Goal: Contribute content: Add original content to the website for others to see

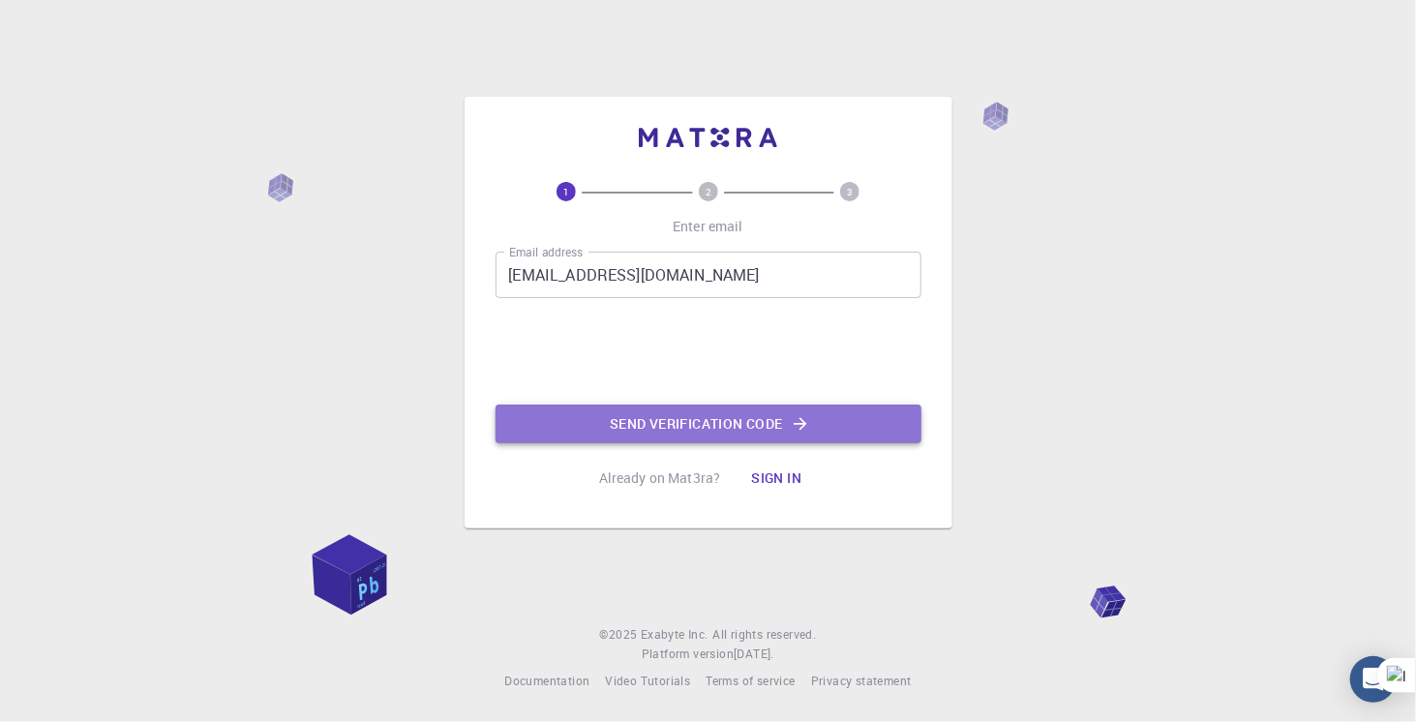
click at [643, 435] on button "Send verification code" at bounding box center [708, 423] width 426 height 39
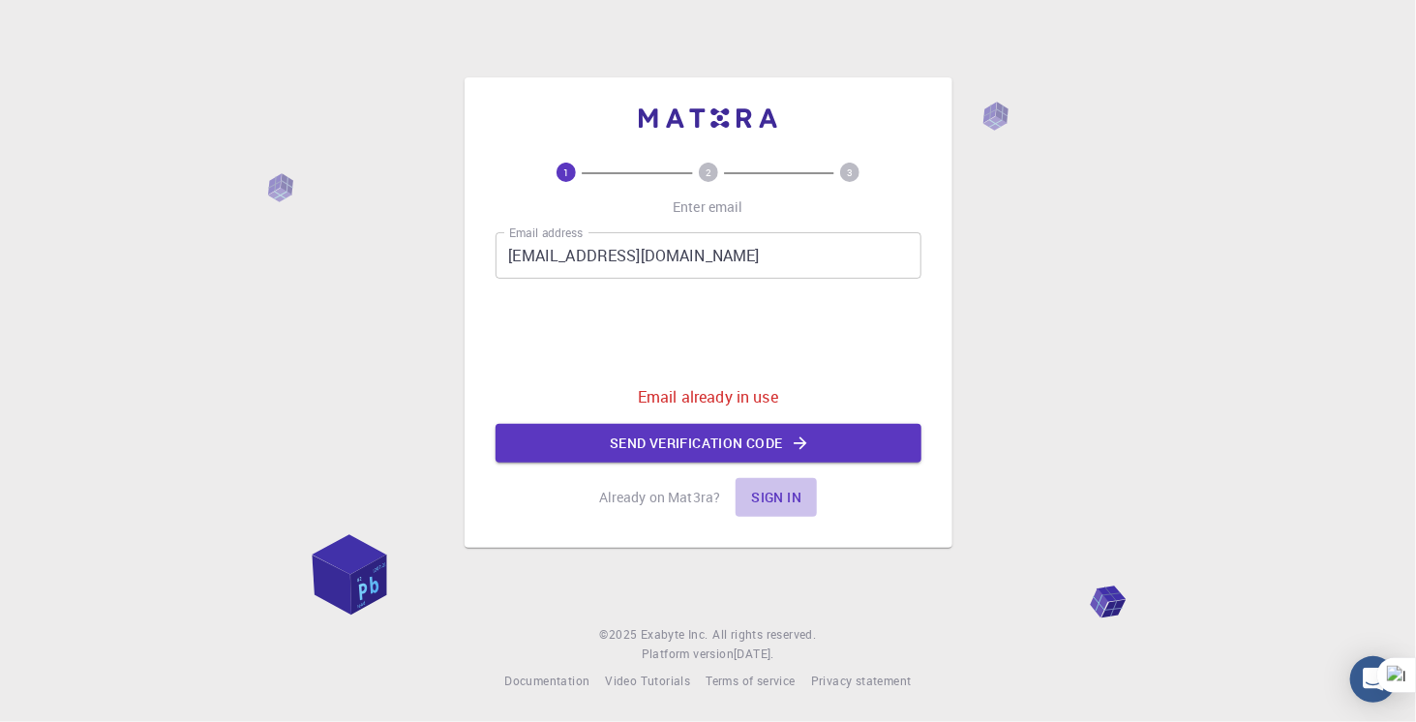
click at [765, 496] on button "Sign in" at bounding box center [775, 497] width 81 height 39
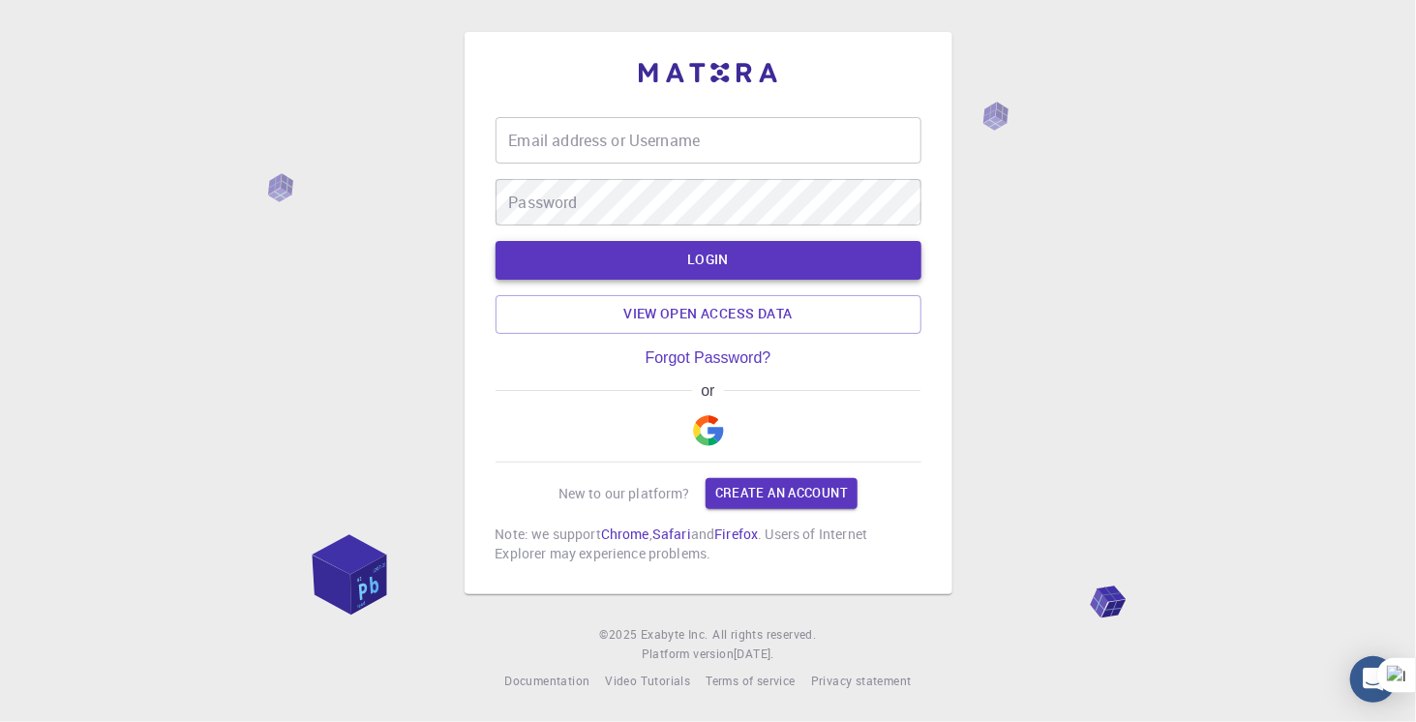
type input "[EMAIL_ADDRESS][DOMAIN_NAME]"
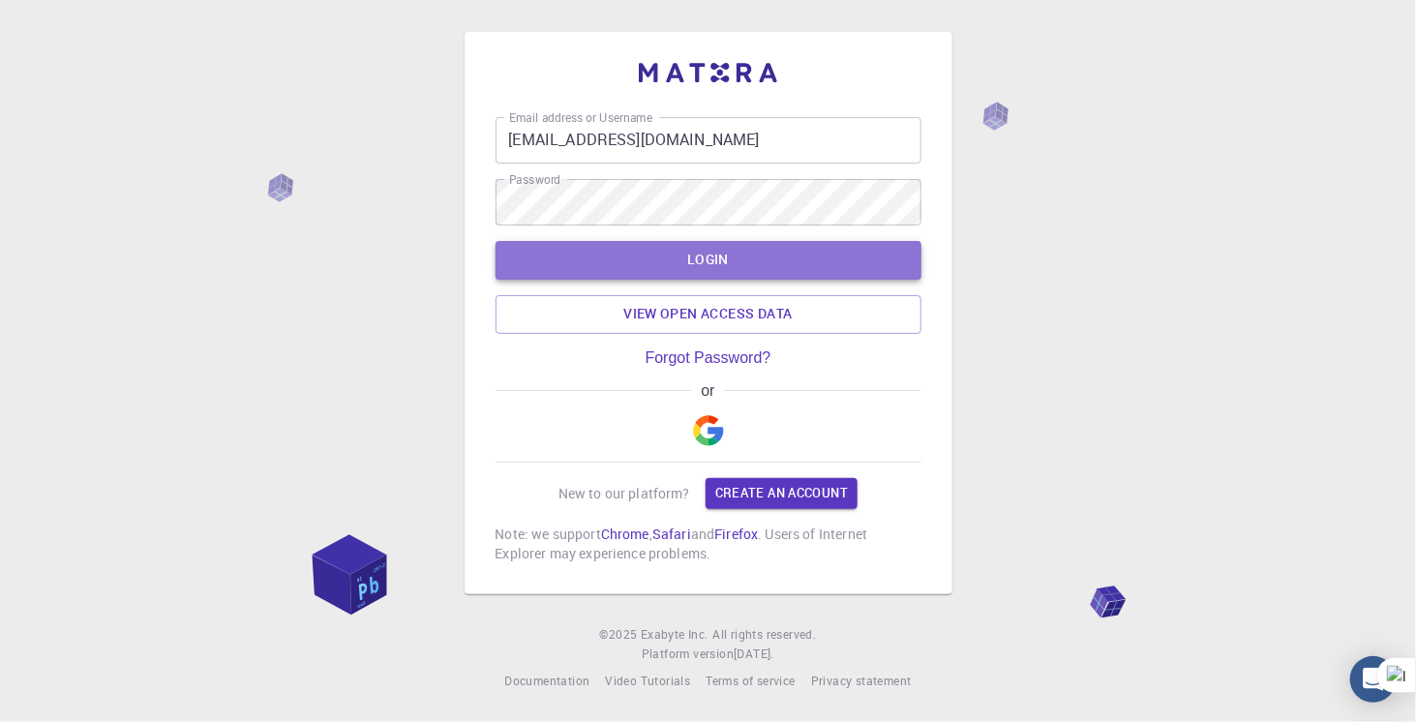
click at [648, 270] on button "LOGIN" at bounding box center [708, 260] width 426 height 39
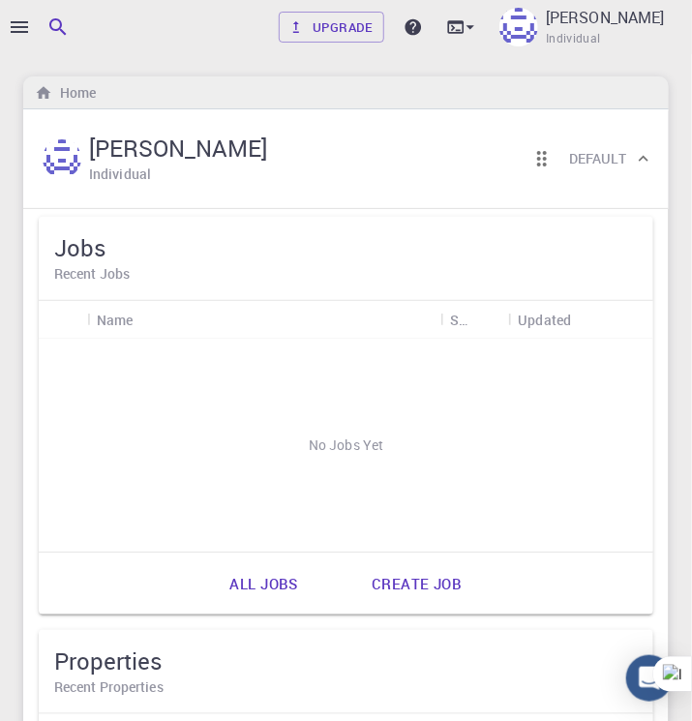
click at [17, 22] on div at bounding box center [9, 360] width 19 height 721
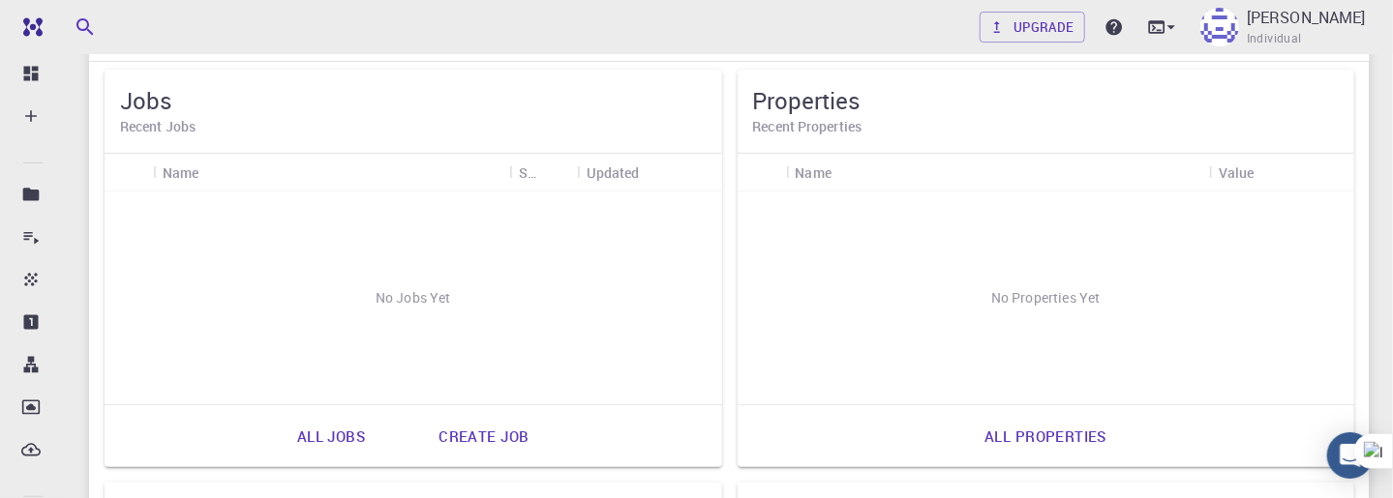
scroll to position [145, 0]
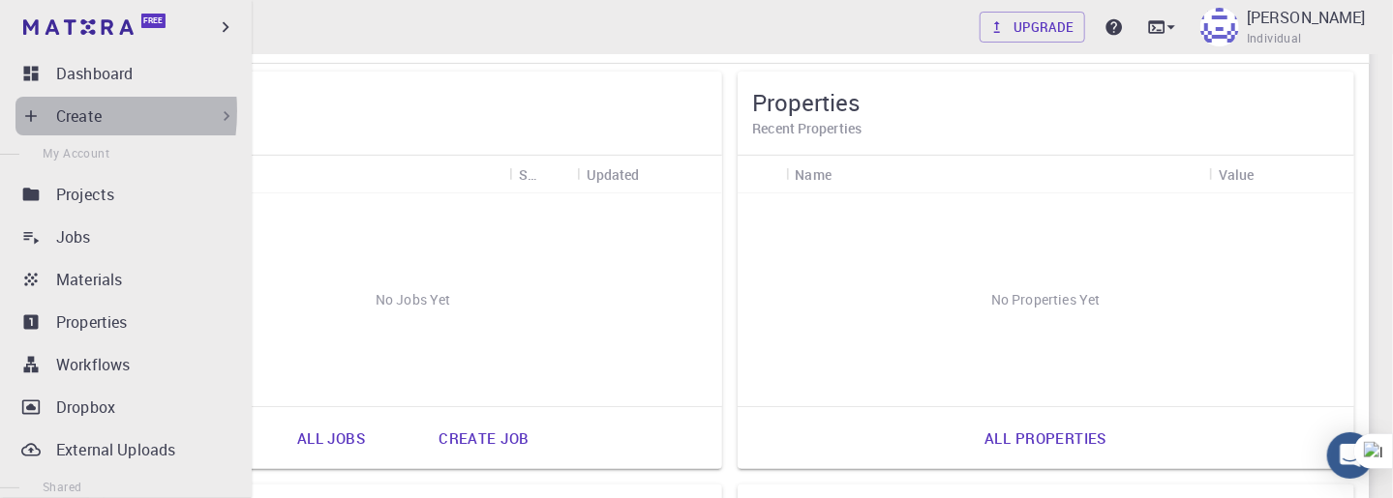
click at [35, 111] on icon at bounding box center [30, 115] width 19 height 19
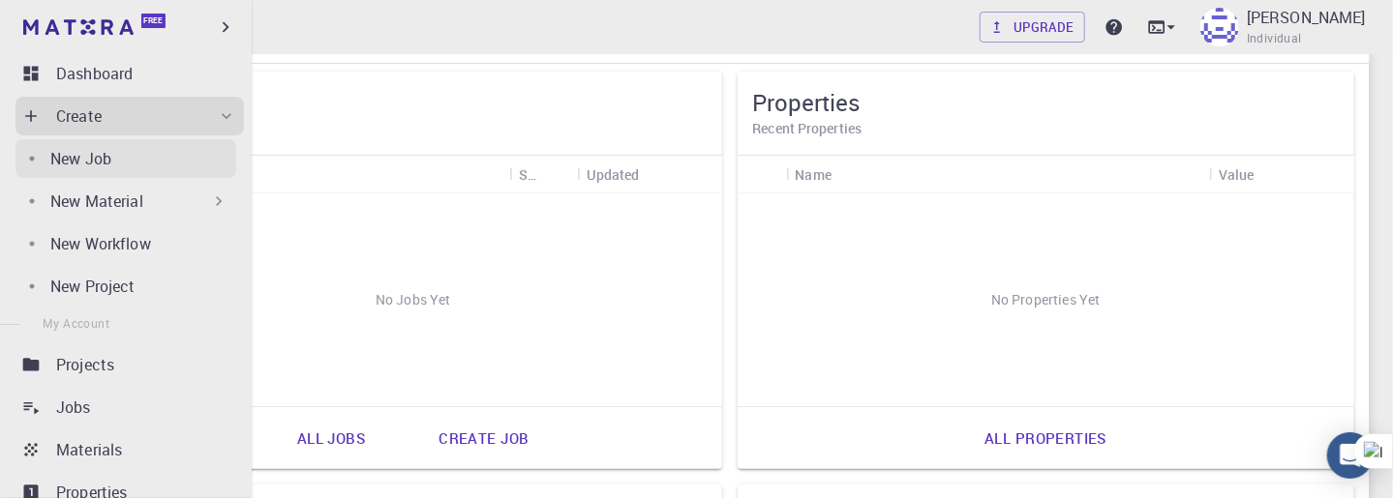
click at [83, 165] on p "New Job" at bounding box center [80, 158] width 61 height 23
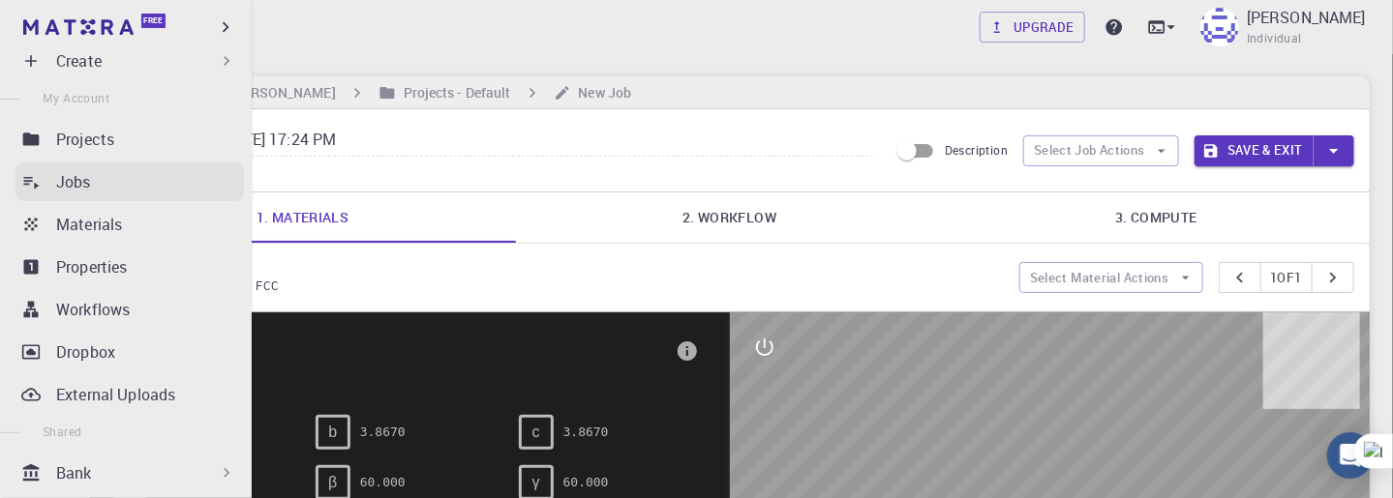
scroll to position [56, 0]
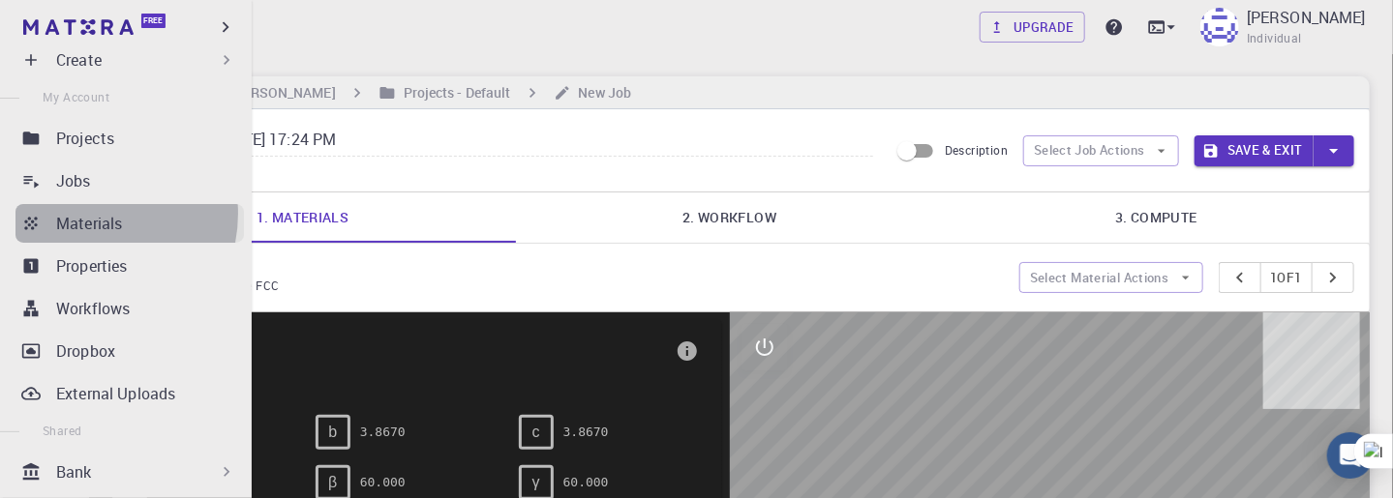
click at [87, 214] on p "Materials" at bounding box center [89, 223] width 66 height 23
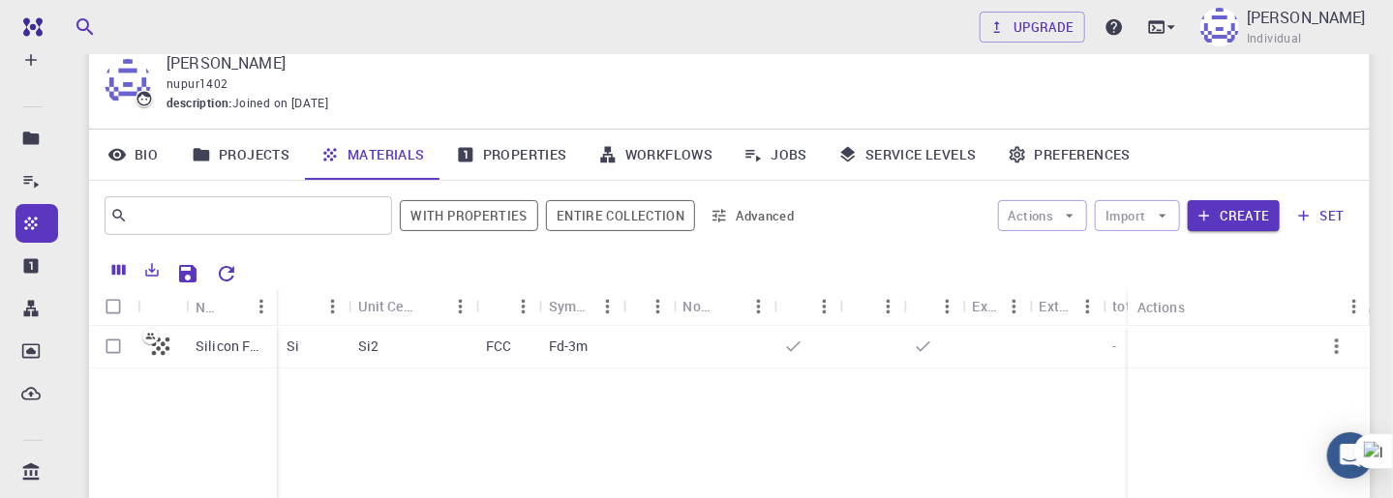
scroll to position [75, 0]
click at [1209, 207] on icon "button" at bounding box center [1203, 214] width 17 height 17
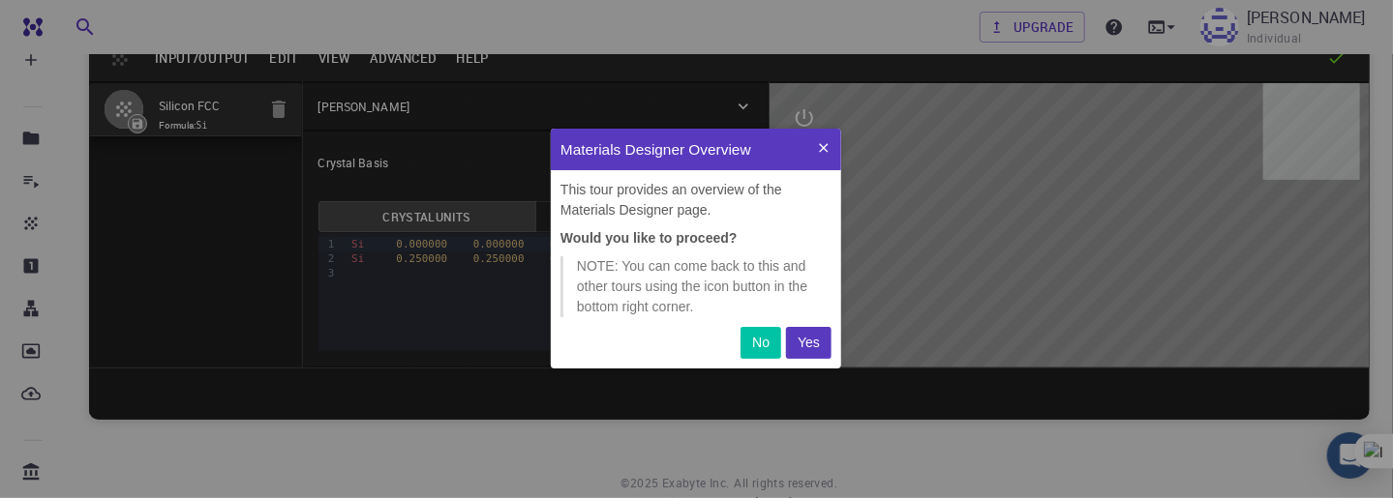
scroll to position [225, 276]
click at [813, 142] on button at bounding box center [823, 150] width 35 height 42
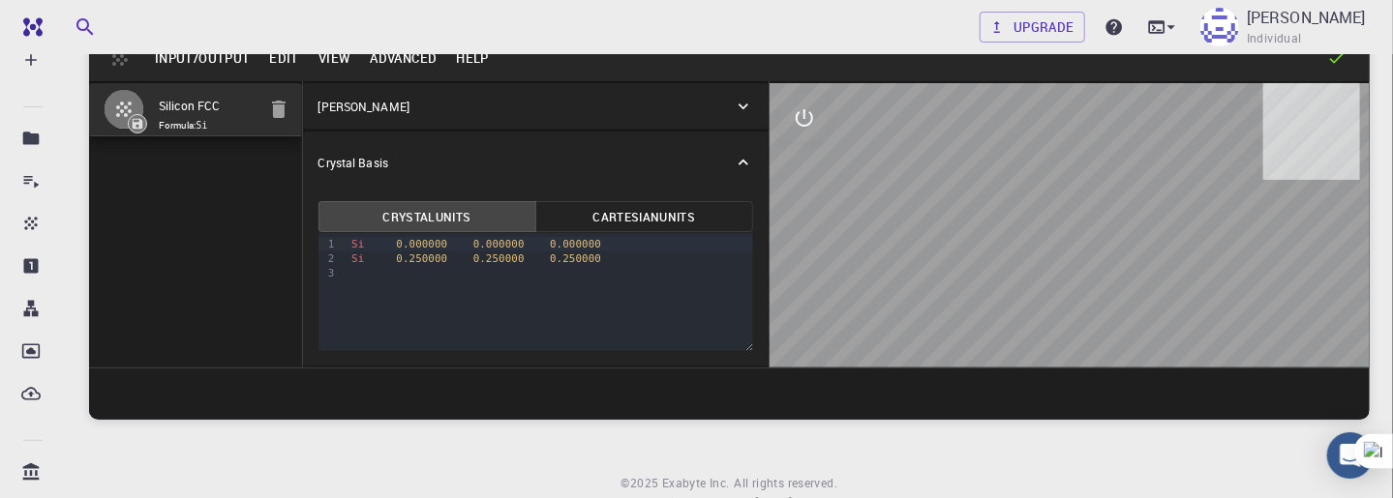
scroll to position [0, 0]
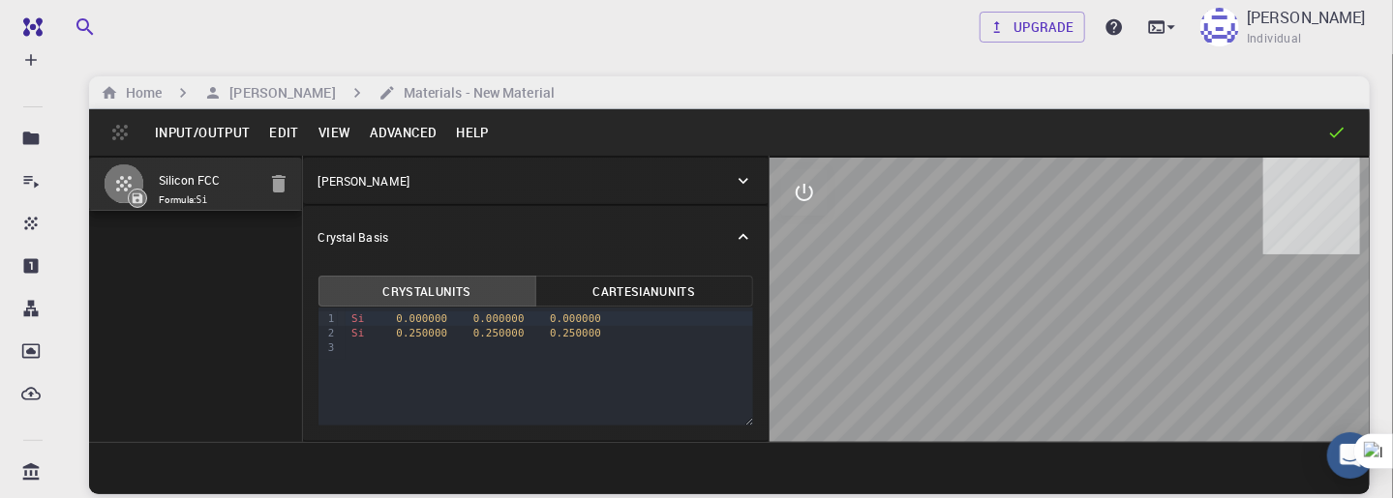
click at [214, 126] on button "Input/Output" at bounding box center [202, 132] width 114 height 31
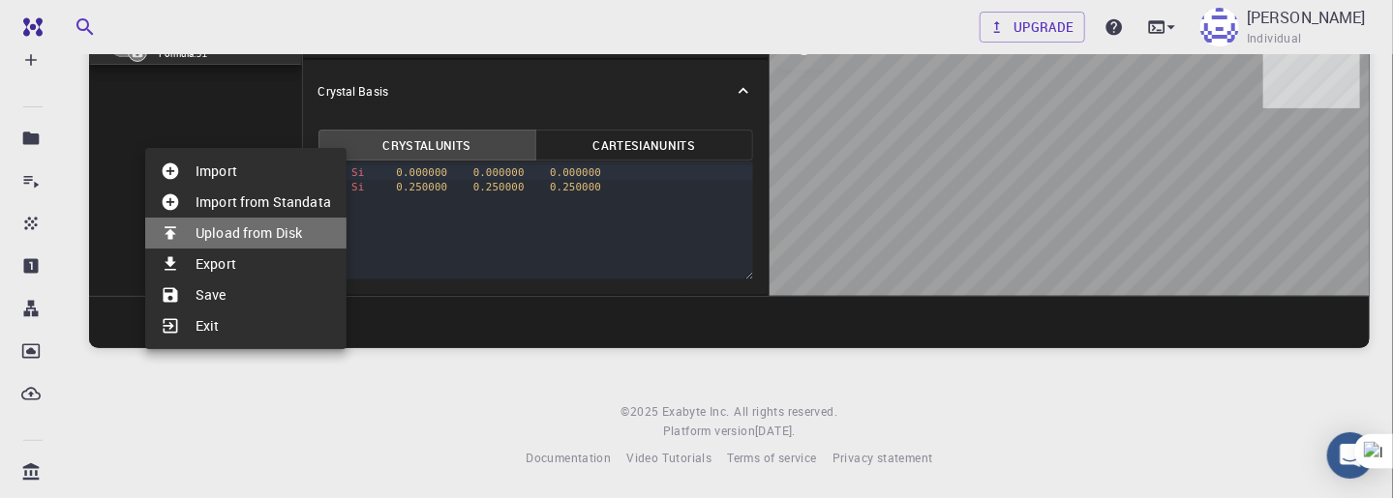
click at [244, 224] on li "Upload from Disk" at bounding box center [245, 233] width 201 height 31
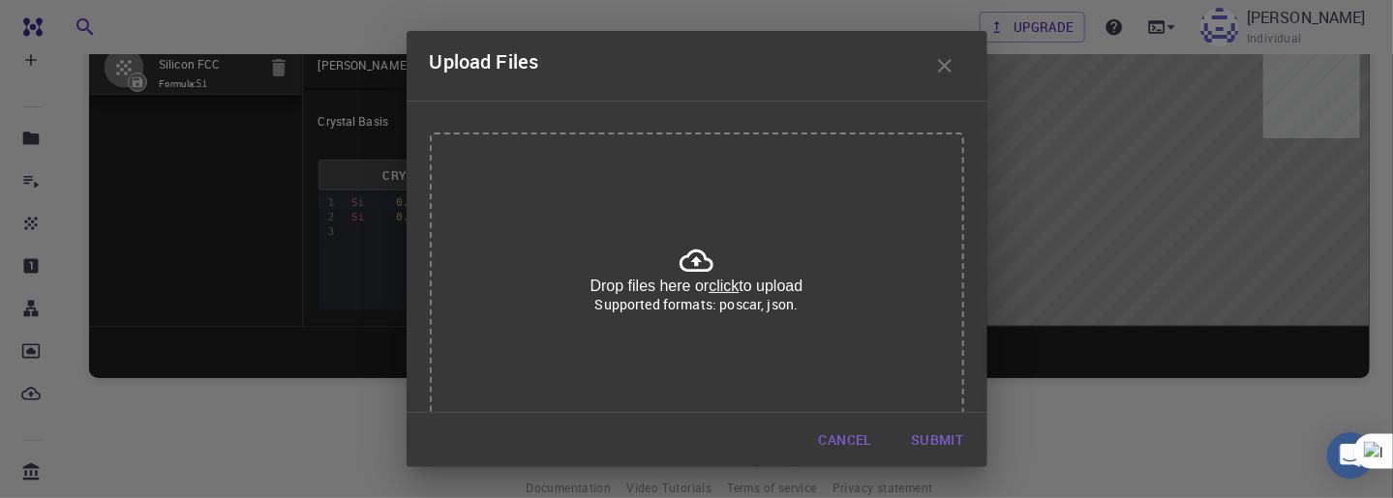
click at [726, 285] on u "click" at bounding box center [723, 286] width 30 height 16
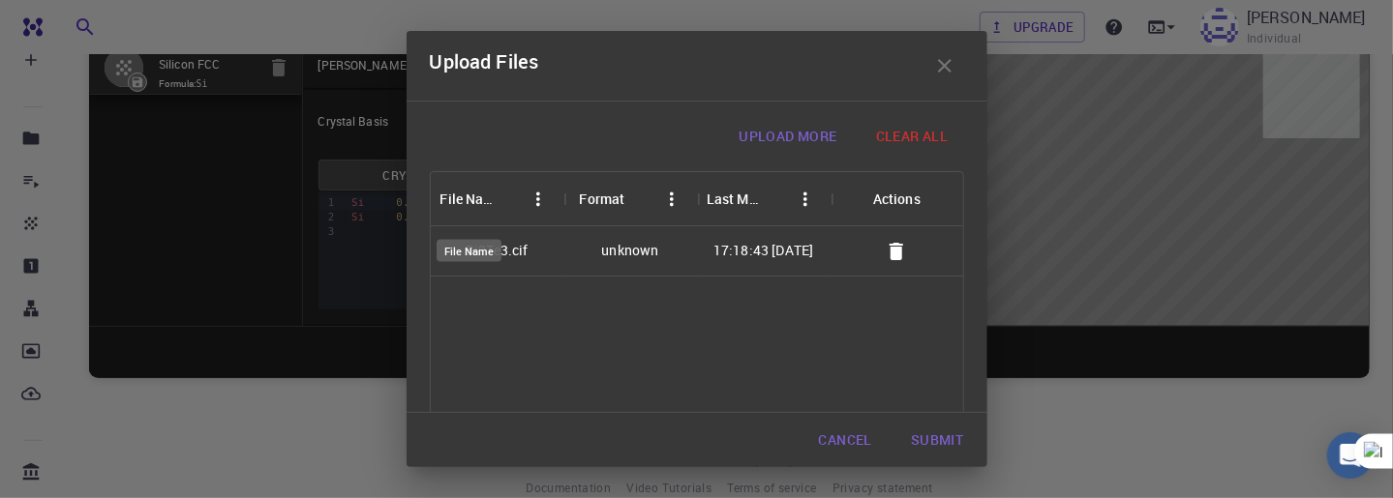
scroll to position [146, 0]
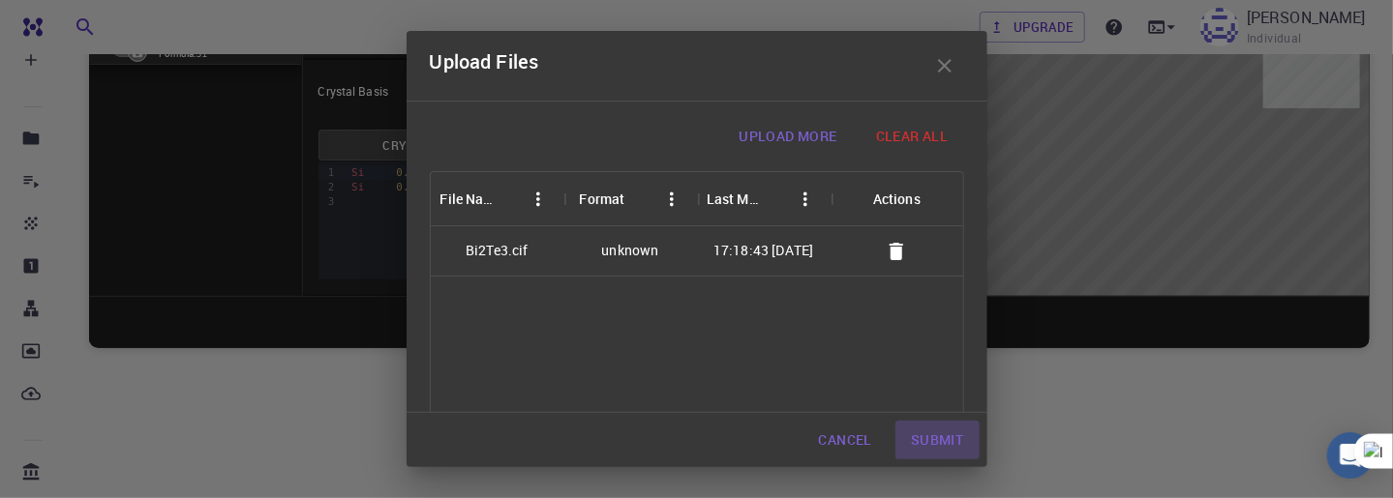
click at [934, 438] on button "Submit" at bounding box center [936, 440] width 83 height 39
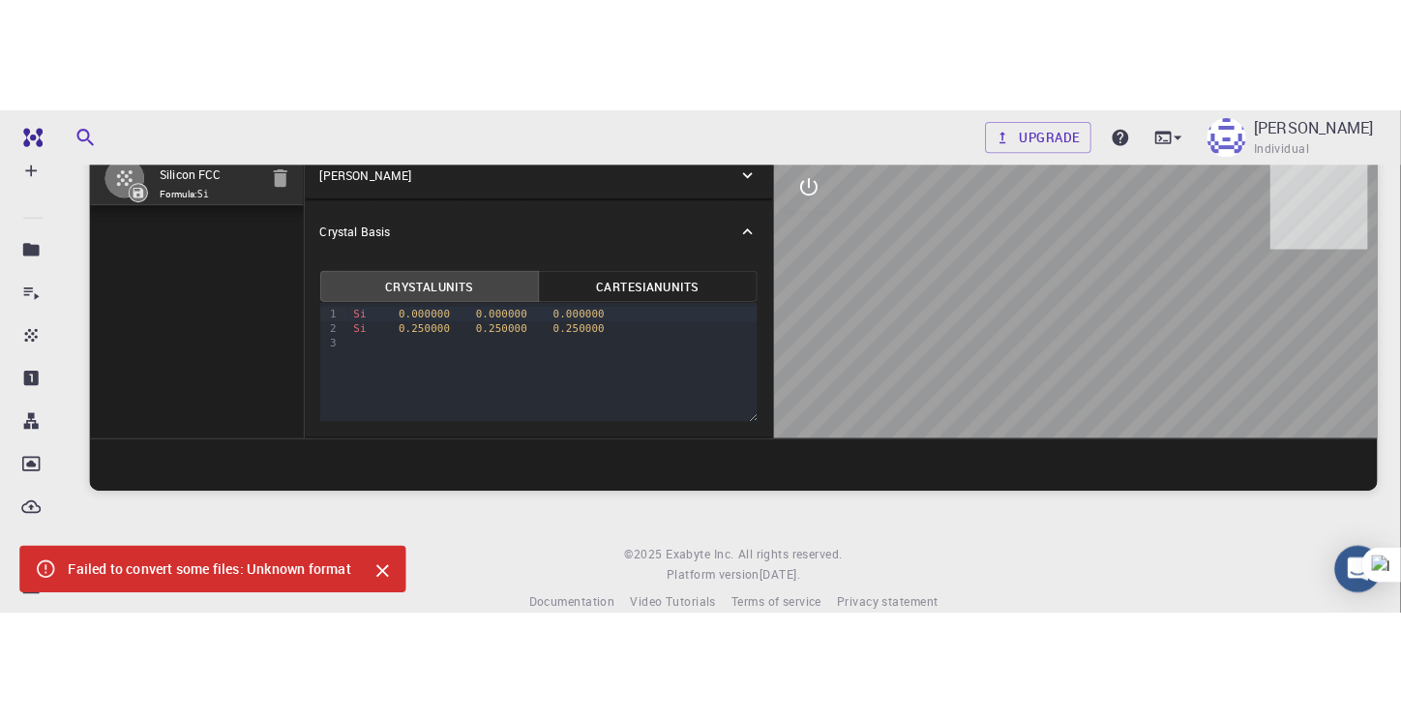
scroll to position [0, 0]
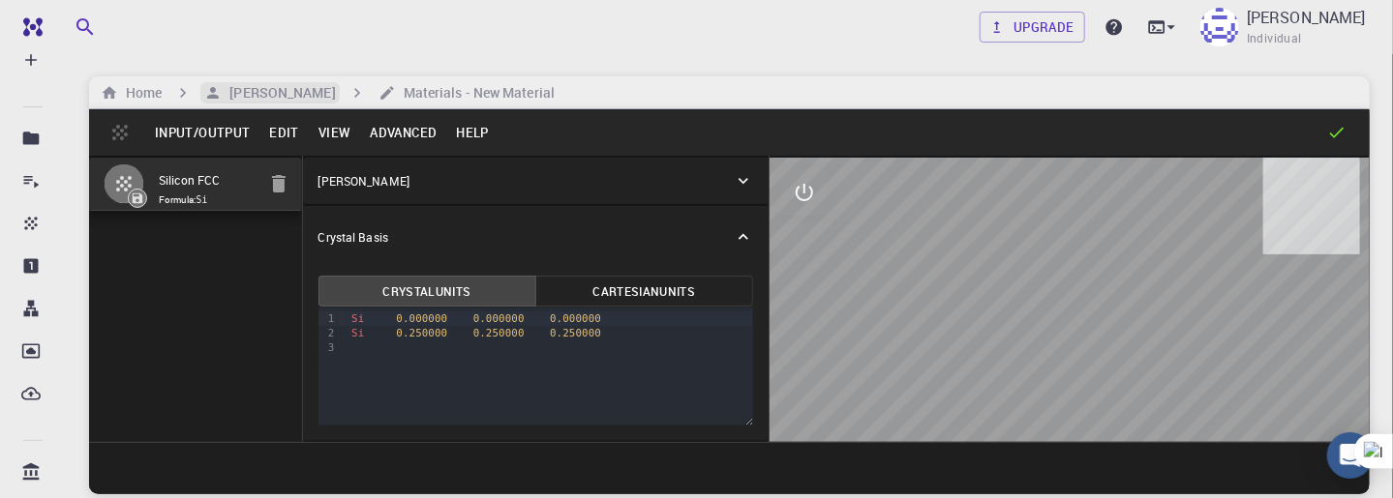
click at [252, 93] on h6 "[PERSON_NAME]" at bounding box center [278, 92] width 113 height 21
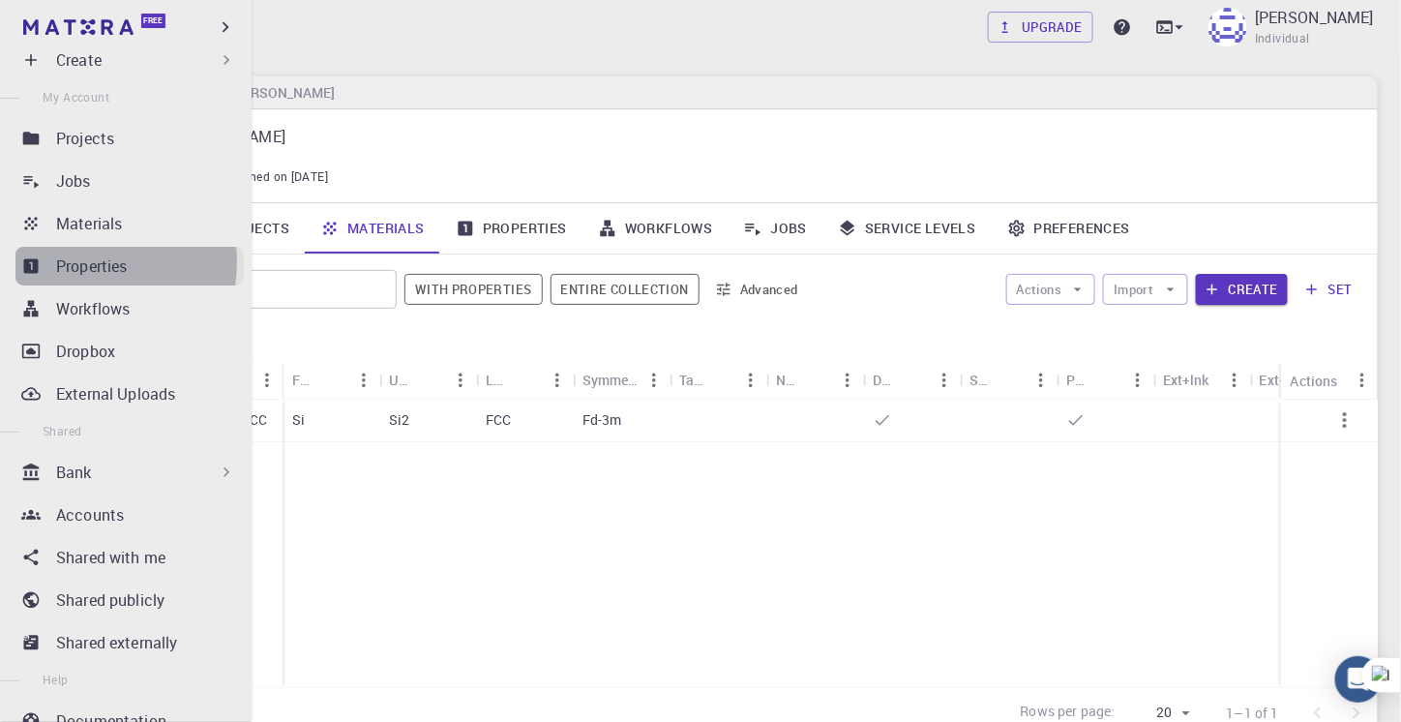
click at [67, 262] on p "Properties" at bounding box center [92, 266] width 72 height 23
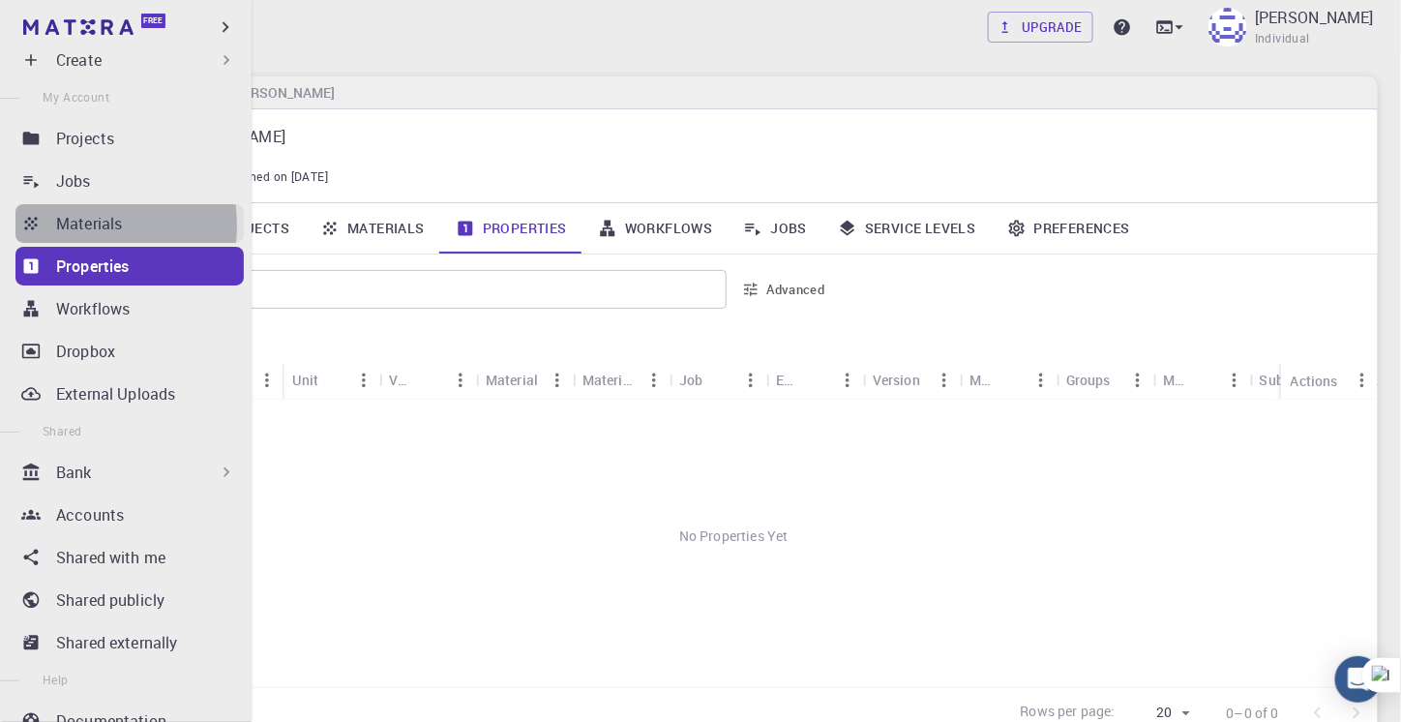
click at [67, 225] on p "Materials" at bounding box center [89, 223] width 66 height 23
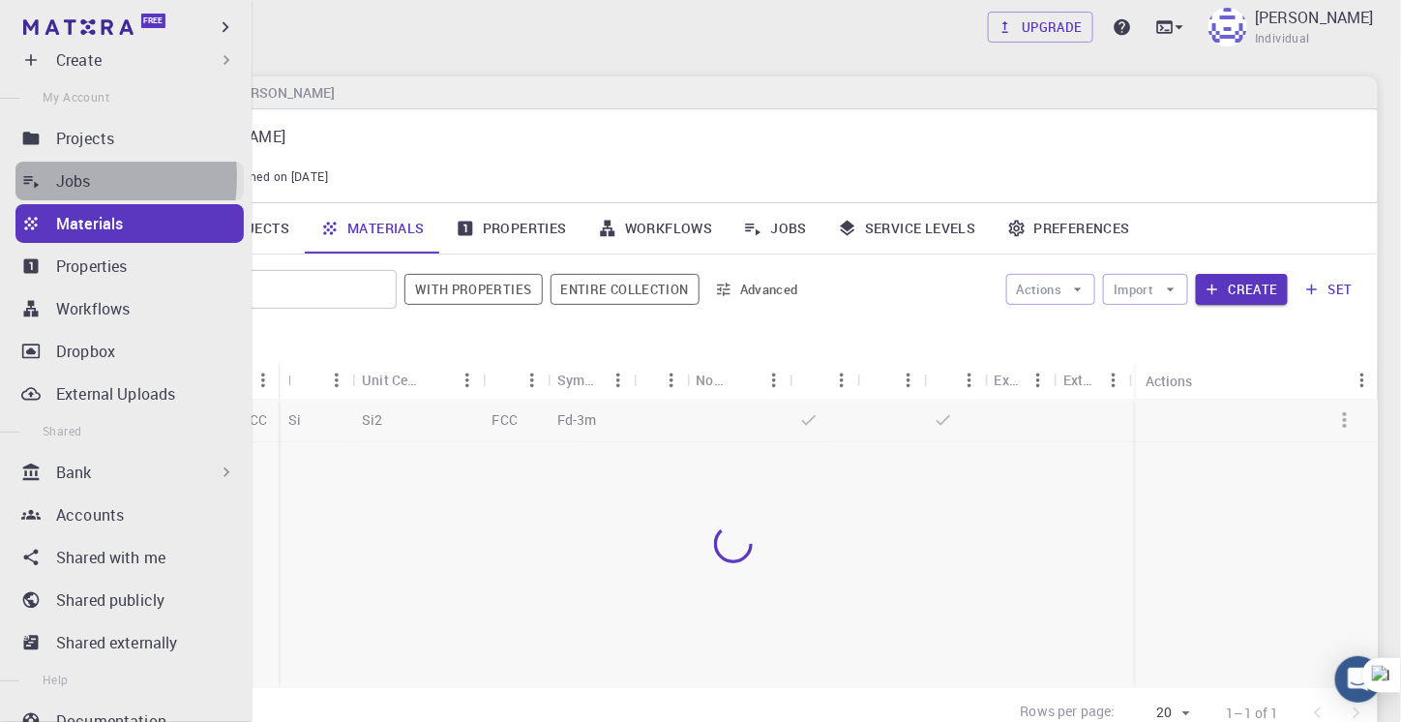
click at [57, 177] on p "Jobs" at bounding box center [73, 180] width 35 height 23
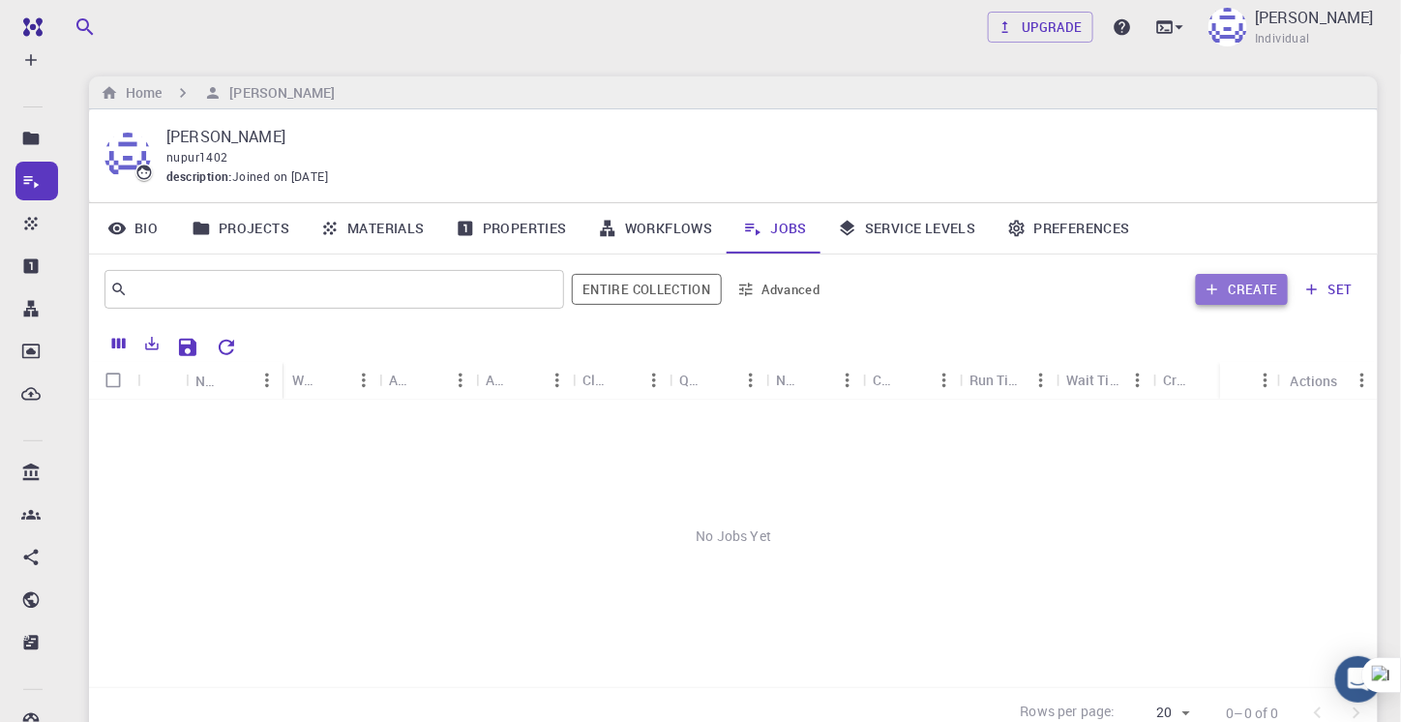
click at [1249, 282] on button "Create" at bounding box center [1242, 289] width 92 height 31
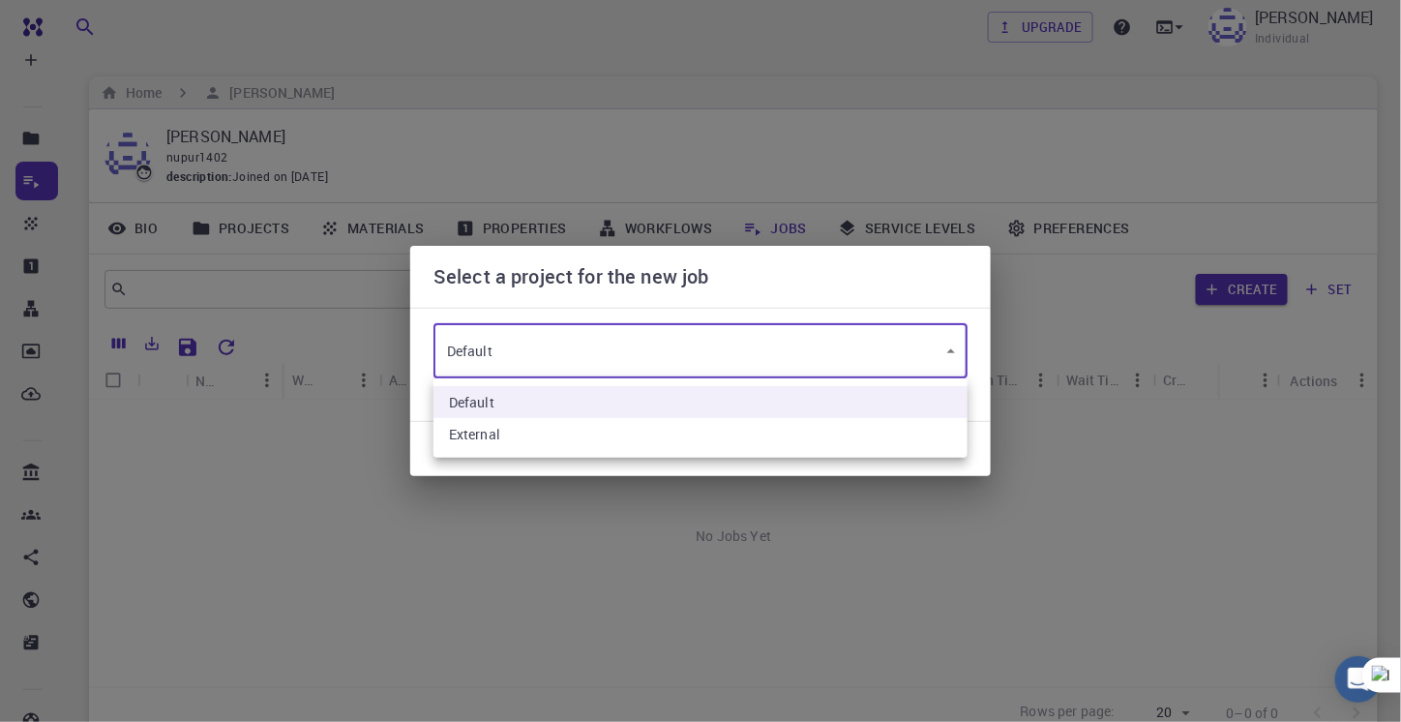
click at [641, 337] on body "Free Dashboard Create New Job New Material Create Material Upload File Import f…" at bounding box center [700, 444] width 1401 height 889
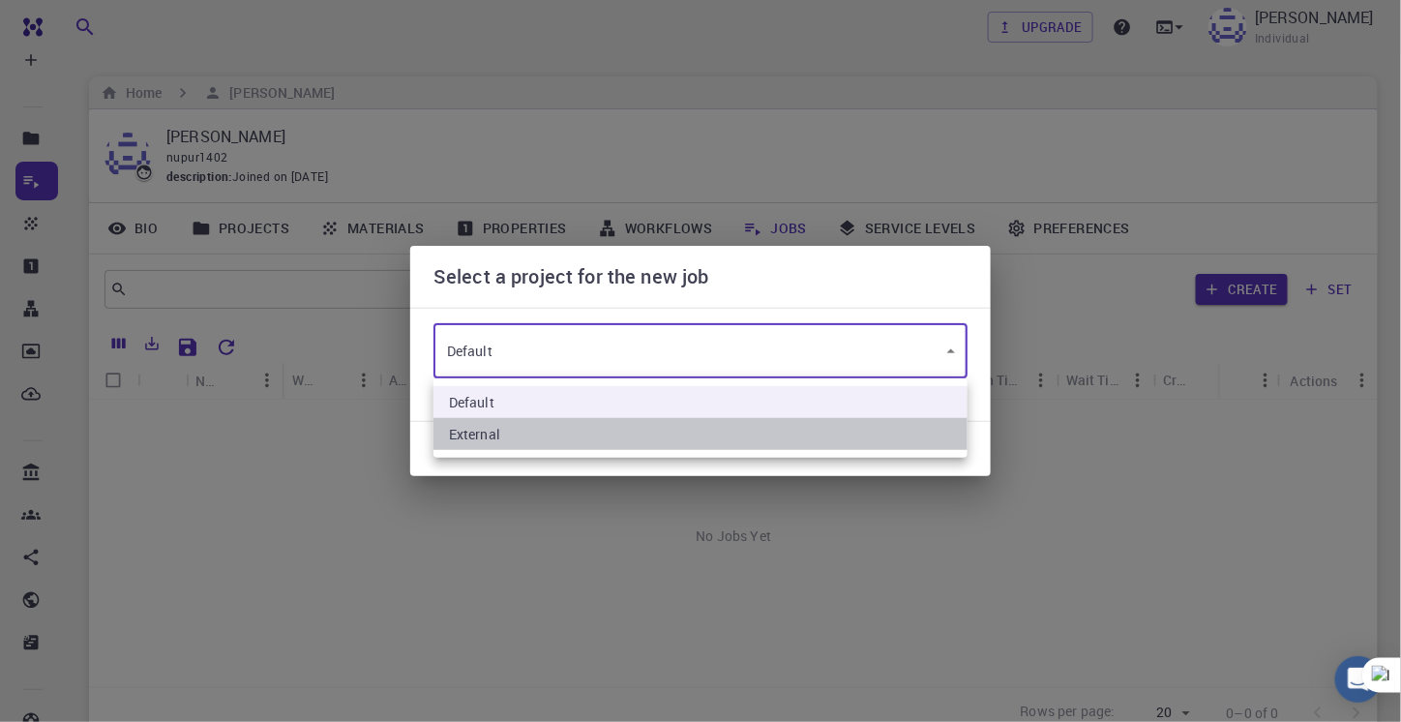
click at [528, 429] on li "External" at bounding box center [701, 434] width 534 height 32
type input "dfSRiTWRaHL7EbWYg"
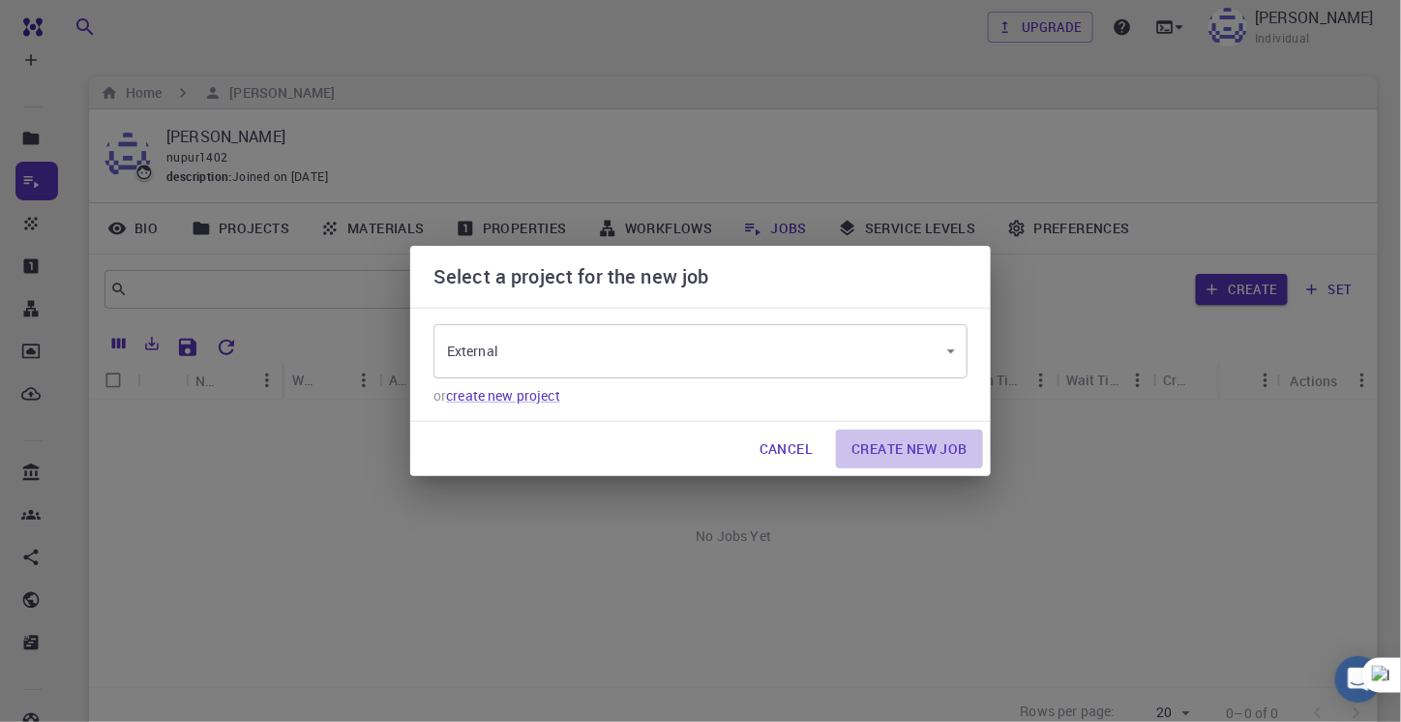
click at [896, 455] on button "Create New Job" at bounding box center [909, 449] width 147 height 39
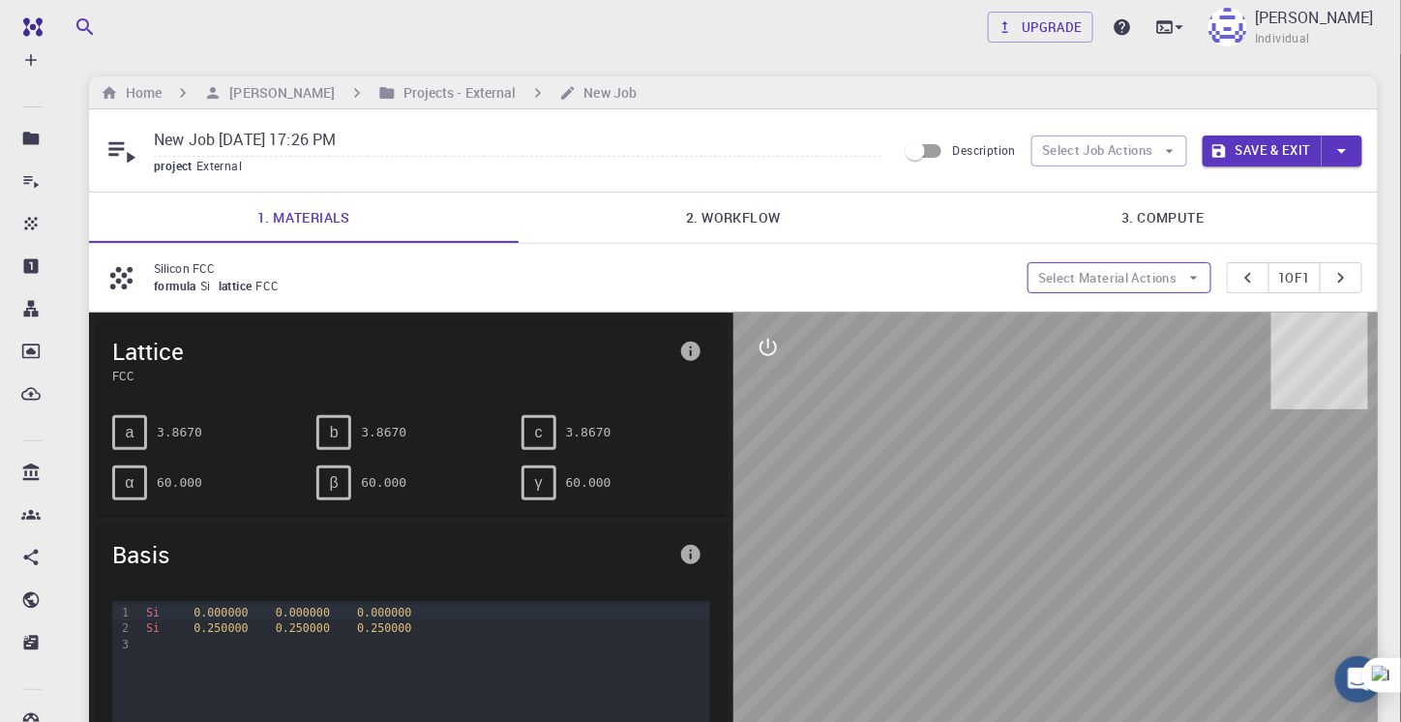
click at [1081, 282] on button "Select Material Actions" at bounding box center [1120, 277] width 184 height 31
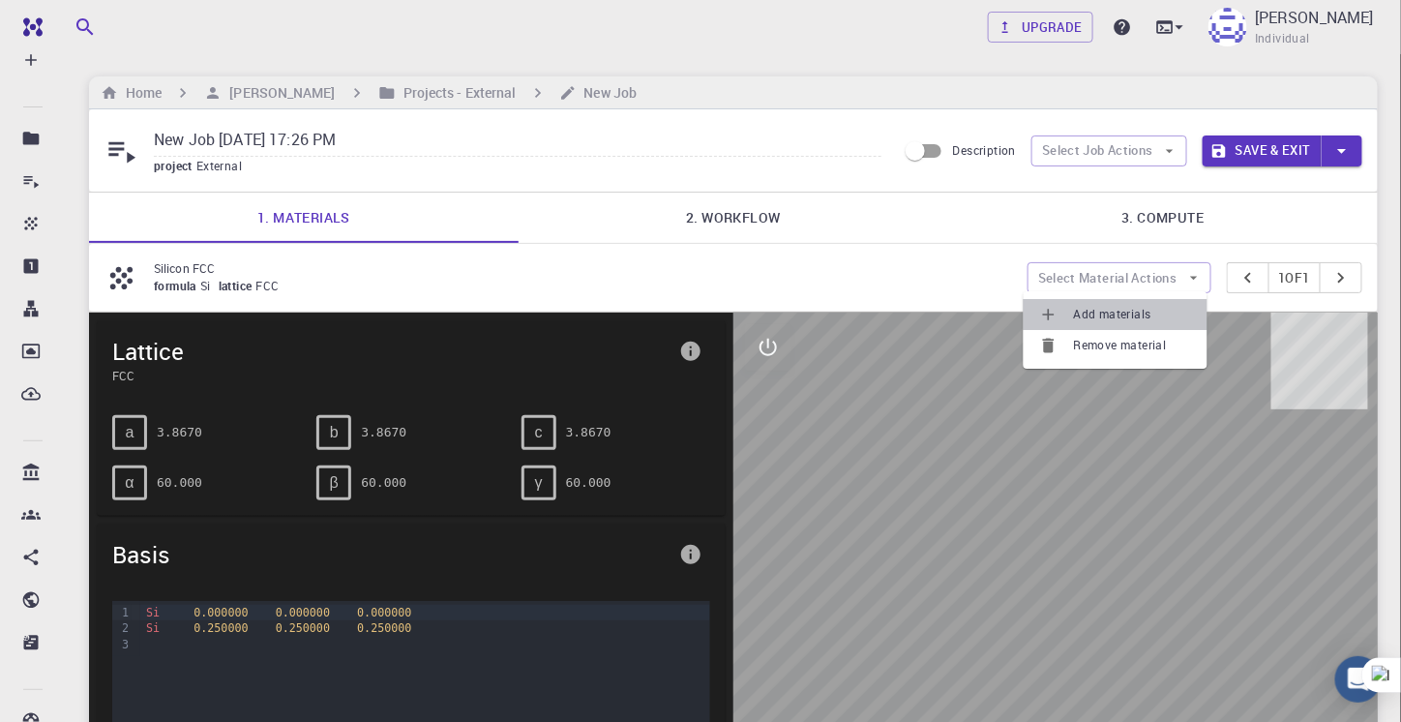
click at [1094, 316] on span "Add materials" at bounding box center [1133, 314] width 118 height 19
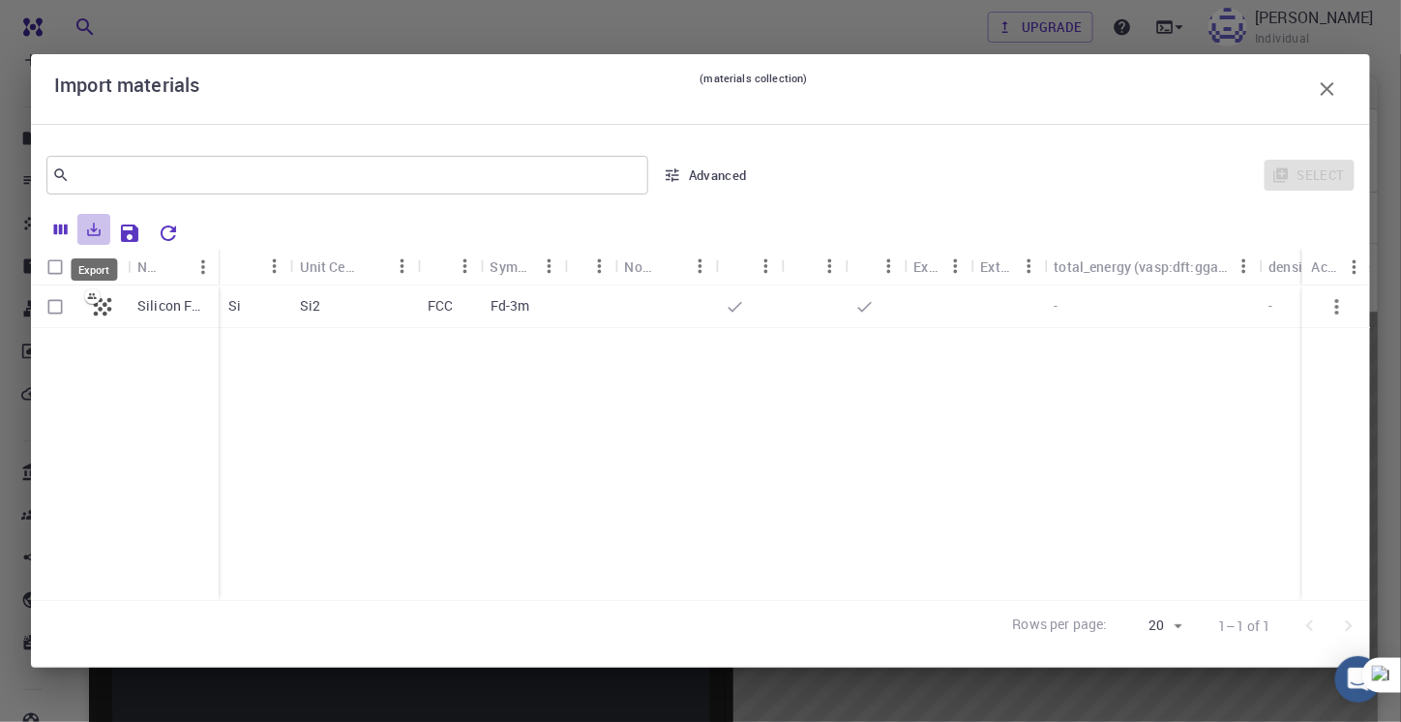
click at [83, 227] on button "Export" at bounding box center [93, 229] width 33 height 31
click at [353, 321] on div "Si2" at bounding box center [354, 306] width 128 height 43
checkbox input "true"
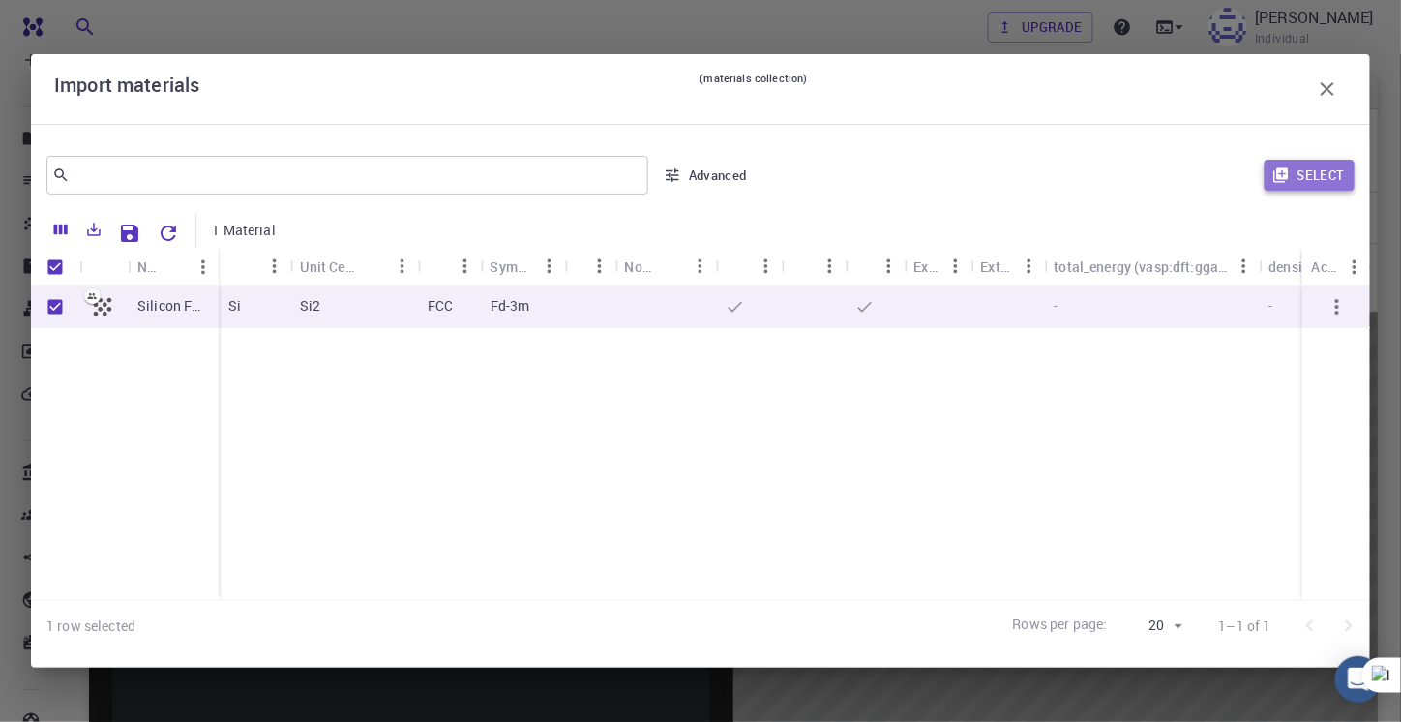
click at [1302, 182] on button "Select" at bounding box center [1310, 175] width 90 height 31
type input "New Job [DATE] 17:26 PM {{ material.formula }}"
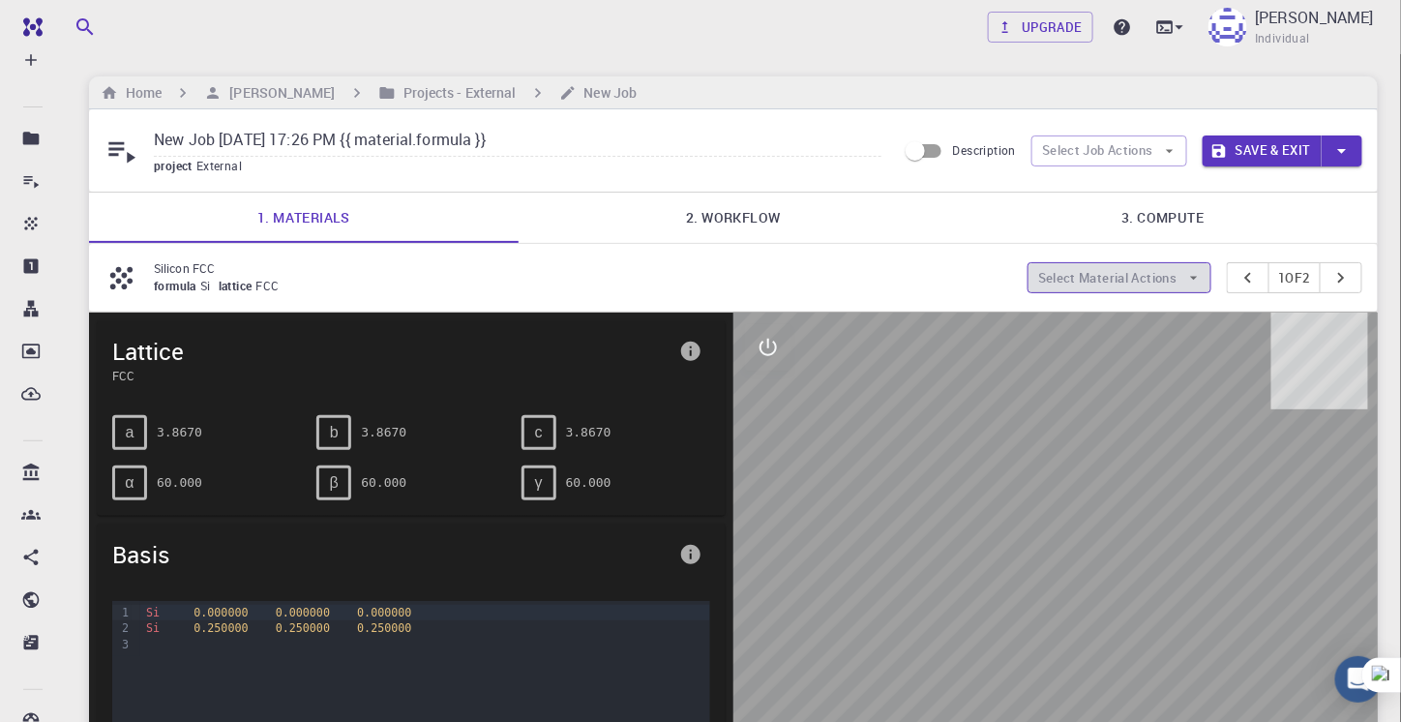
click at [1158, 270] on button "Select Material Actions" at bounding box center [1120, 277] width 184 height 31
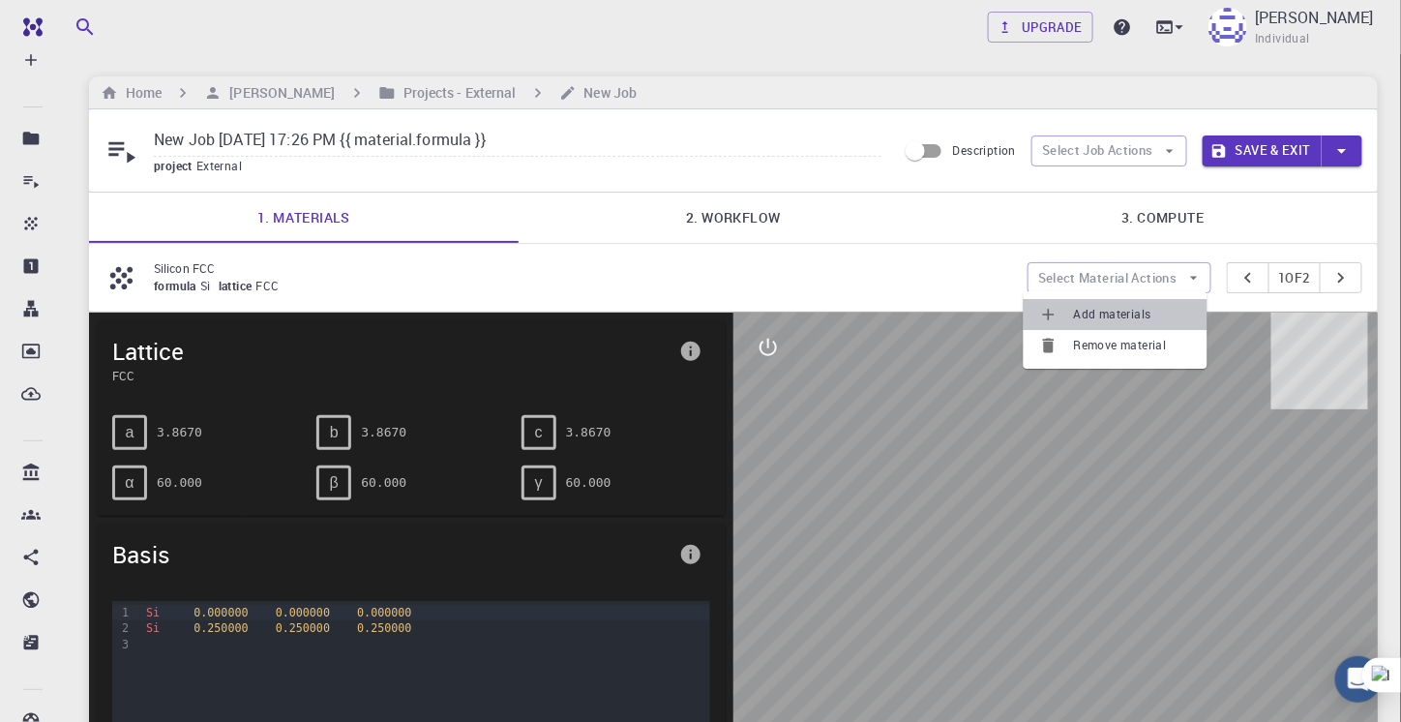
click at [1136, 309] on span "Add materials" at bounding box center [1133, 314] width 118 height 19
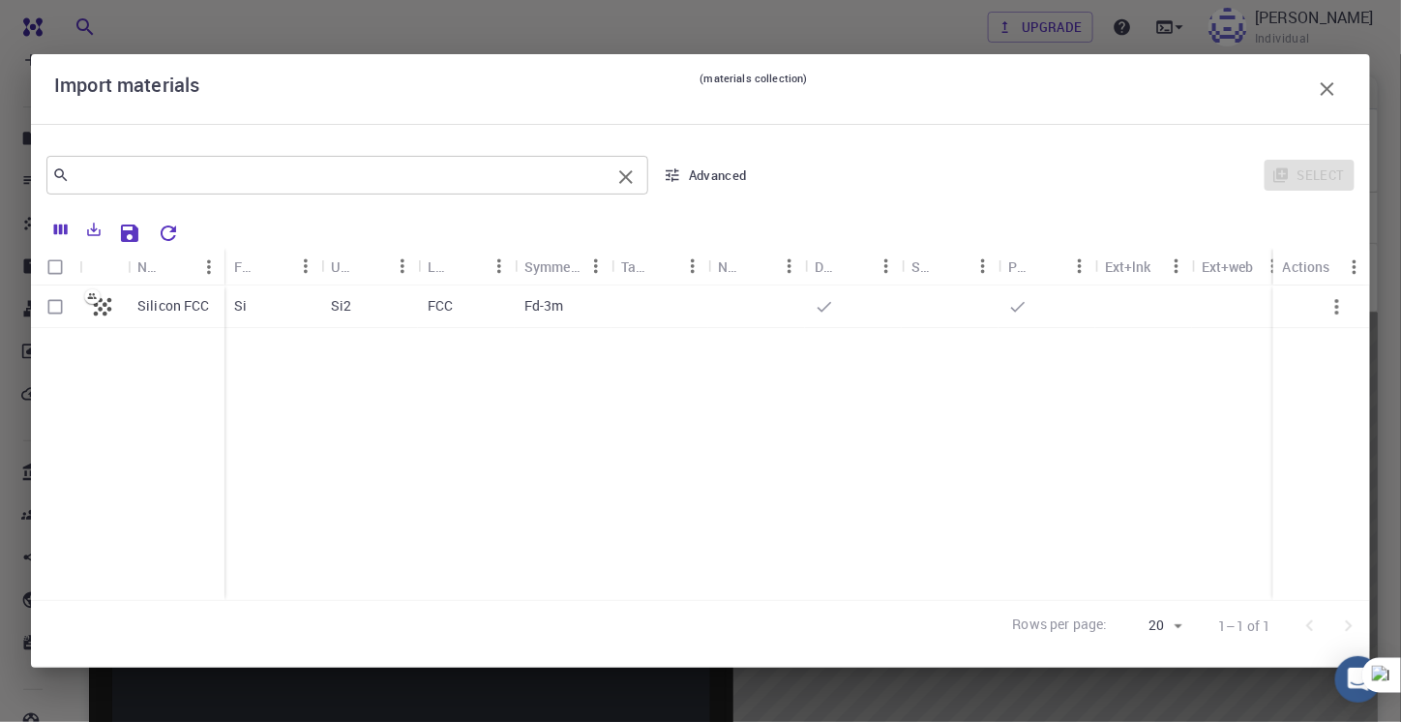
click at [201, 159] on div "​" at bounding box center [347, 175] width 602 height 39
click at [1330, 86] on icon "button" at bounding box center [1328, 89] width 14 height 14
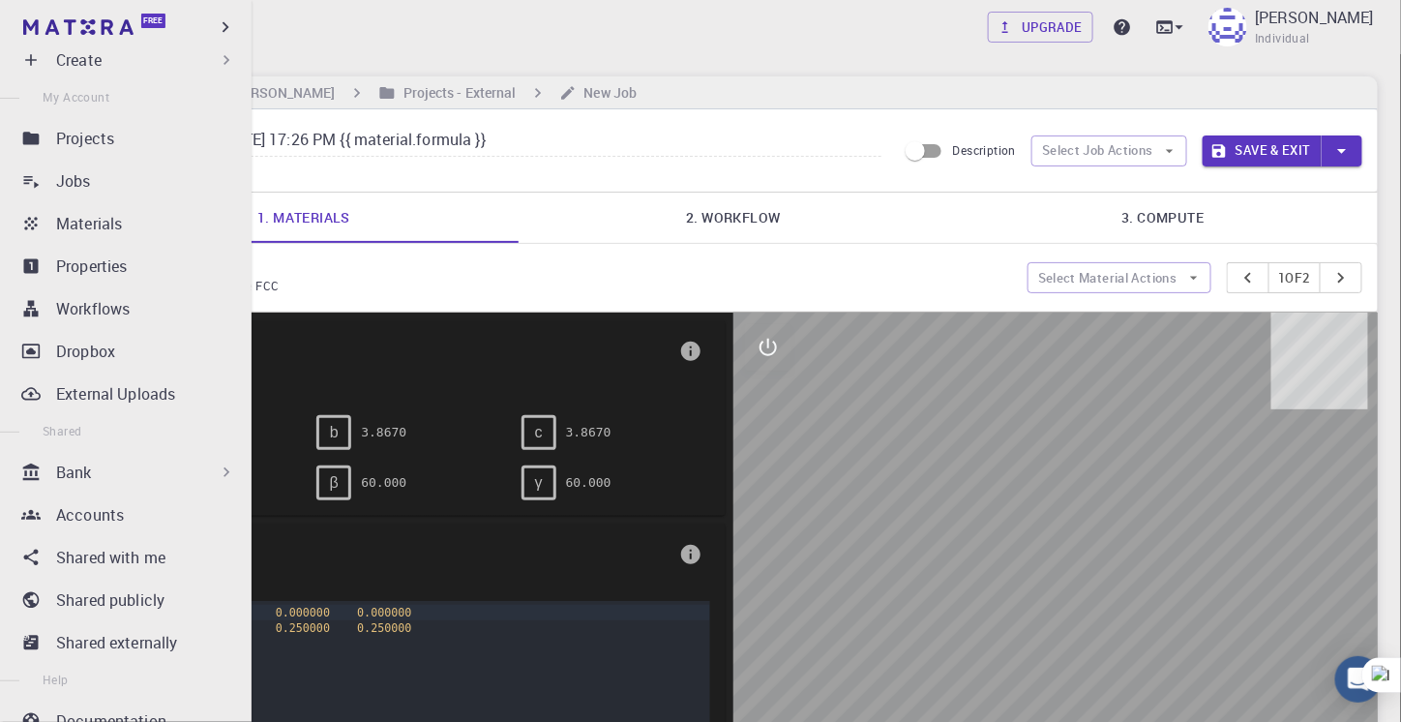
click at [81, 65] on p "Create" at bounding box center [78, 59] width 45 height 23
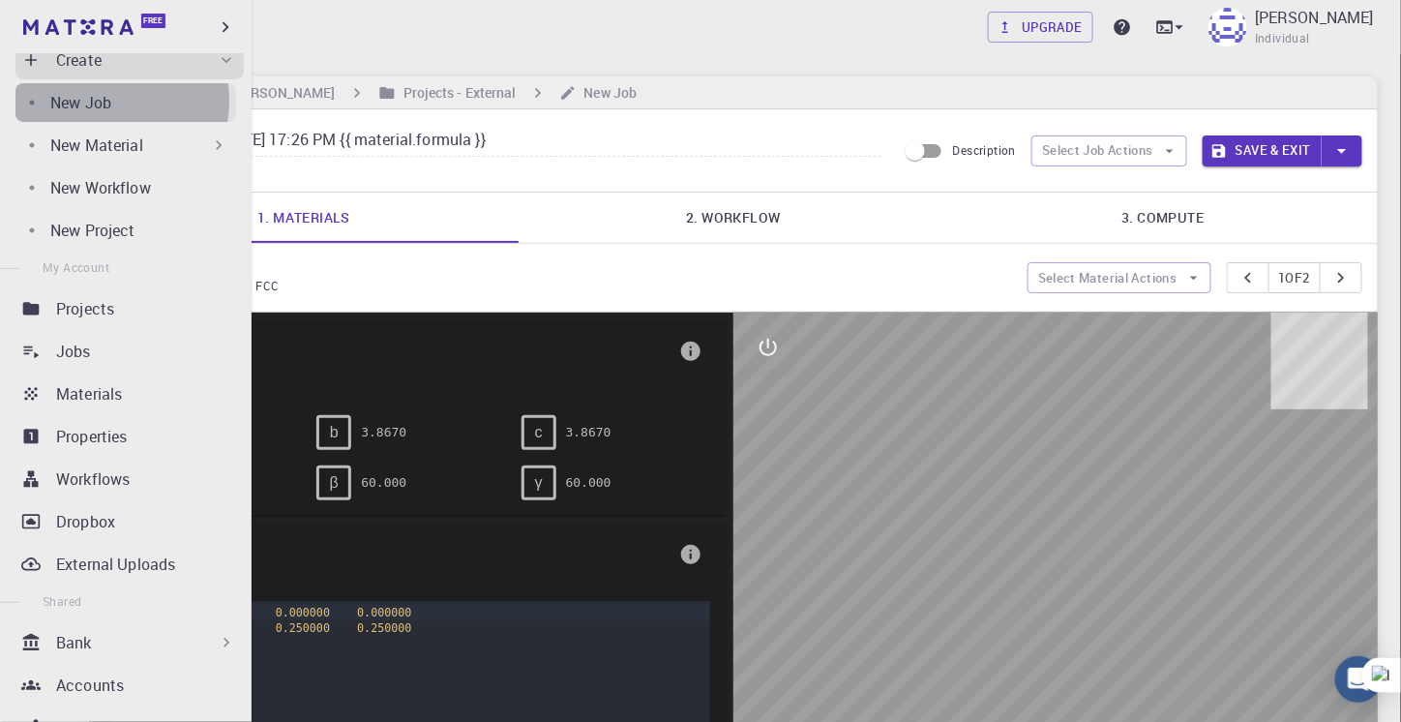
click at [86, 101] on p "New Job" at bounding box center [80, 102] width 61 height 23
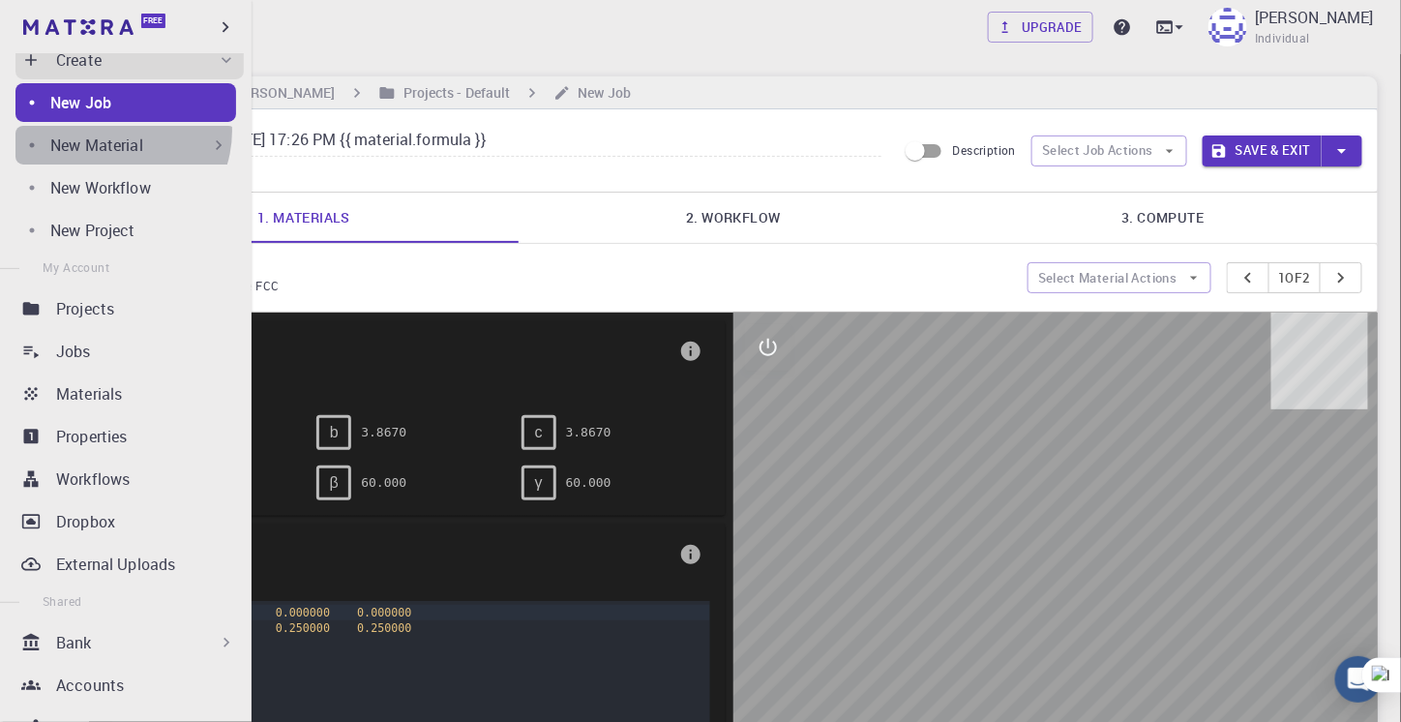
click at [113, 131] on div "New Material" at bounding box center [125, 145] width 221 height 39
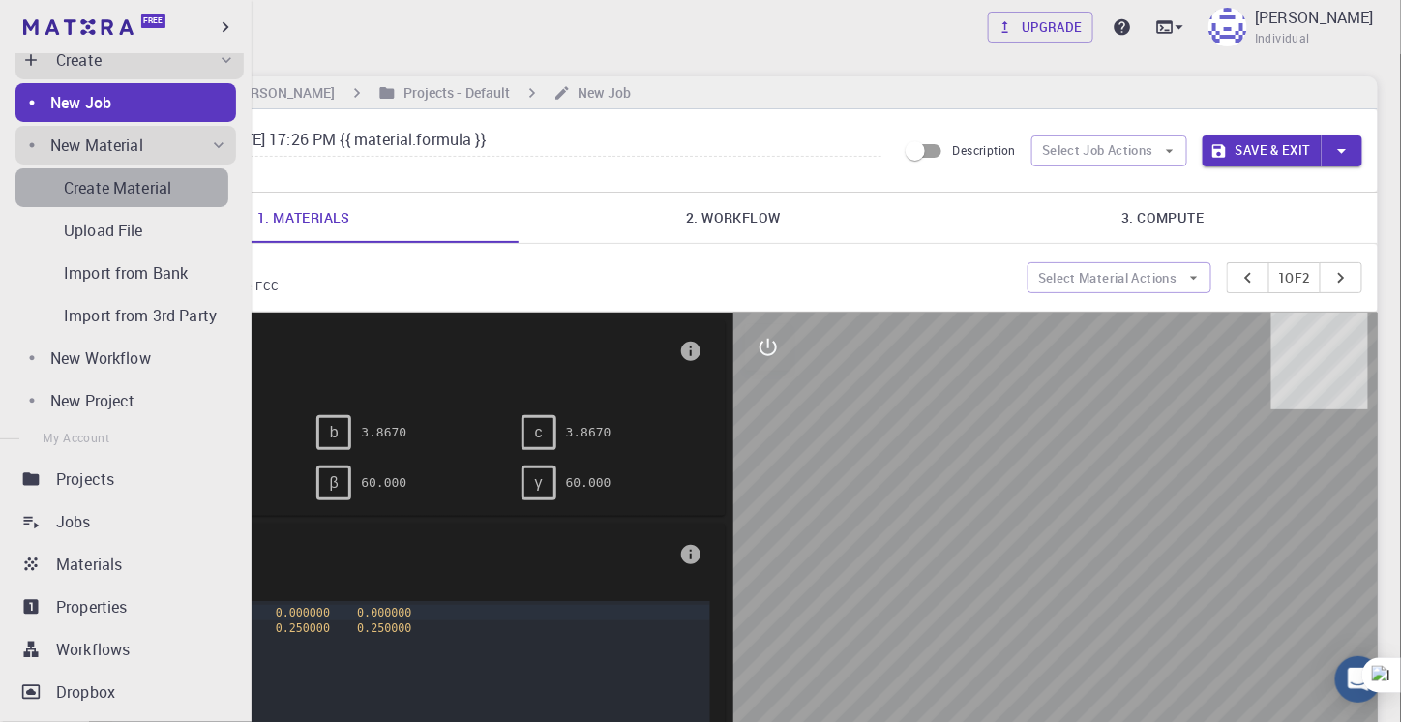
click at [125, 182] on p "Create Material" at bounding box center [117, 187] width 107 height 23
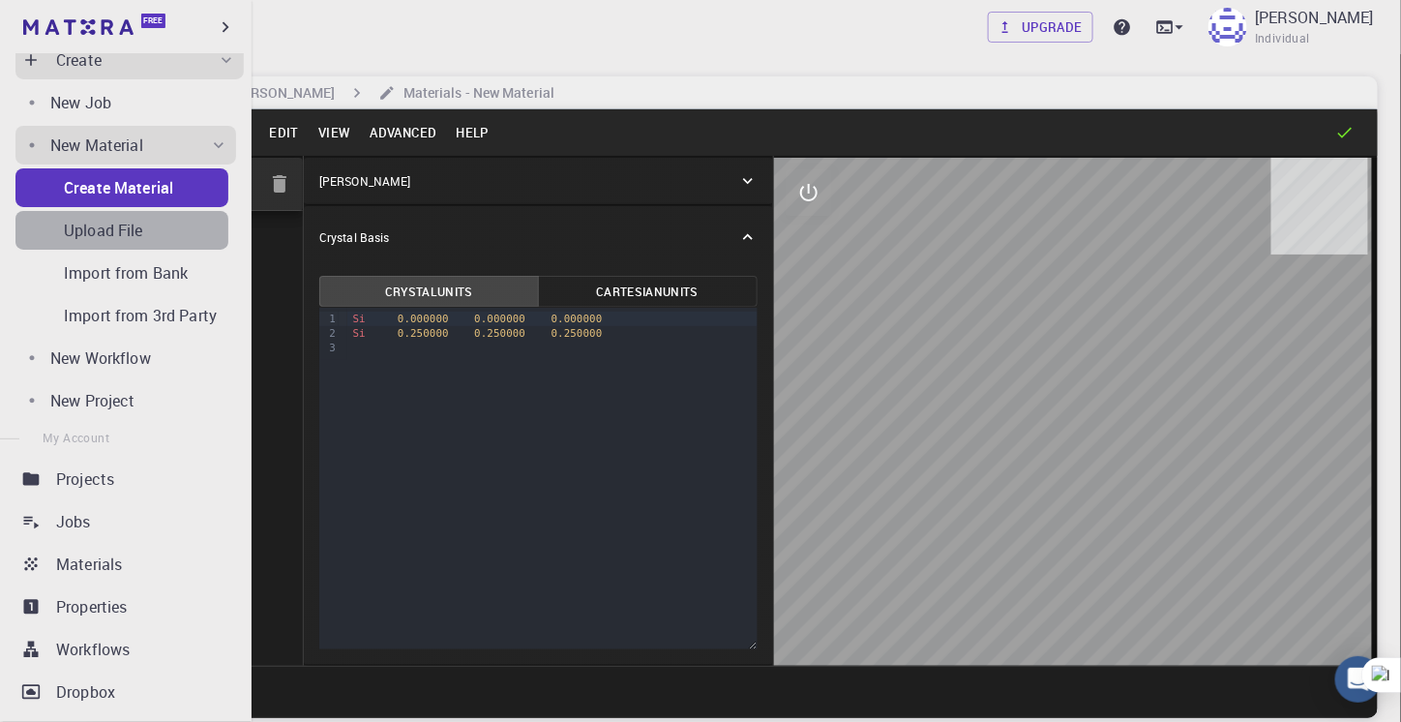
click at [126, 225] on p "Upload File" at bounding box center [103, 230] width 79 height 23
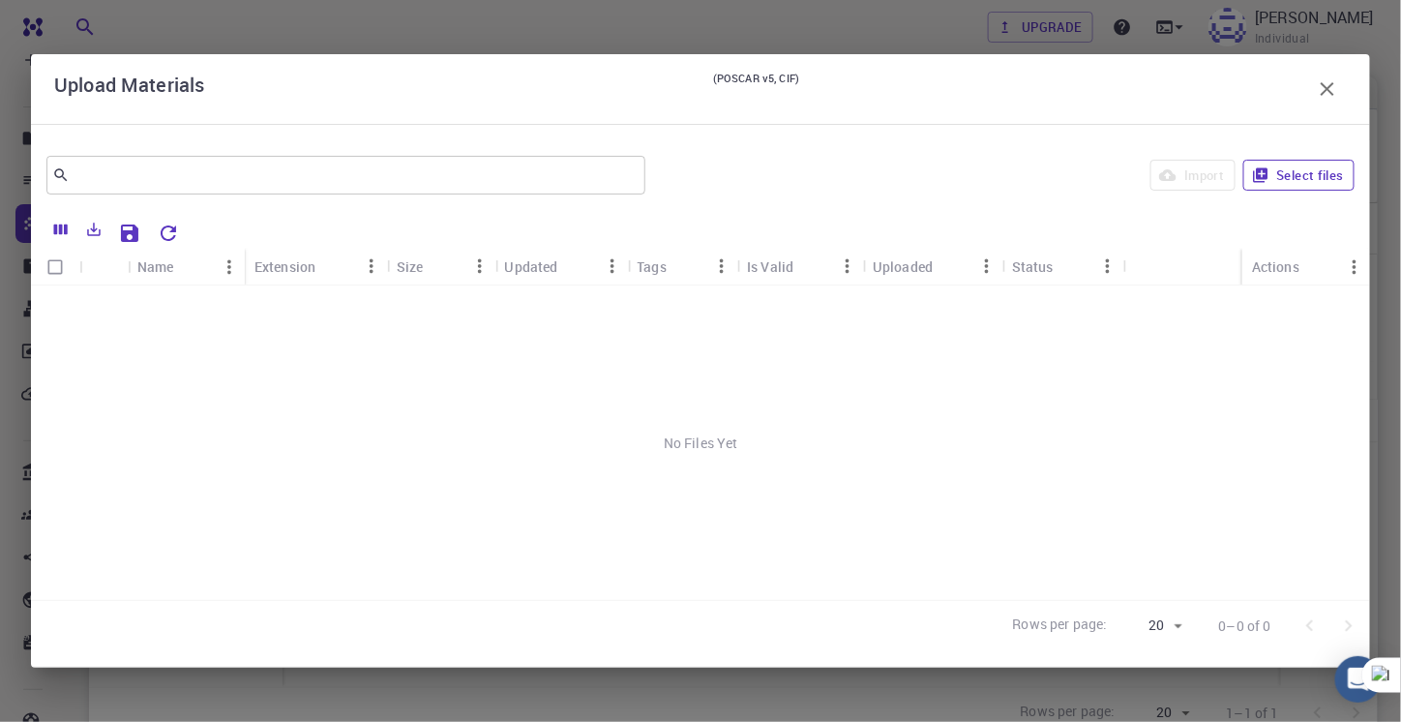
click at [1303, 171] on button "Select files" at bounding box center [1298, 175] width 111 height 31
click at [54, 305] on input "Select row" at bounding box center [55, 306] width 37 height 37
checkbox input "true"
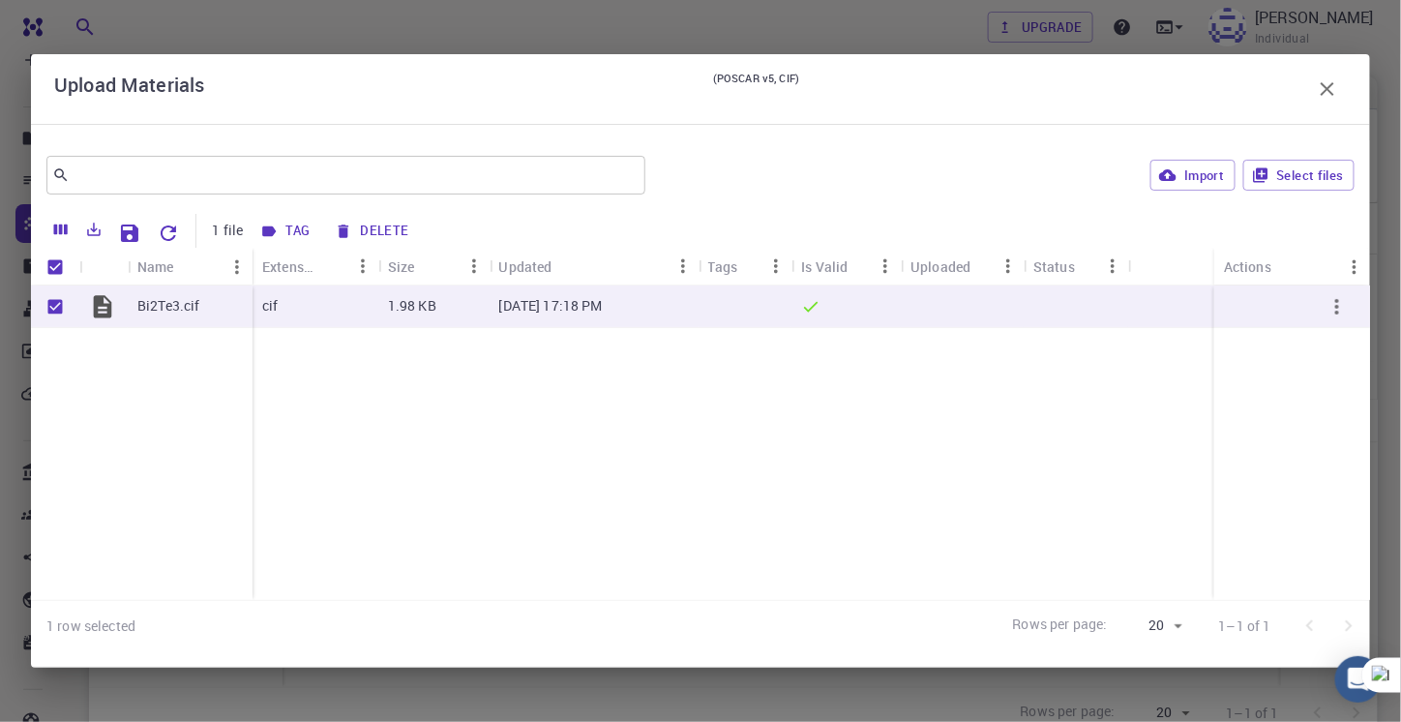
scroll to position [165, 0]
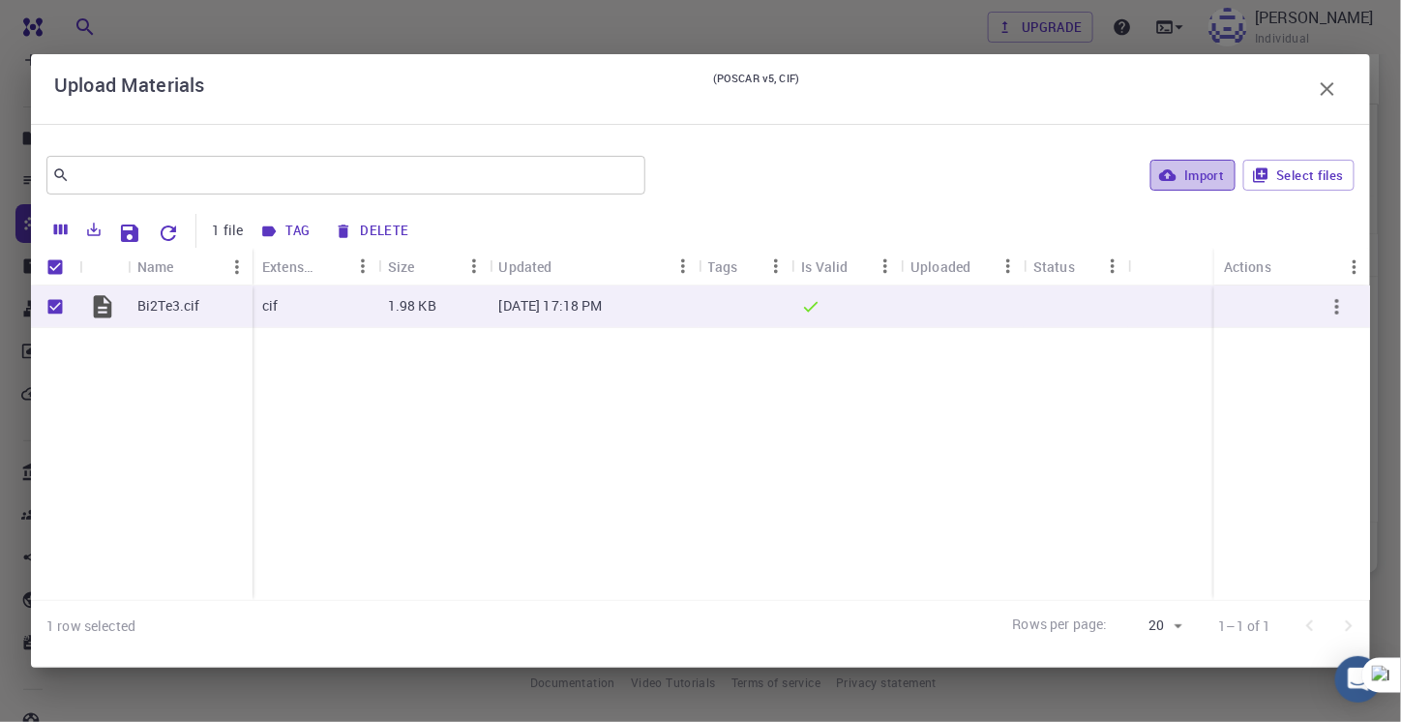
click at [1186, 173] on button "Import" at bounding box center [1193, 175] width 84 height 31
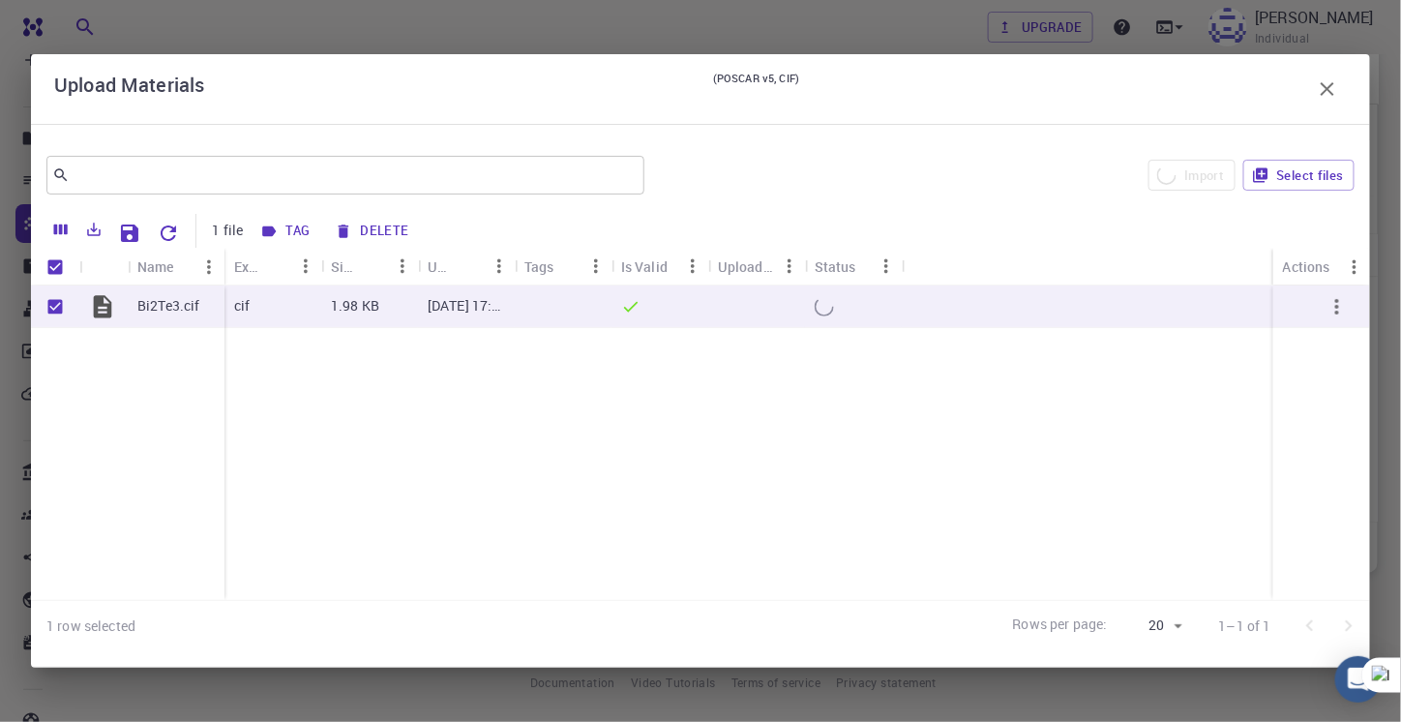
checkbox input "false"
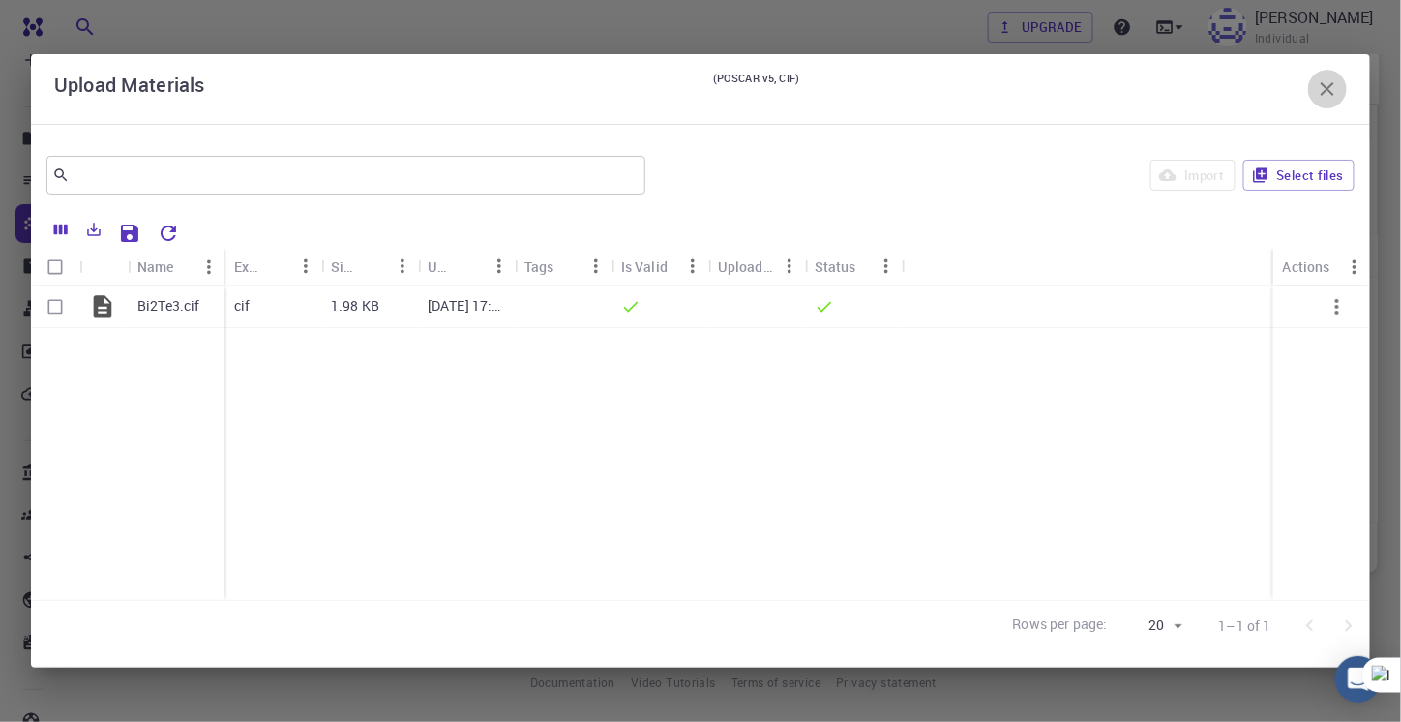
click at [1336, 85] on icon "button" at bounding box center [1327, 88] width 23 height 23
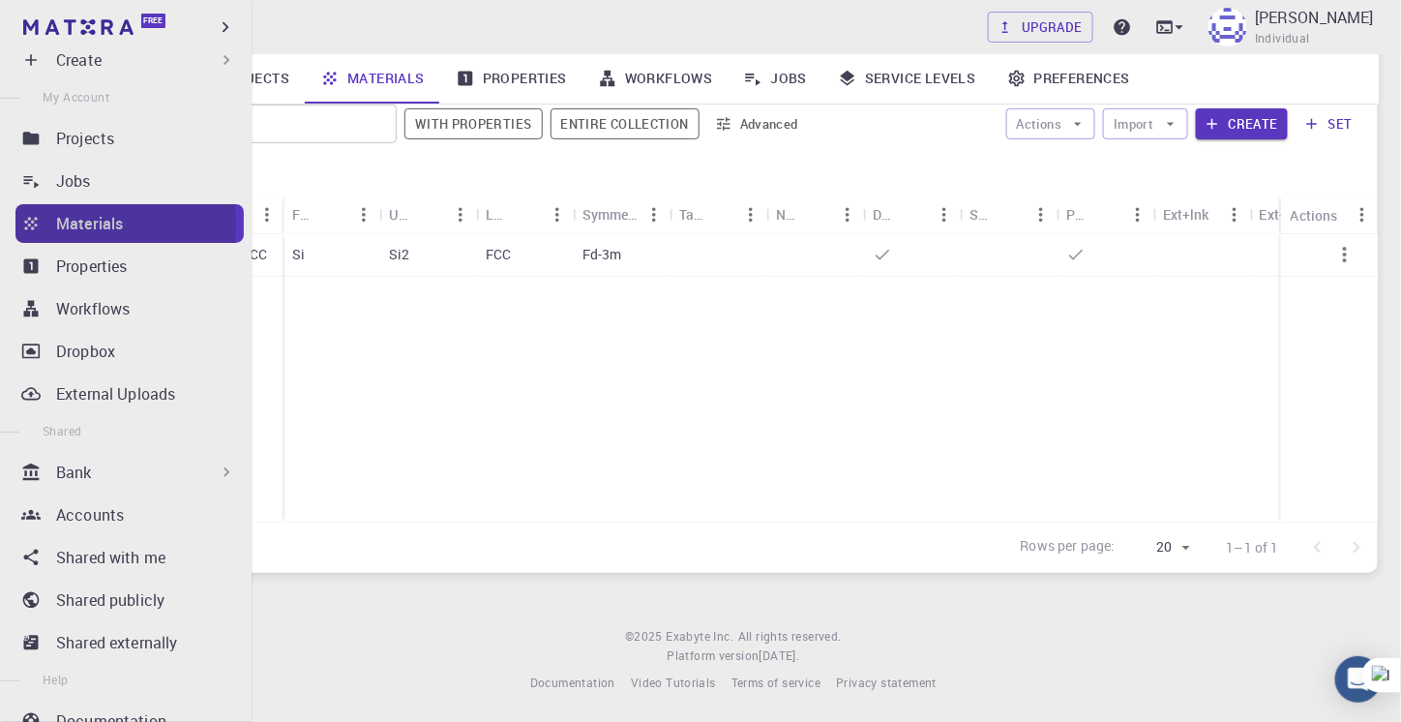
click at [77, 225] on p "Materials" at bounding box center [89, 223] width 67 height 23
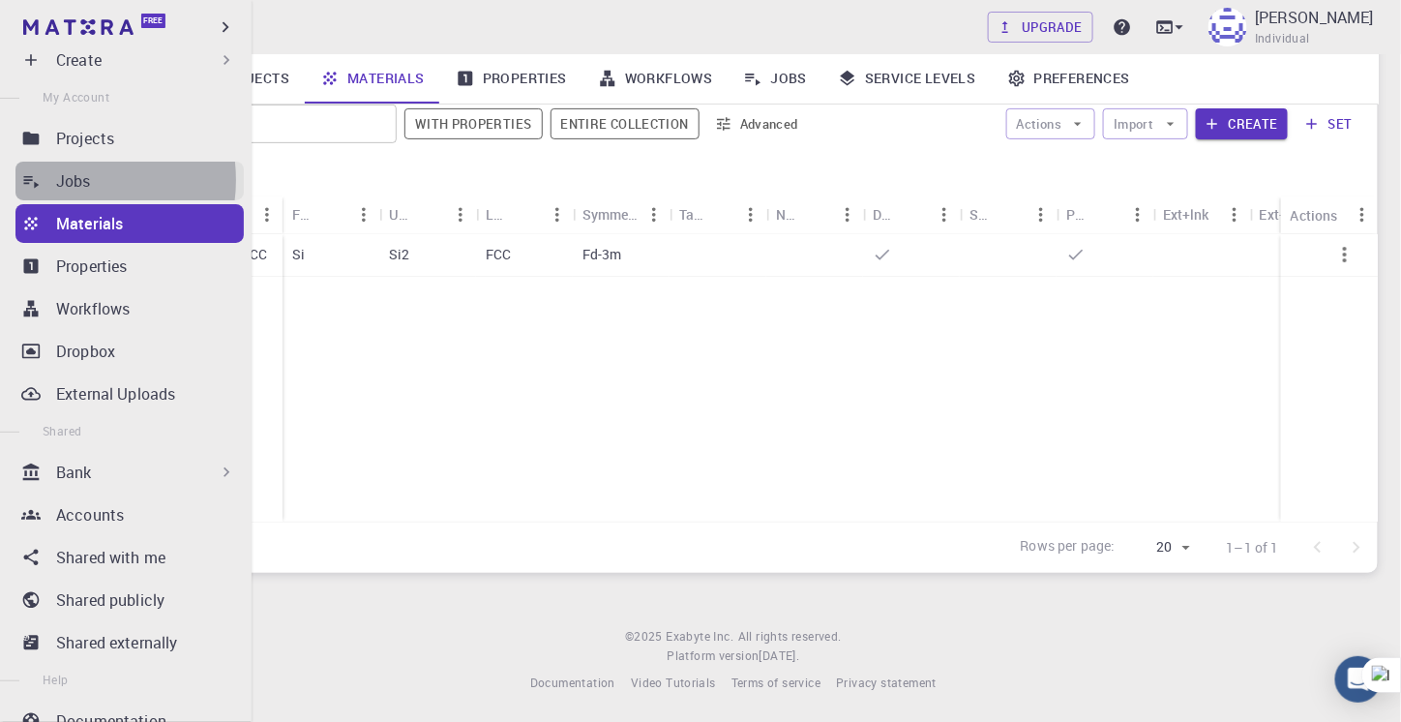
click at [72, 180] on p "Jobs" at bounding box center [73, 180] width 35 height 23
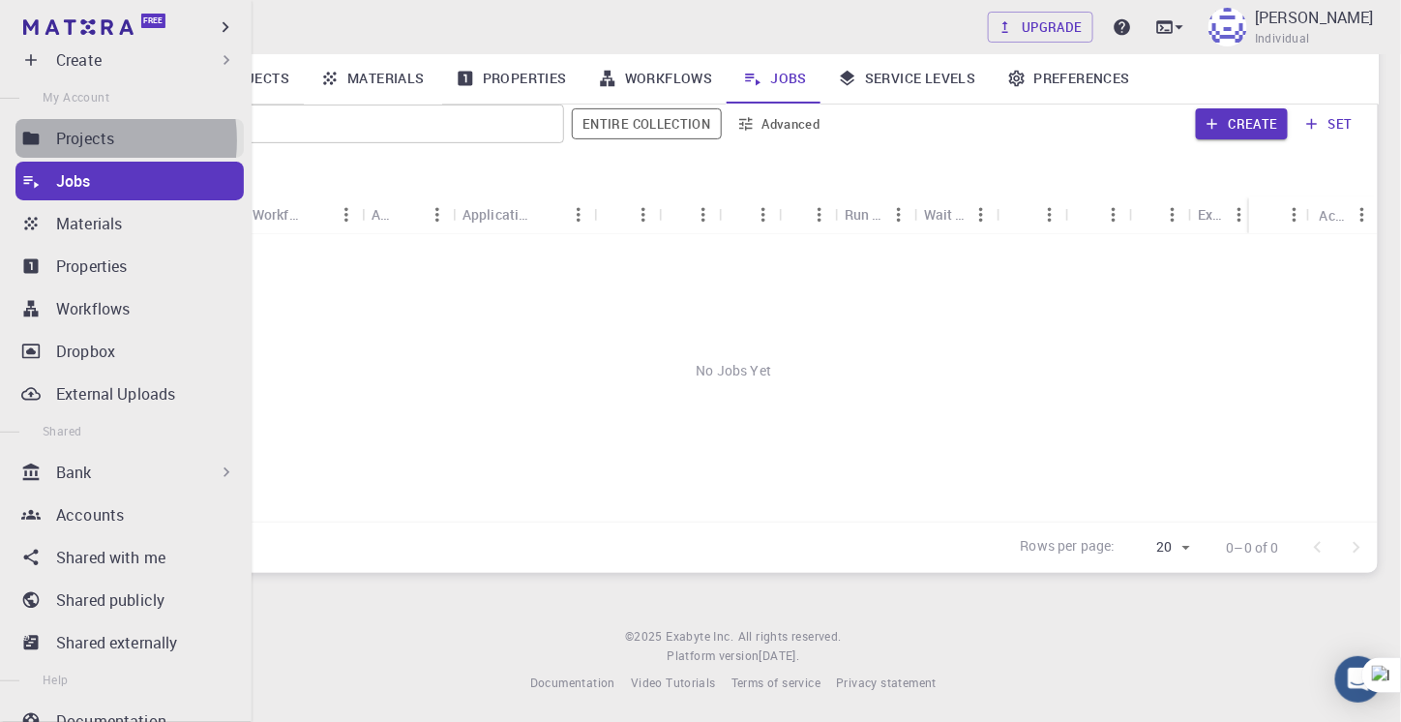
click at [81, 140] on p "Projects" at bounding box center [85, 138] width 58 height 23
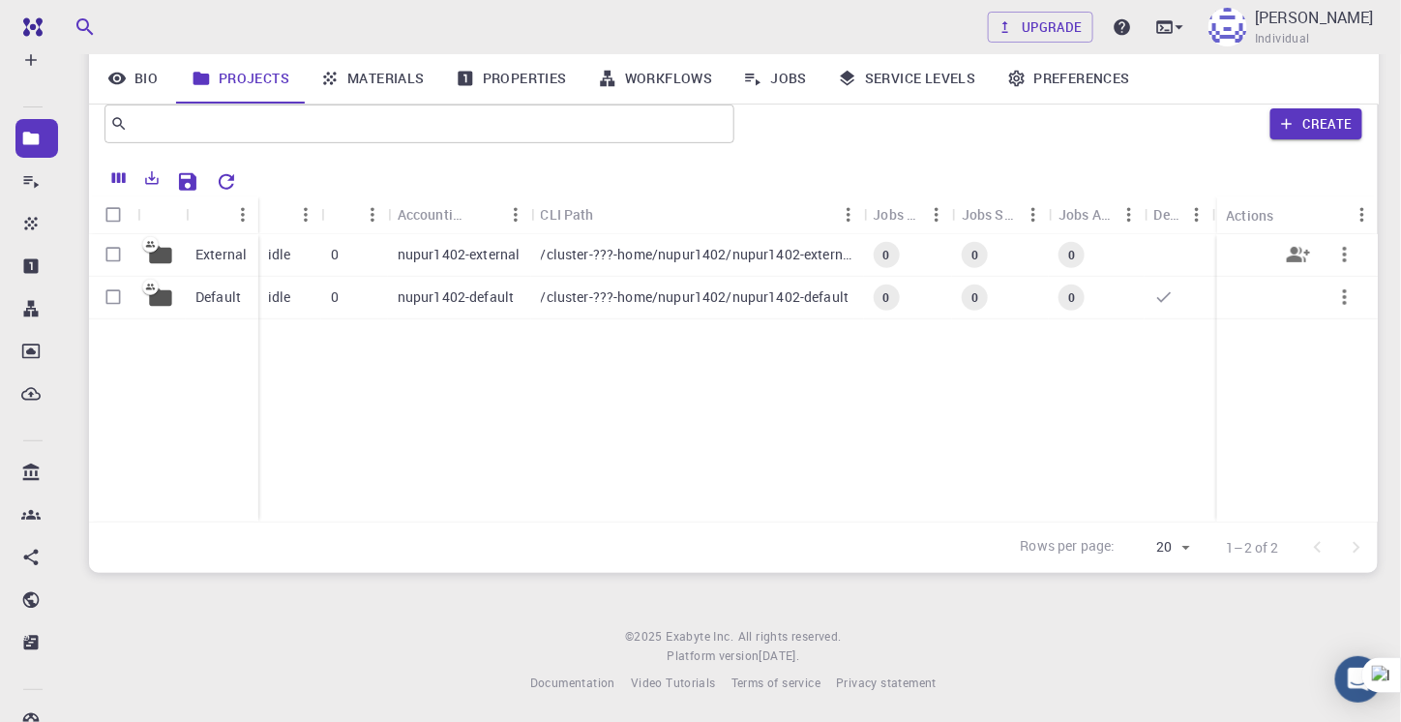
click at [221, 245] on p "External" at bounding box center [220, 254] width 51 height 19
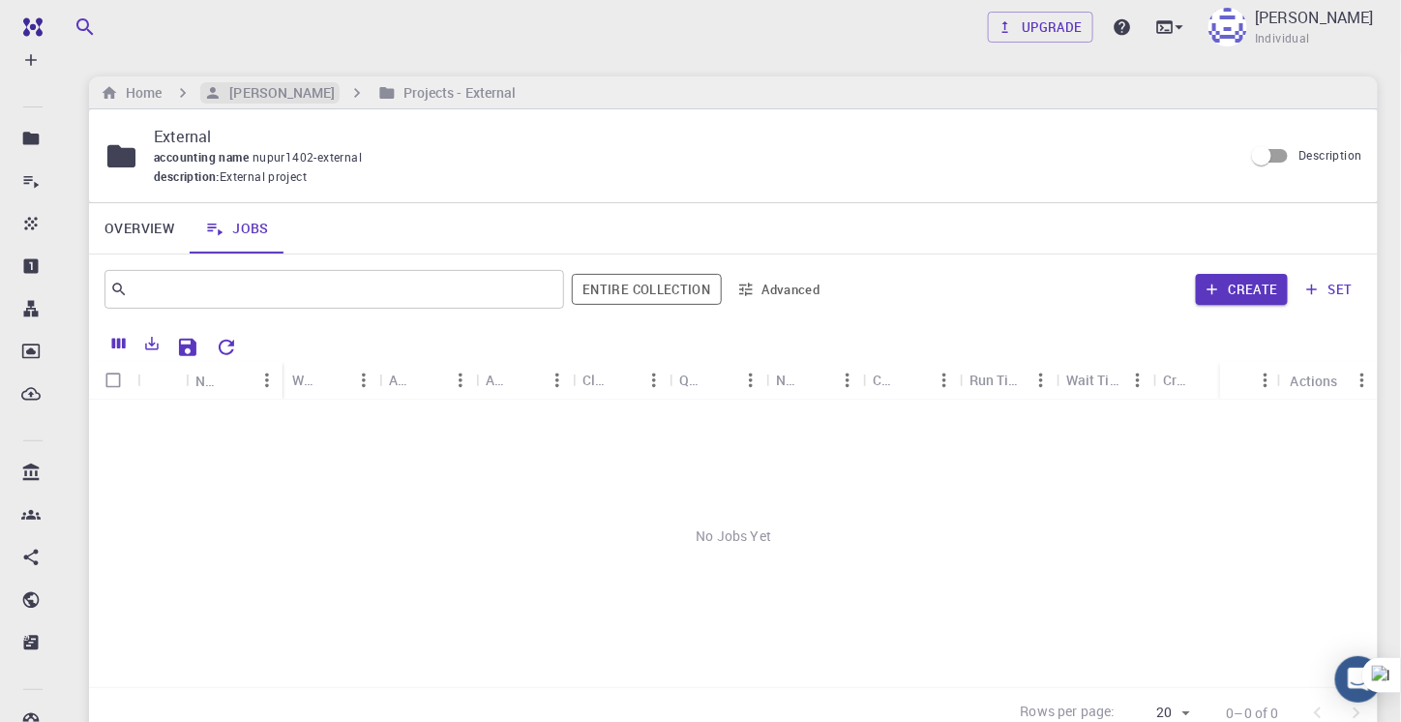
click at [269, 91] on h6 "[PERSON_NAME]" at bounding box center [278, 92] width 113 height 21
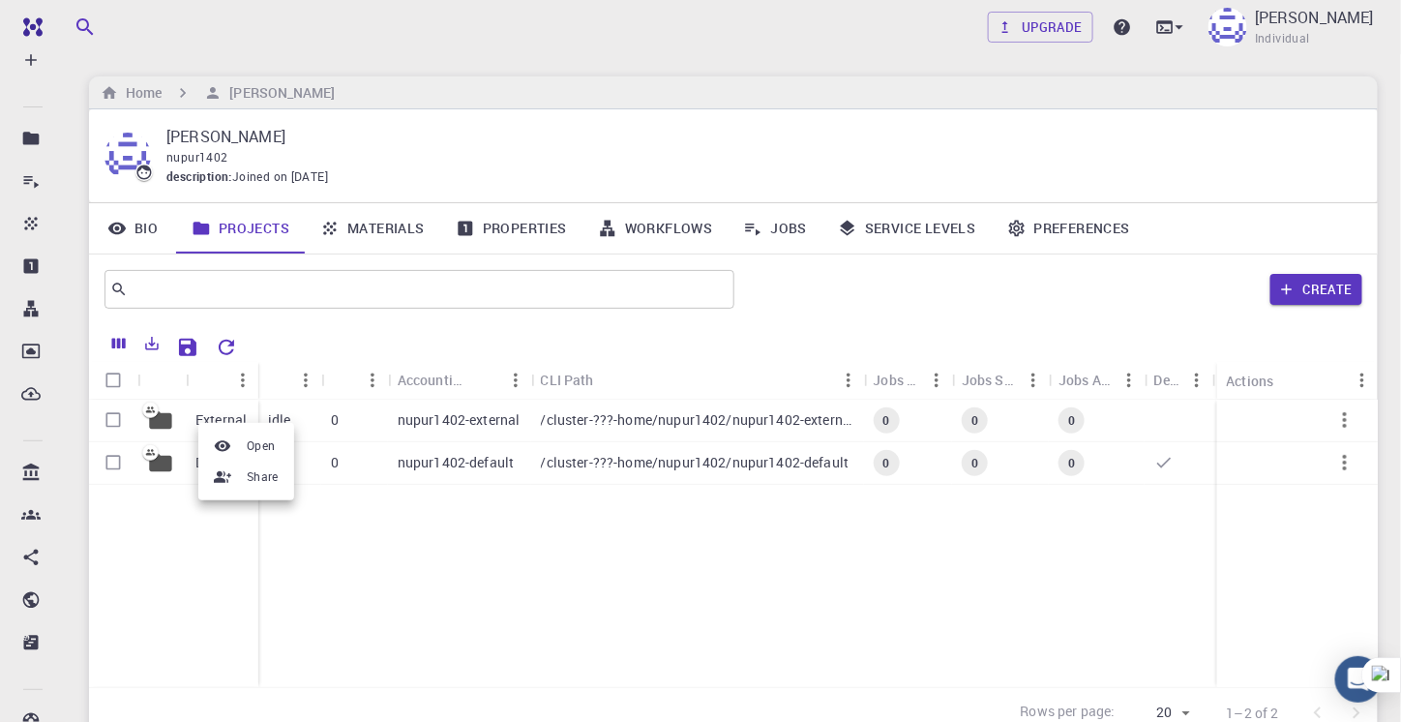
drag, startPoint x: 302, startPoint y: 586, endPoint x: 114, endPoint y: 421, distance: 250.3
click at [114, 421] on div at bounding box center [700, 361] width 1401 height 722
click at [114, 421] on input "Select row" at bounding box center [113, 420] width 37 height 37
checkbox input "true"
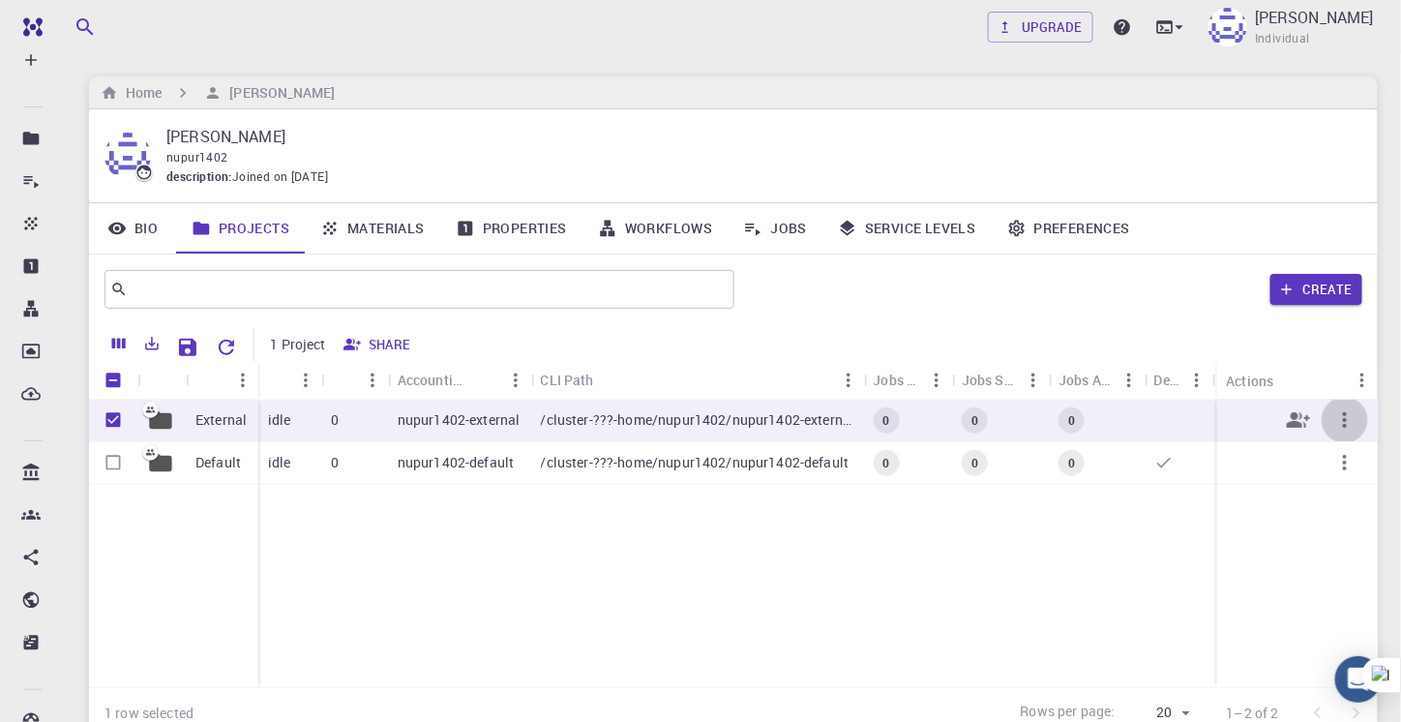
click at [1341, 414] on icon "button" at bounding box center [1344, 419] width 23 height 23
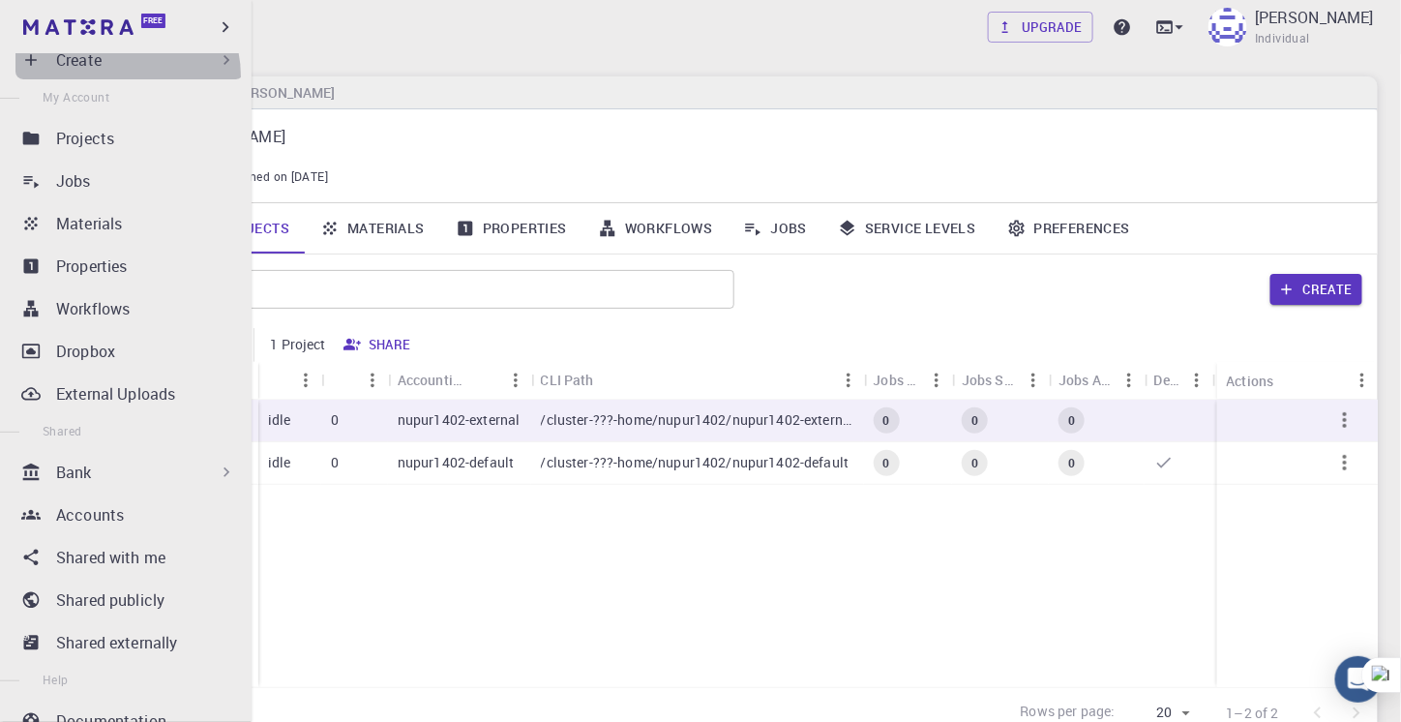
click at [113, 76] on div "Create" at bounding box center [129, 60] width 228 height 39
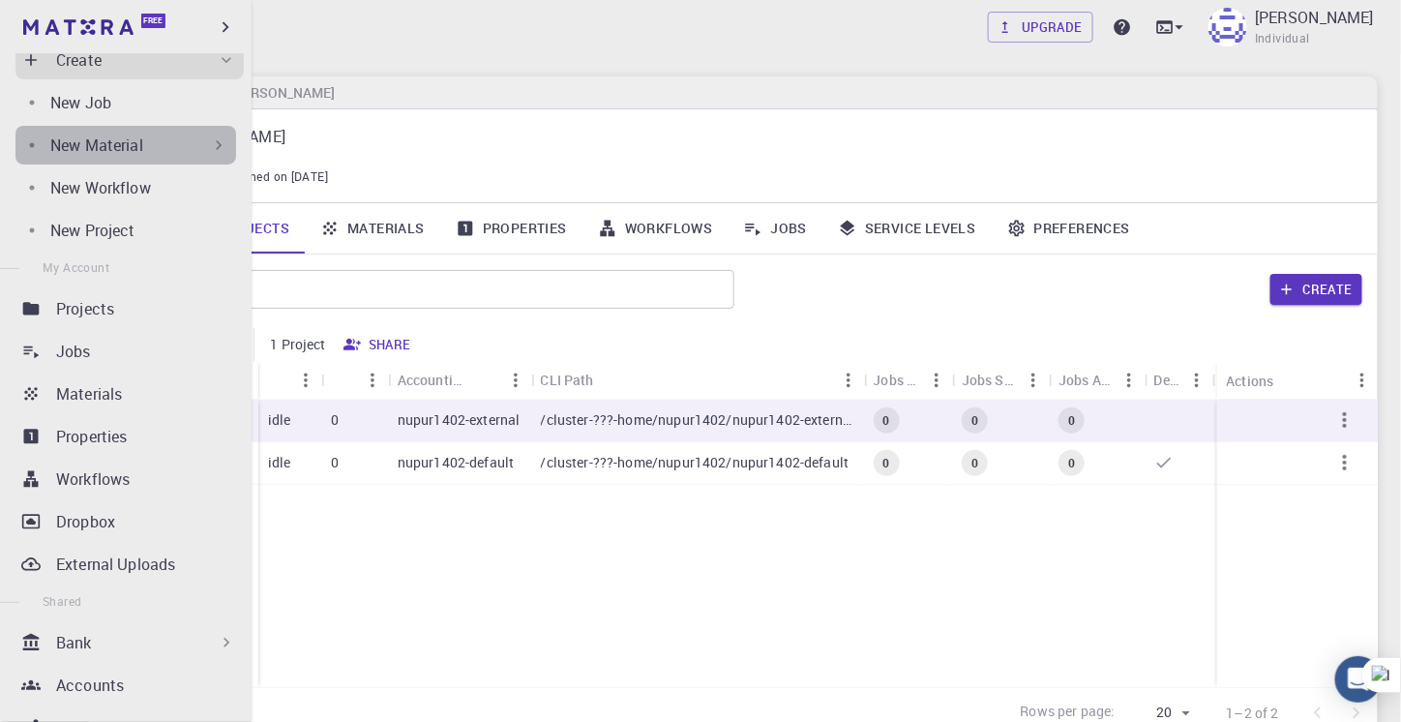
click at [163, 152] on div "New Material" at bounding box center [139, 145] width 178 height 23
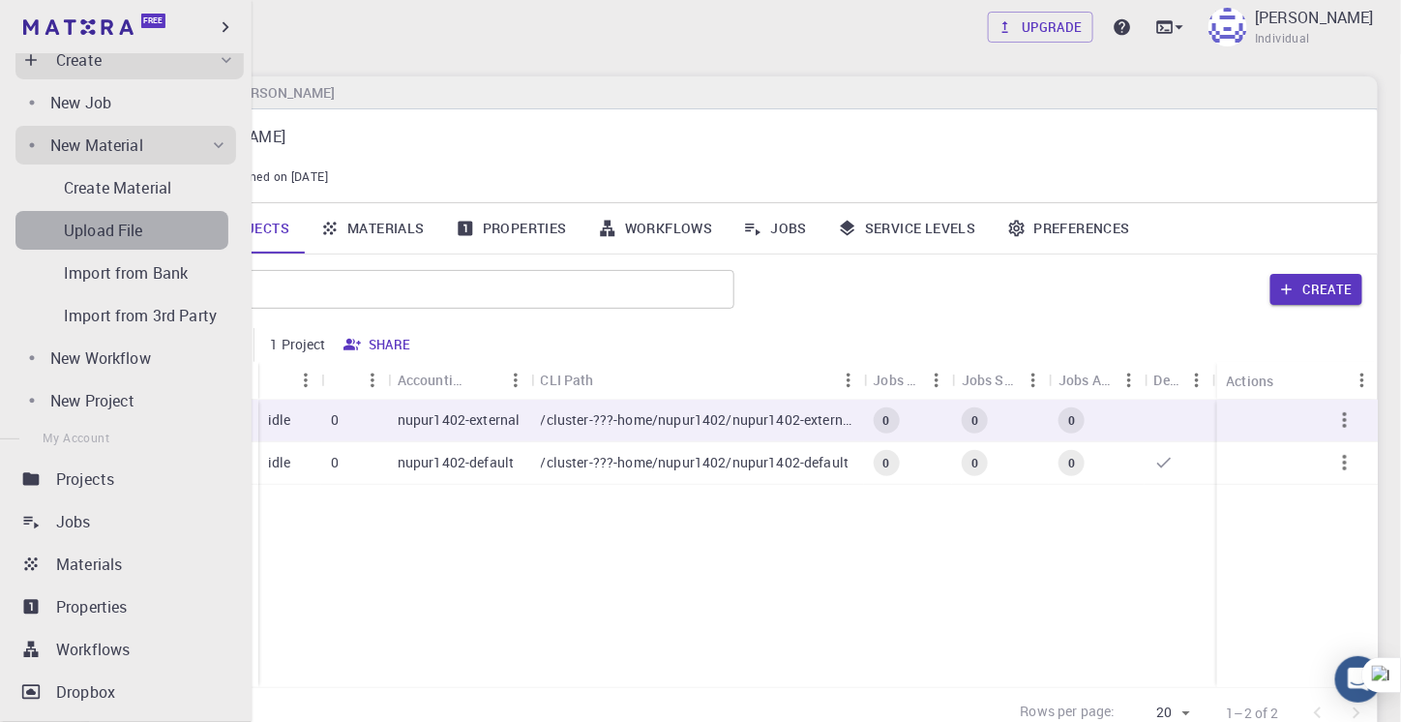
click at [140, 229] on p "Upload File" at bounding box center [103, 230] width 79 height 23
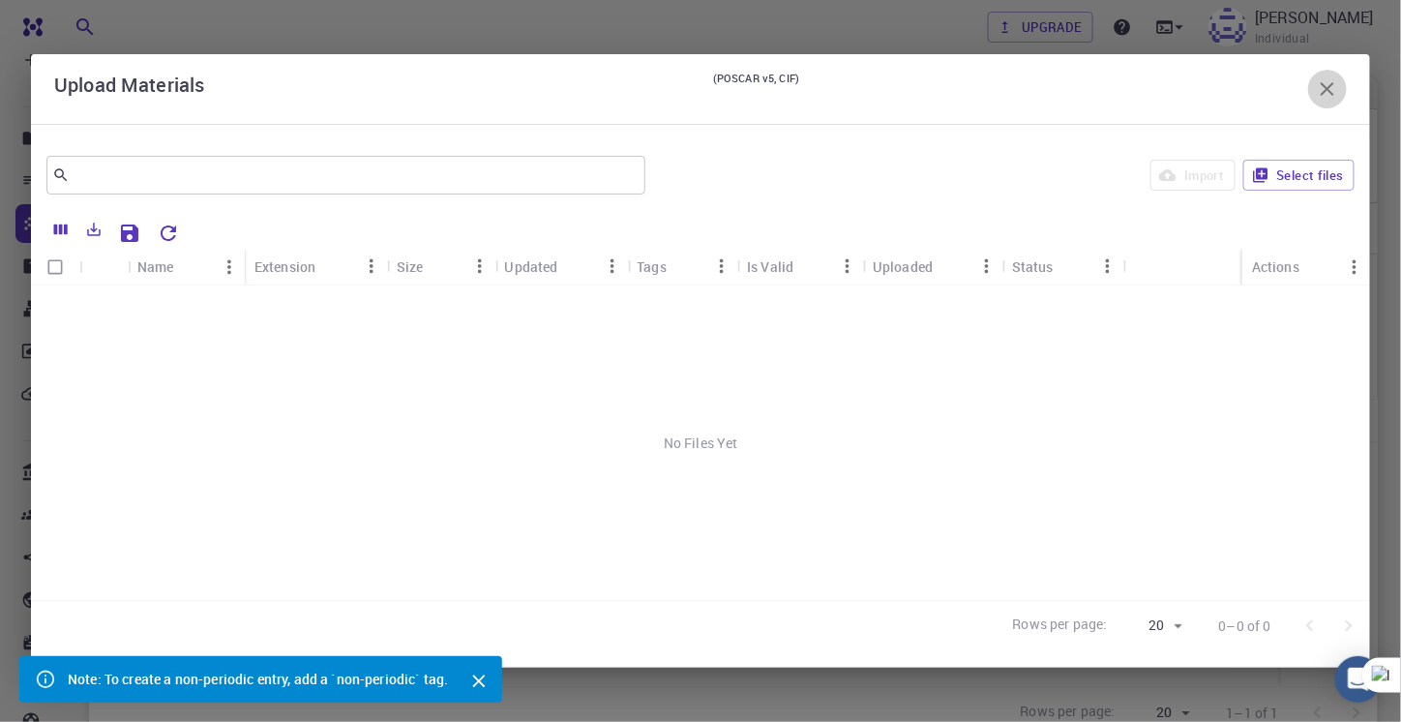
click at [1337, 101] on icon "button" at bounding box center [1327, 88] width 23 height 23
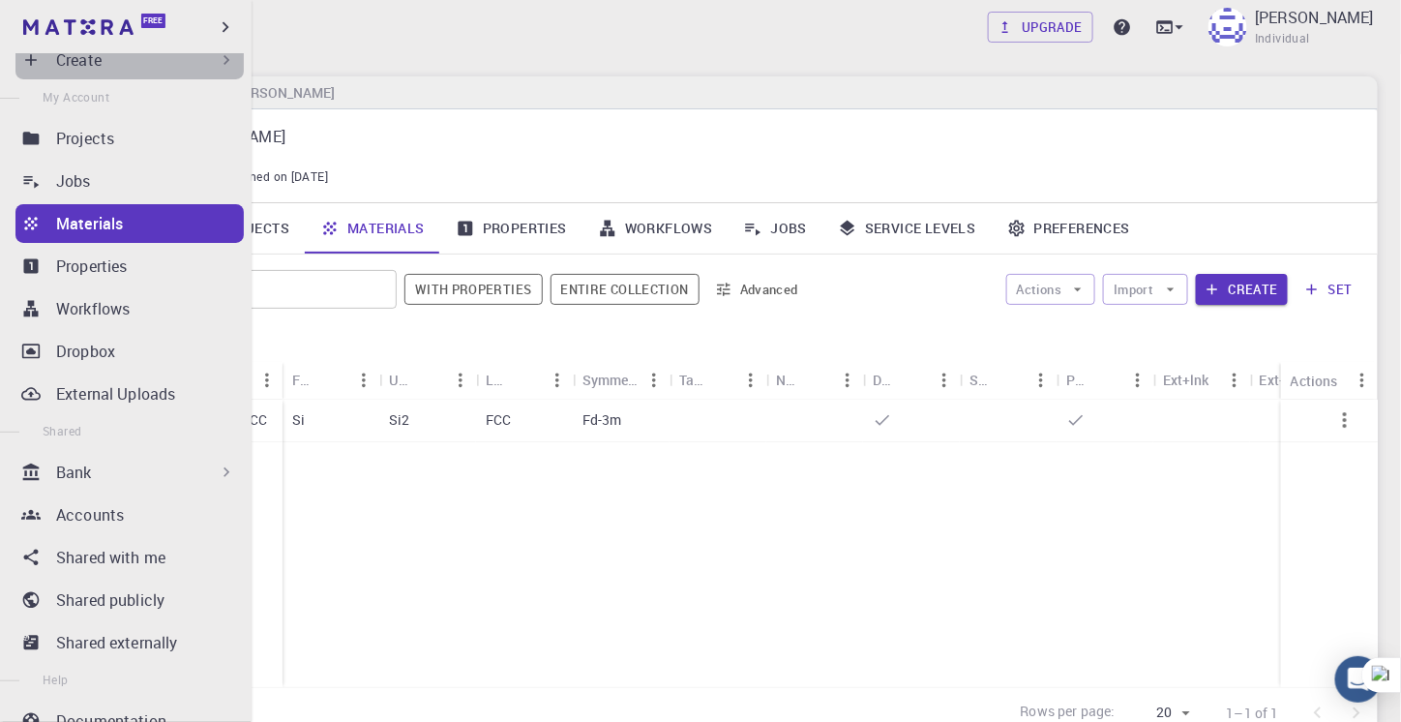
click at [155, 61] on div "Create" at bounding box center [146, 59] width 180 height 23
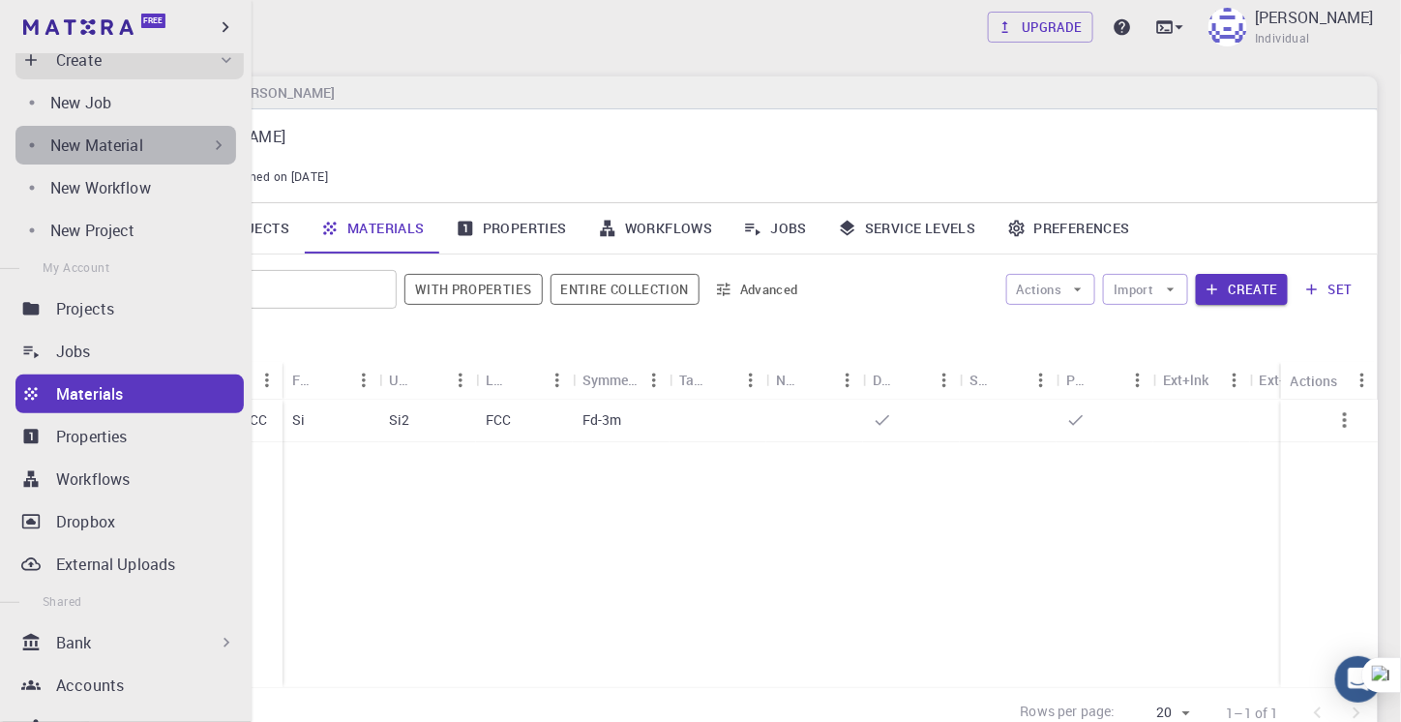
click at [128, 142] on p "New Material" at bounding box center [96, 145] width 93 height 23
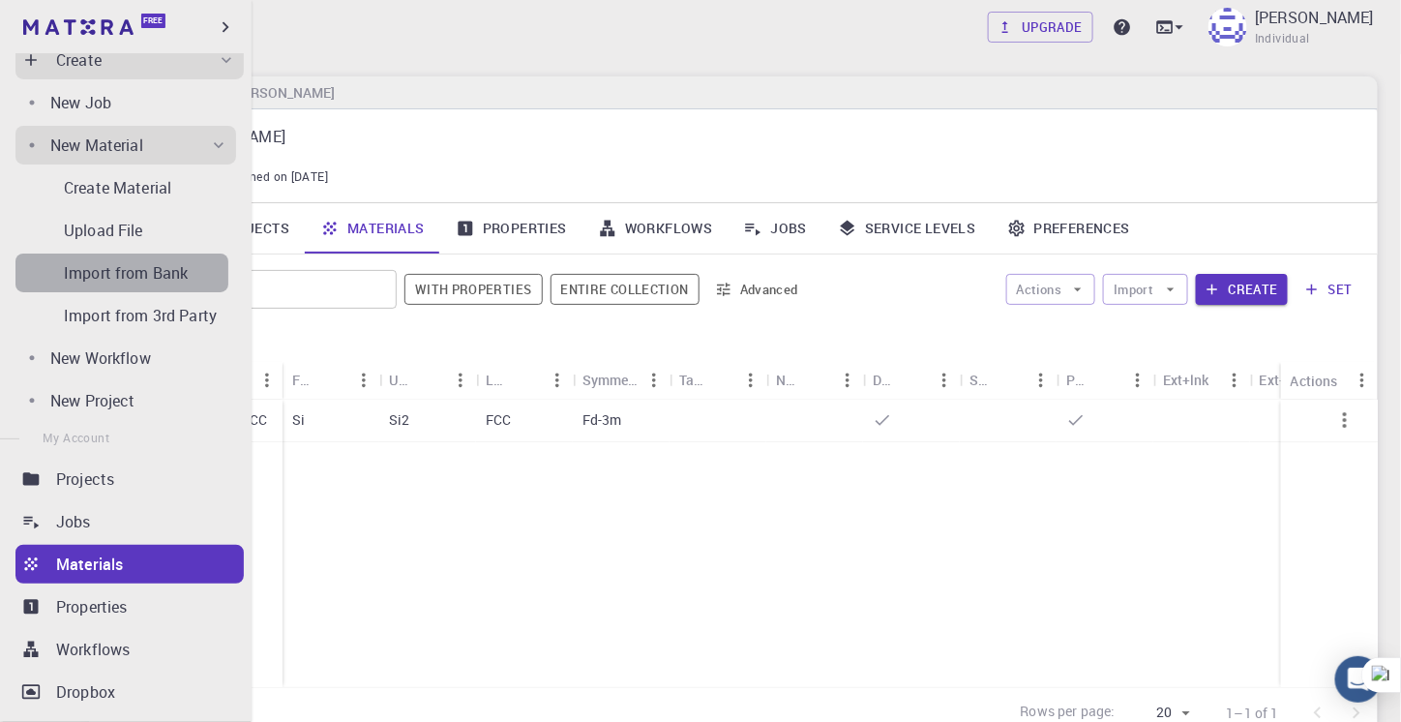
click at [136, 271] on p "Import from Bank" at bounding box center [126, 272] width 124 height 23
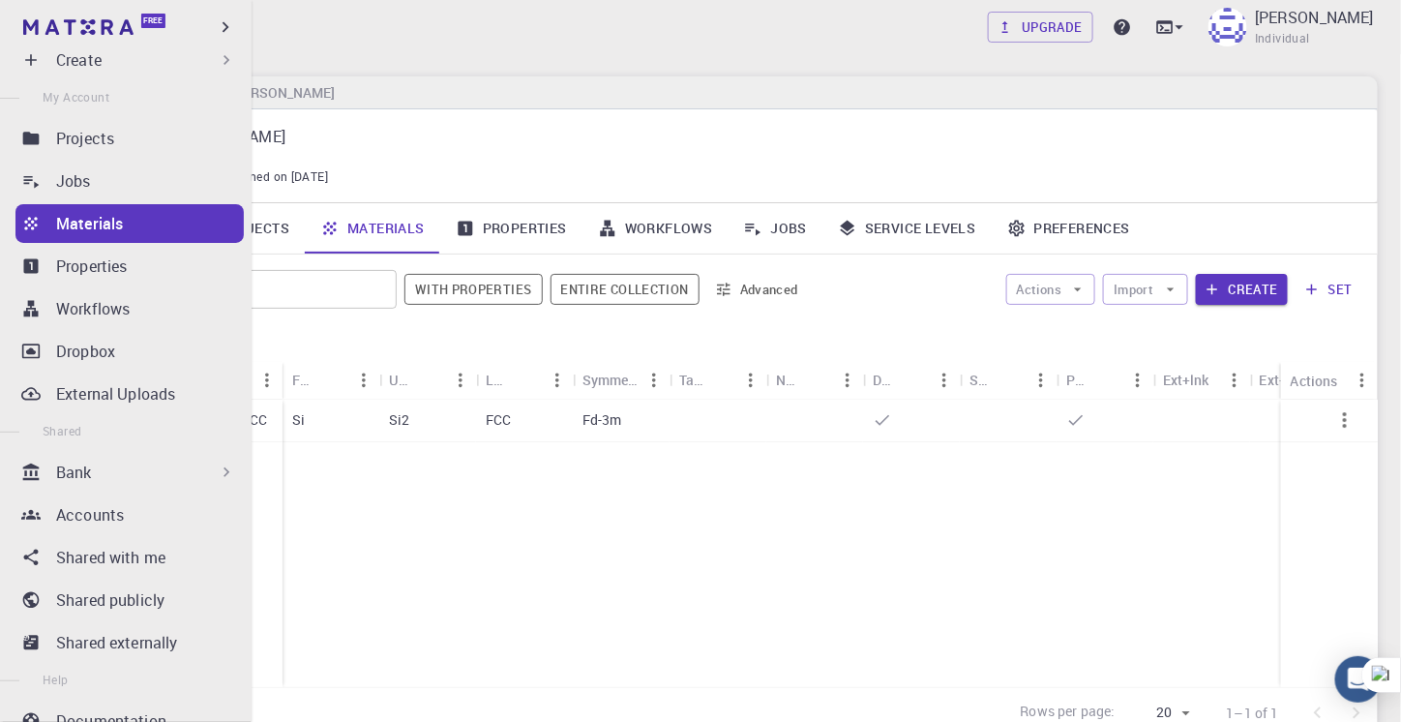
click at [93, 62] on p "Create" at bounding box center [78, 59] width 45 height 23
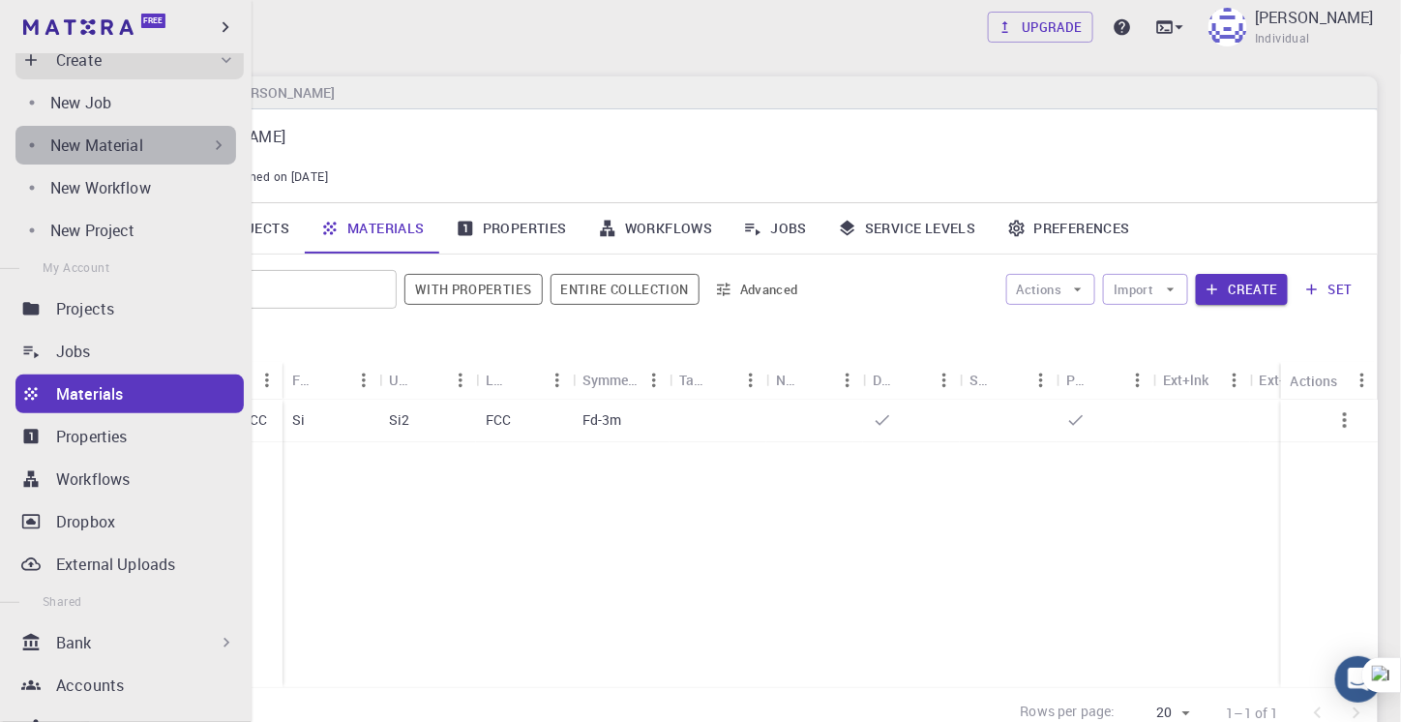
click at [133, 164] on div "New Material" at bounding box center [125, 145] width 221 height 39
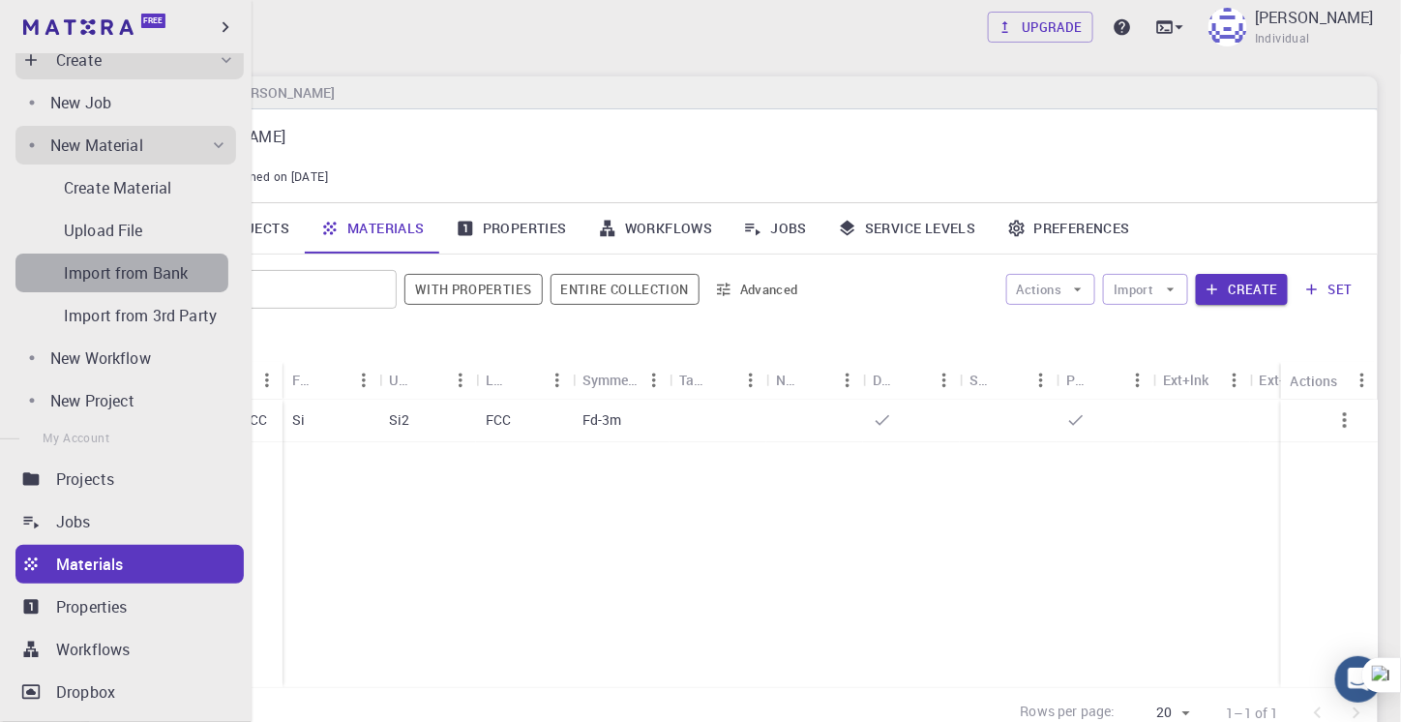
click at [142, 276] on p "Import from Bank" at bounding box center [126, 272] width 124 height 23
click at [116, 225] on p "Upload File" at bounding box center [103, 230] width 79 height 23
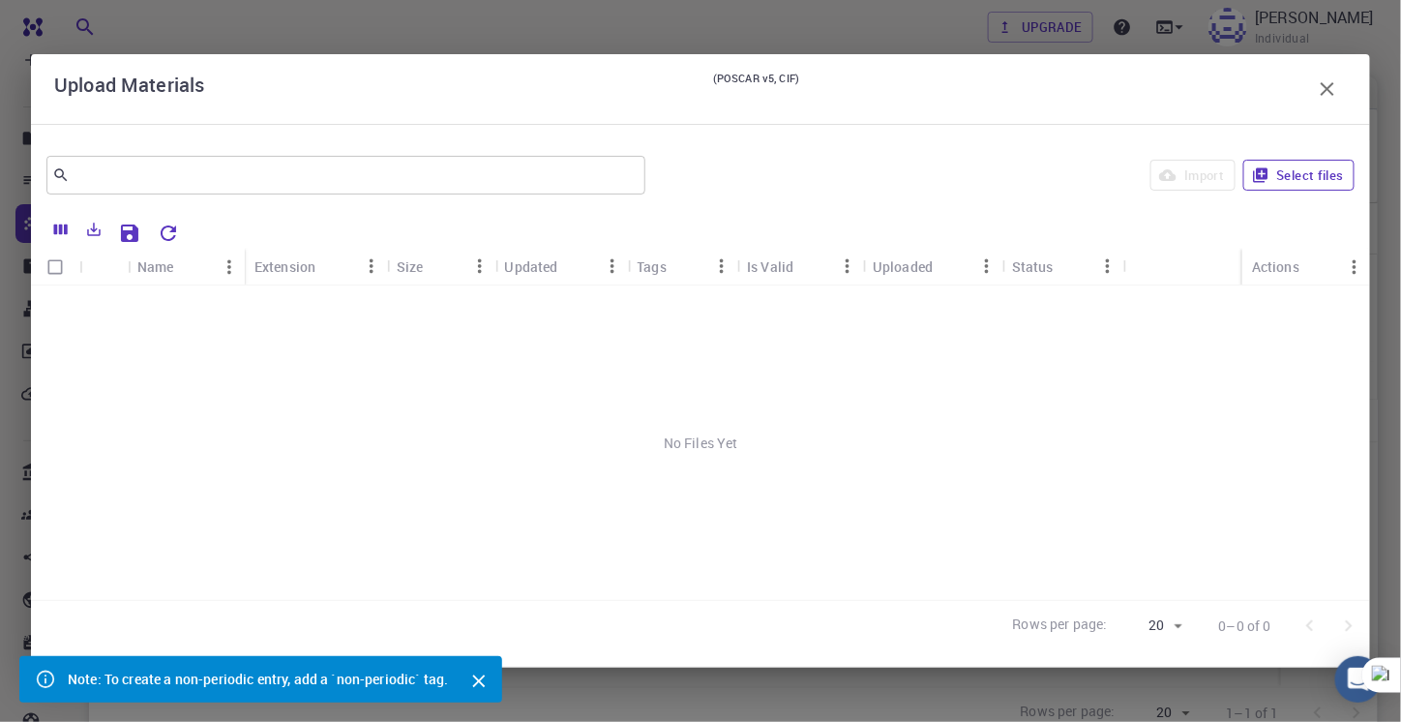
click at [1330, 170] on button "Select files" at bounding box center [1298, 175] width 111 height 31
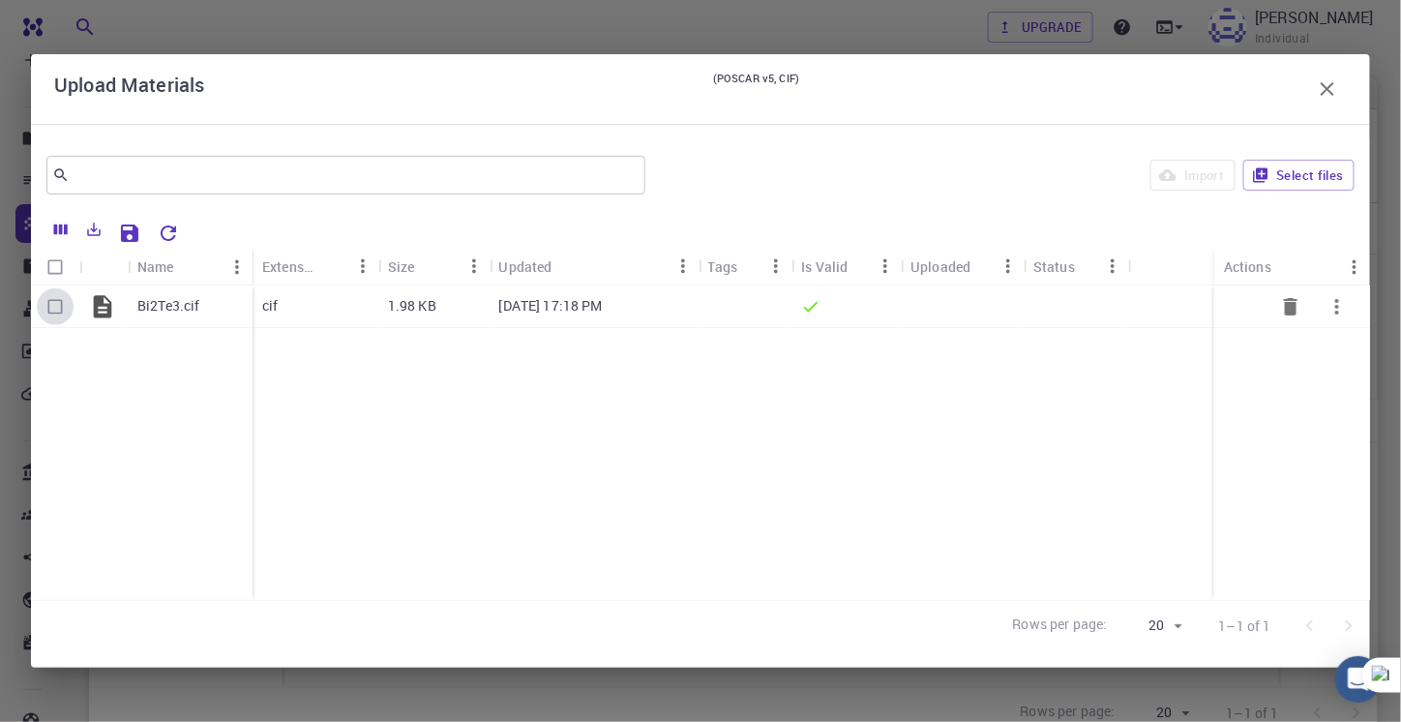
click at [56, 309] on input "Select row" at bounding box center [55, 306] width 37 height 37
checkbox input "true"
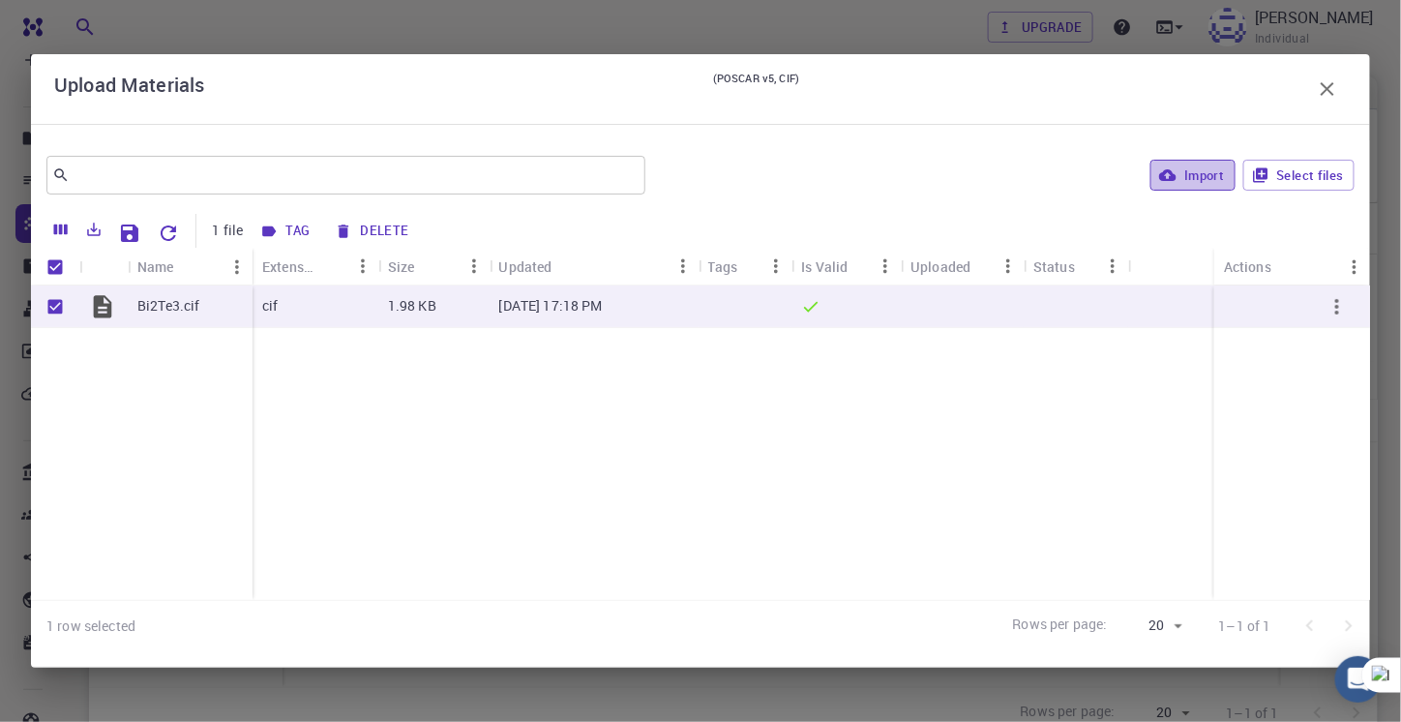
click at [1185, 187] on button "Import" at bounding box center [1193, 175] width 84 height 31
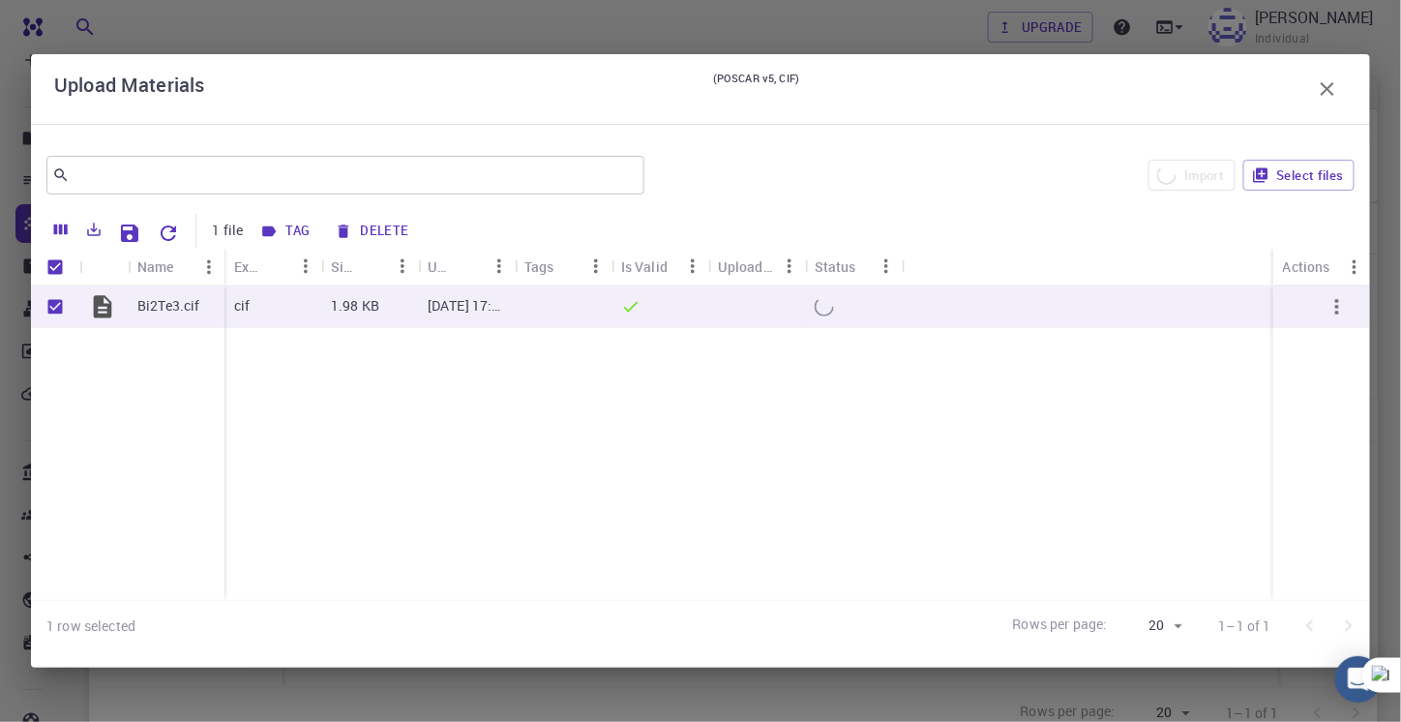
checkbox input "false"
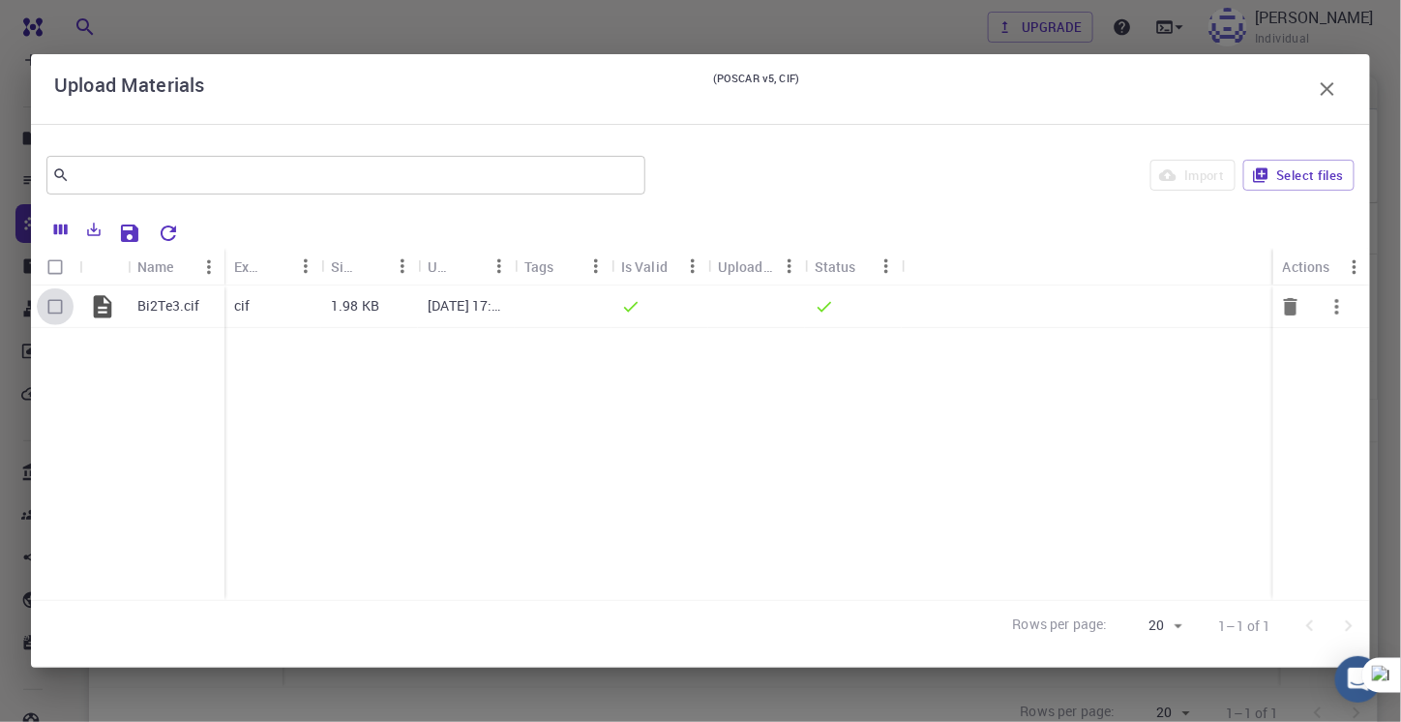
click at [58, 313] on input "Select row" at bounding box center [55, 306] width 37 height 37
checkbox input "true"
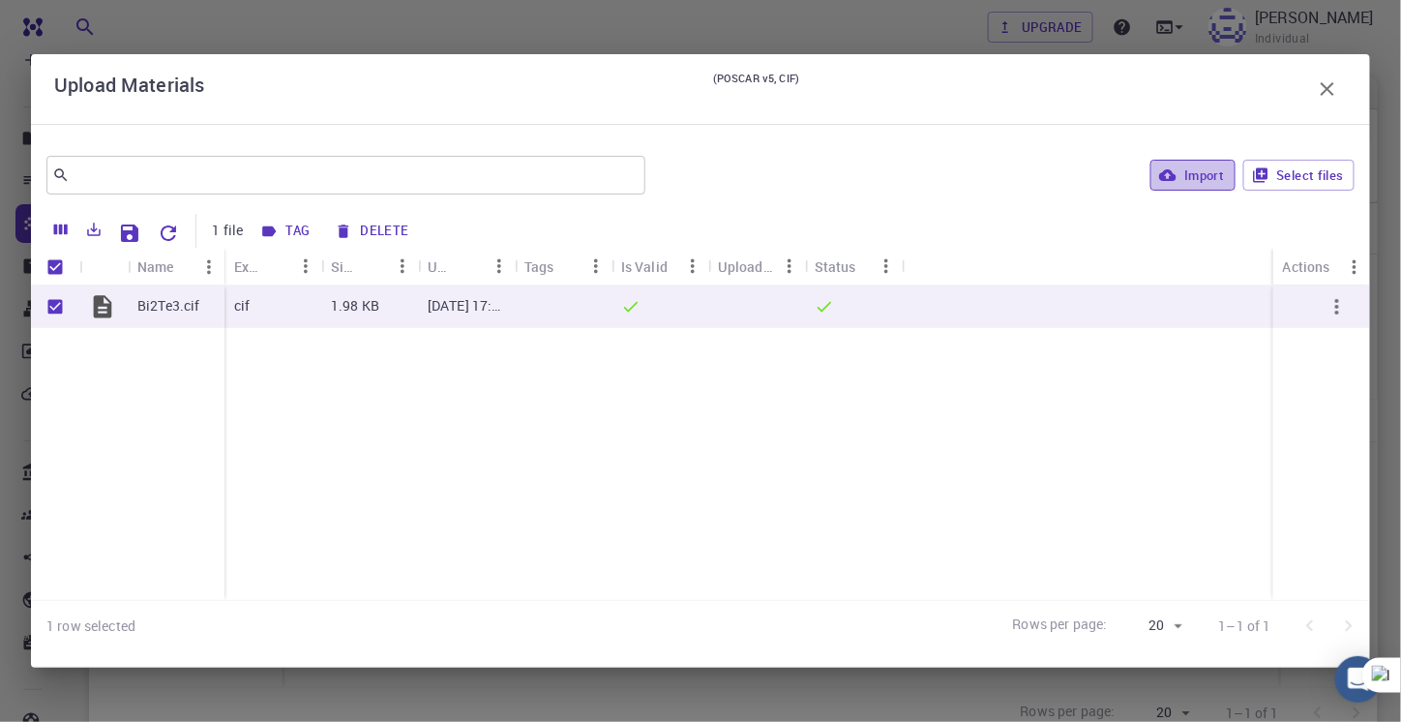
click at [1179, 177] on button "Import" at bounding box center [1193, 175] width 84 height 31
checkbox input "false"
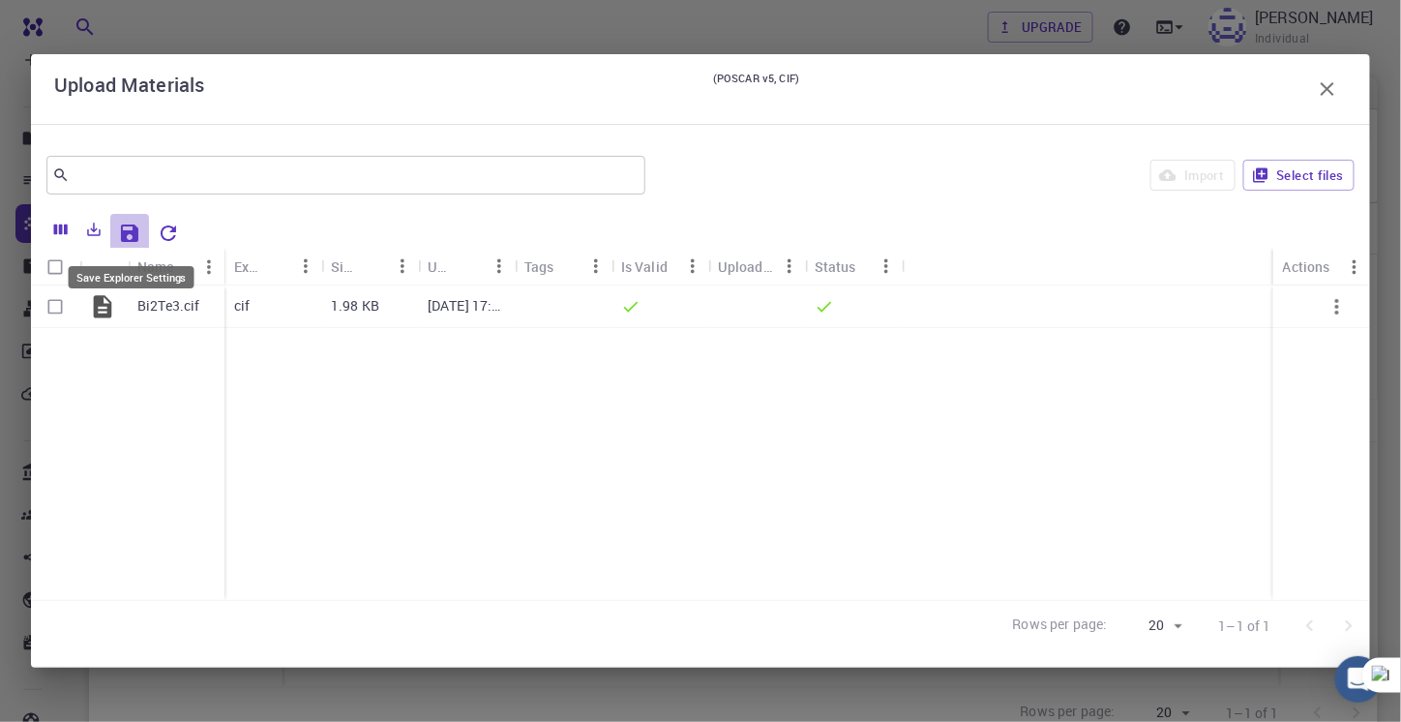
click at [120, 240] on icon "Save Explorer Settings" at bounding box center [129, 233] width 23 height 23
click at [1339, 95] on icon "button" at bounding box center [1327, 88] width 23 height 23
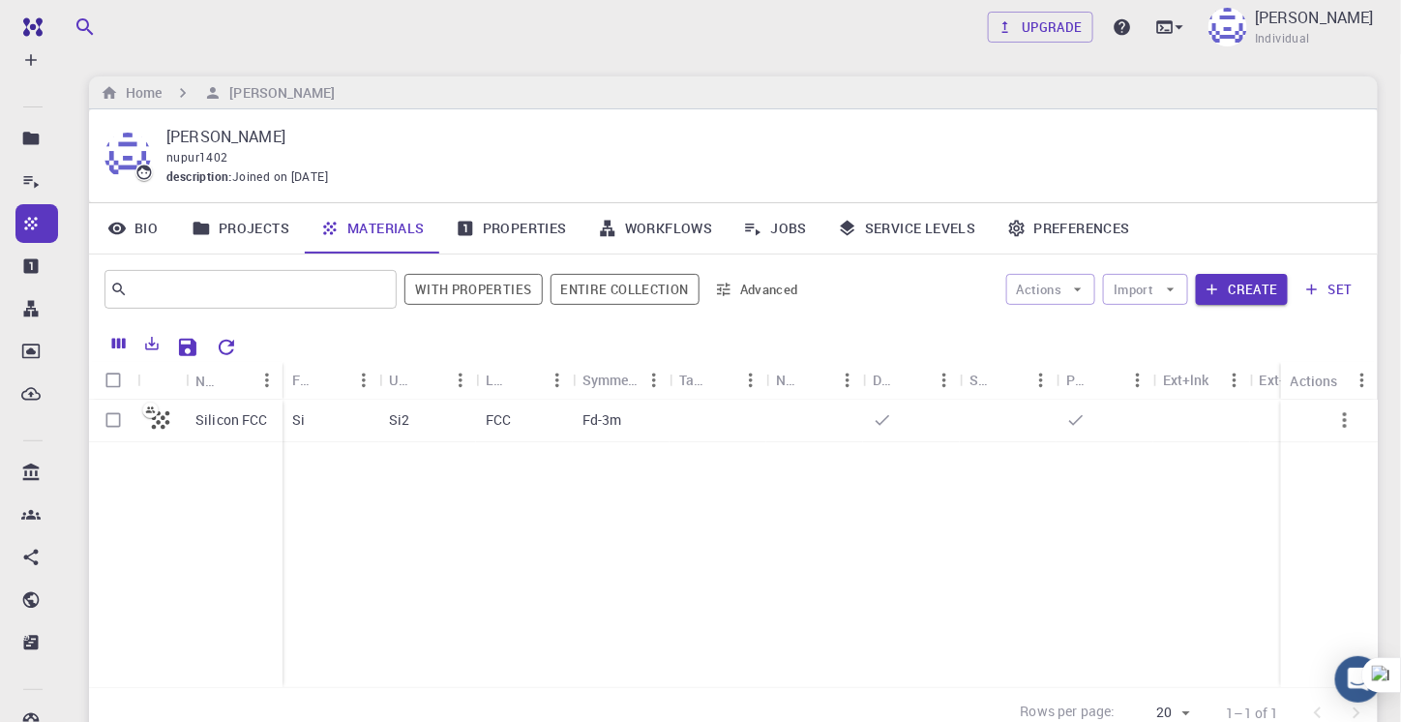
click at [375, 223] on link "Materials" at bounding box center [372, 228] width 135 height 50
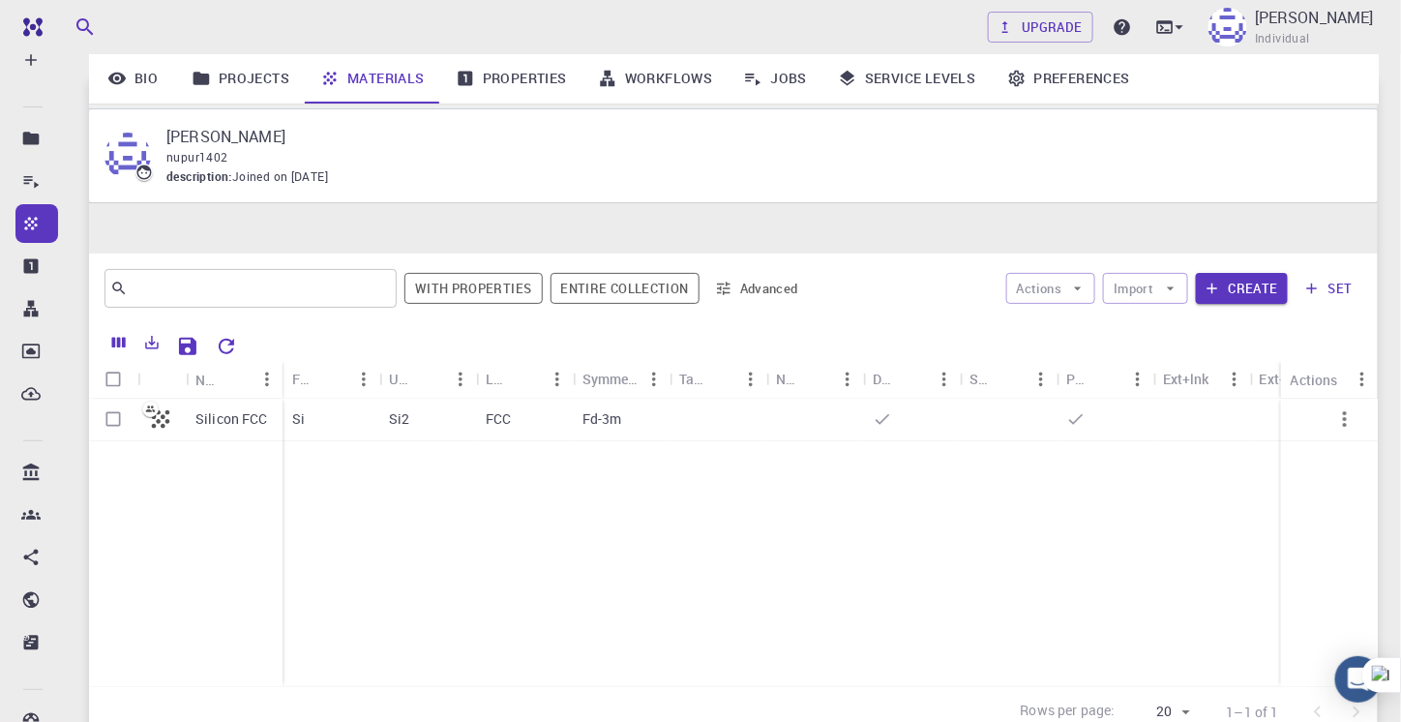
scroll to position [165, 0]
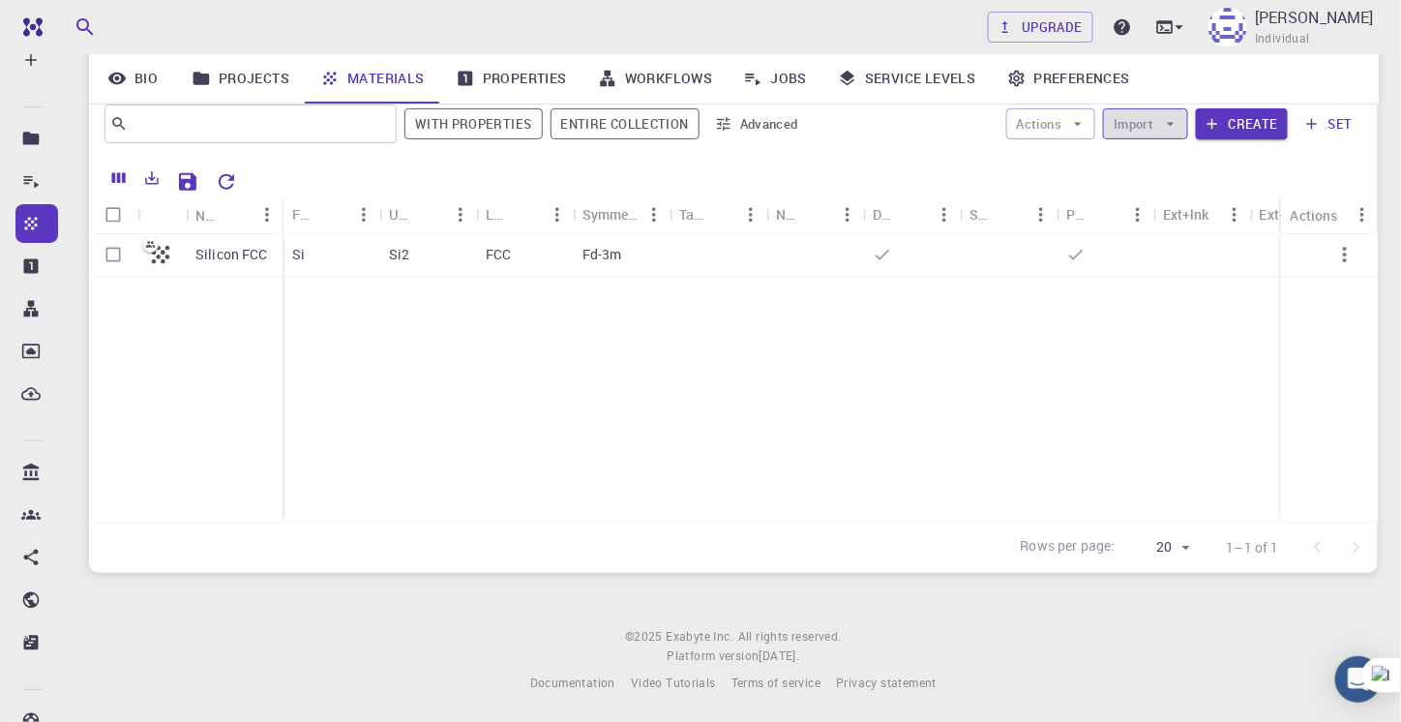
click at [1130, 124] on button "Import" at bounding box center [1145, 123] width 84 height 31
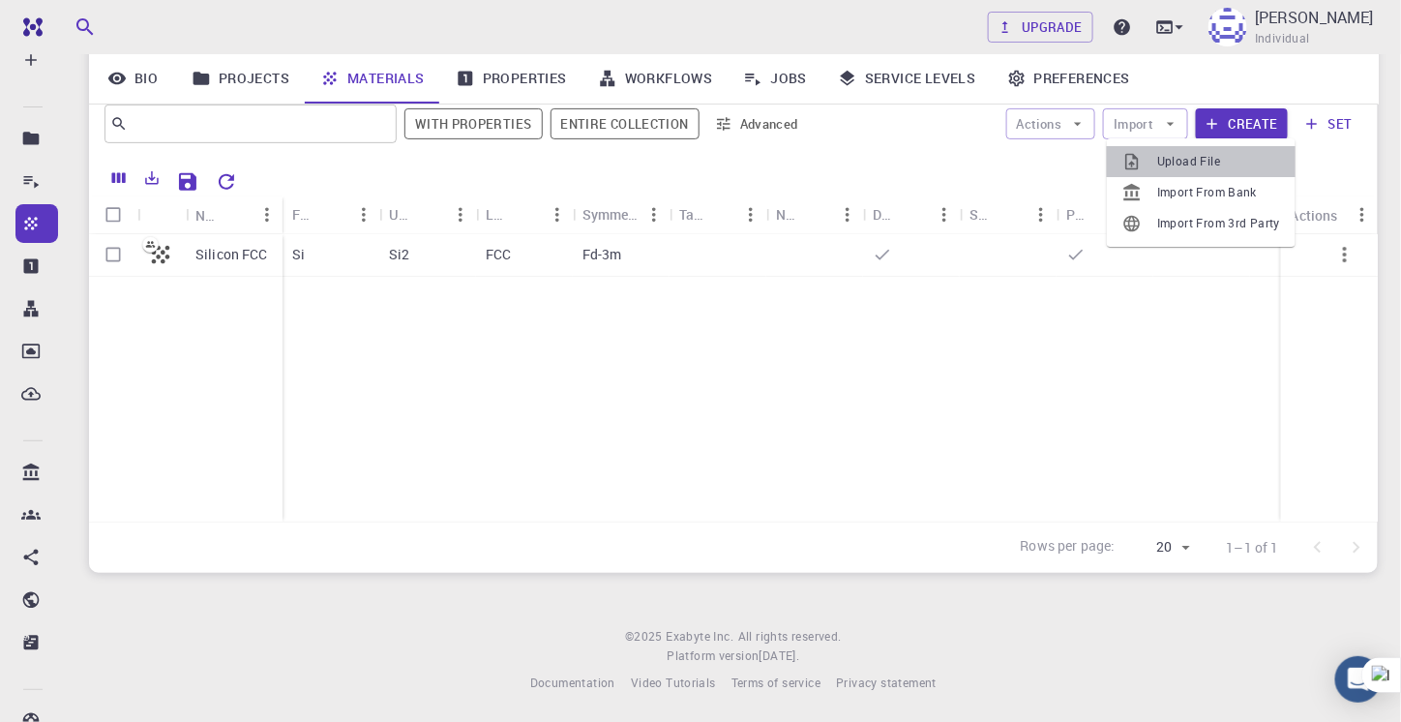
click at [1161, 174] on li "Upload File" at bounding box center [1201, 161] width 189 height 31
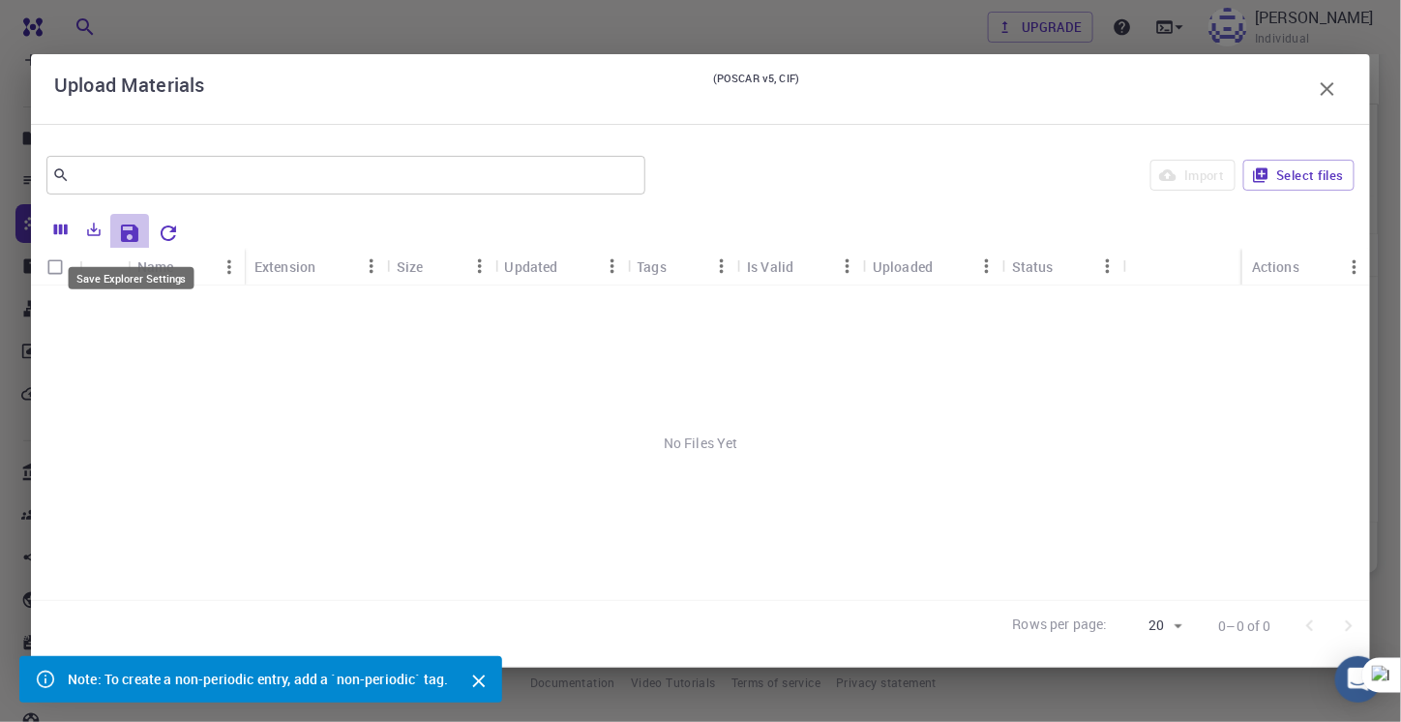
click at [135, 232] on icon "Save Explorer Settings" at bounding box center [129, 233] width 17 height 17
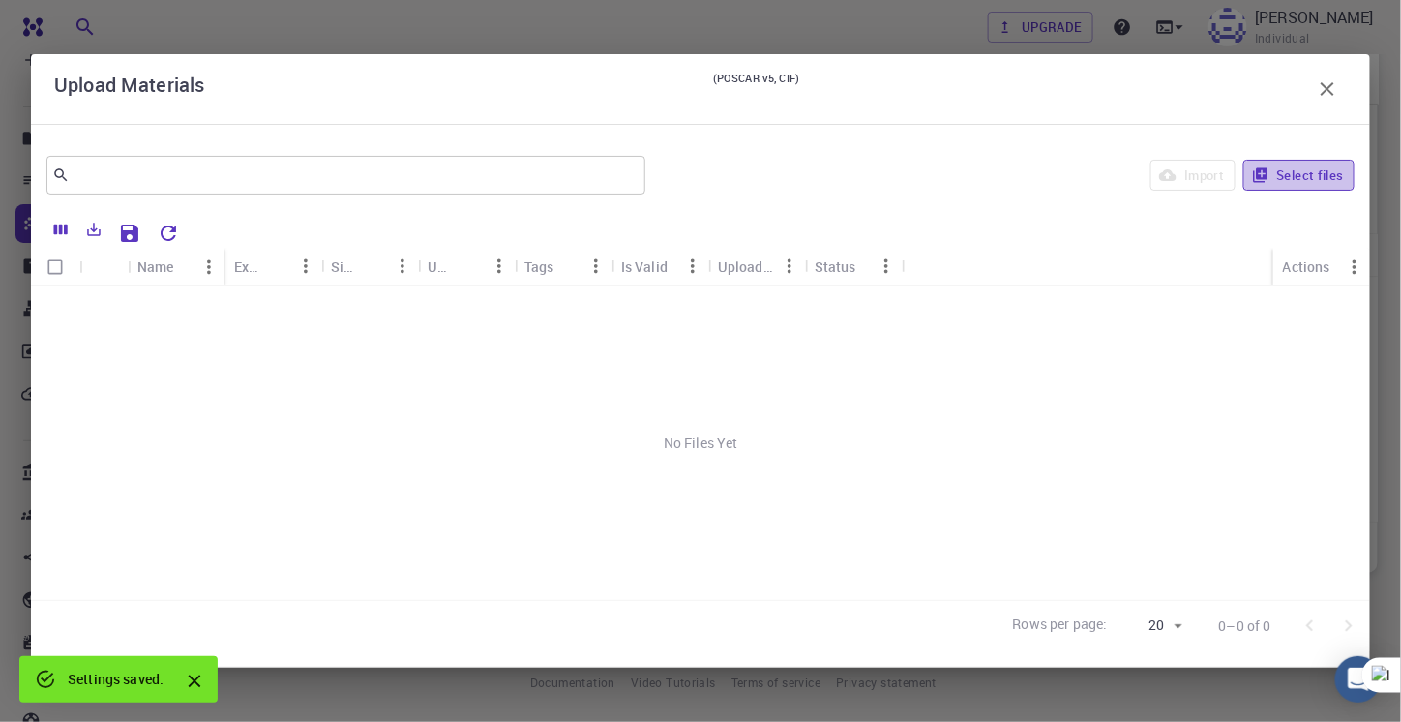
click at [1299, 171] on button "Select files" at bounding box center [1298, 175] width 111 height 31
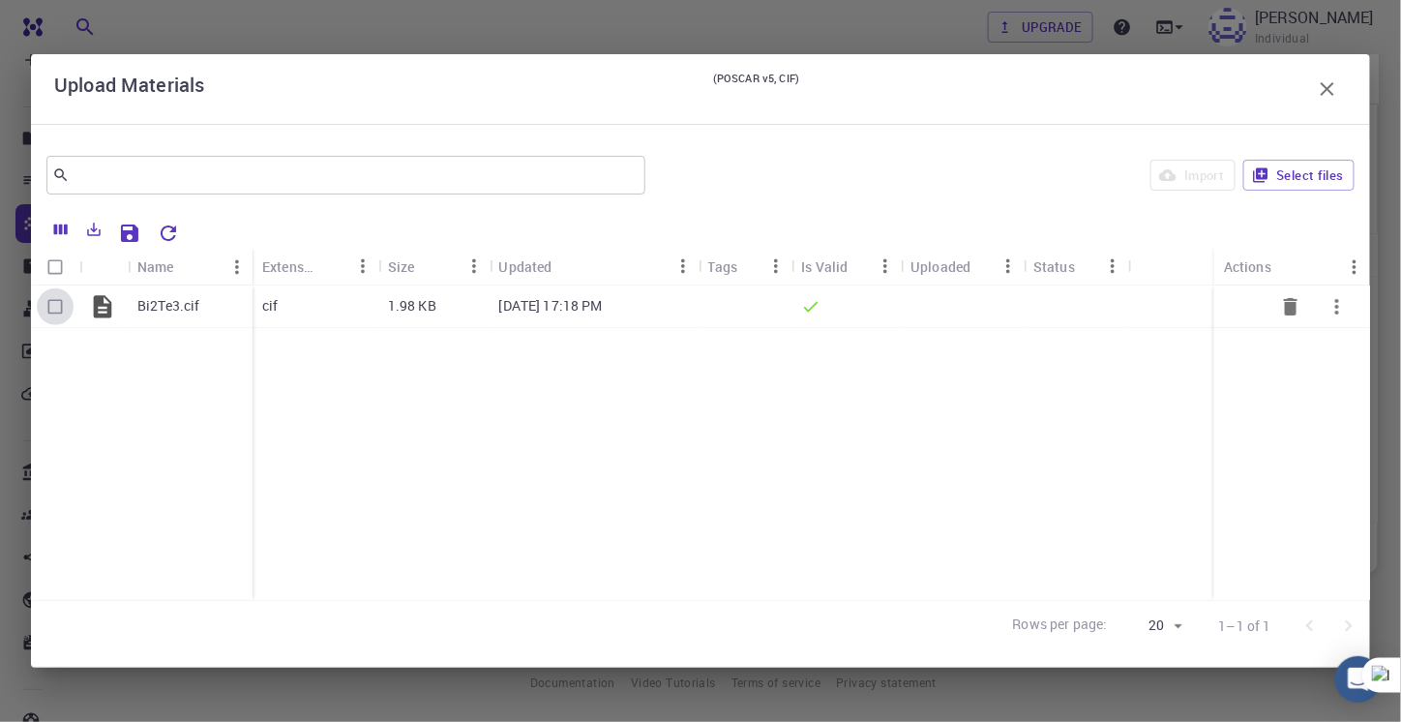
click at [54, 315] on input "Select row" at bounding box center [55, 306] width 37 height 37
checkbox input "true"
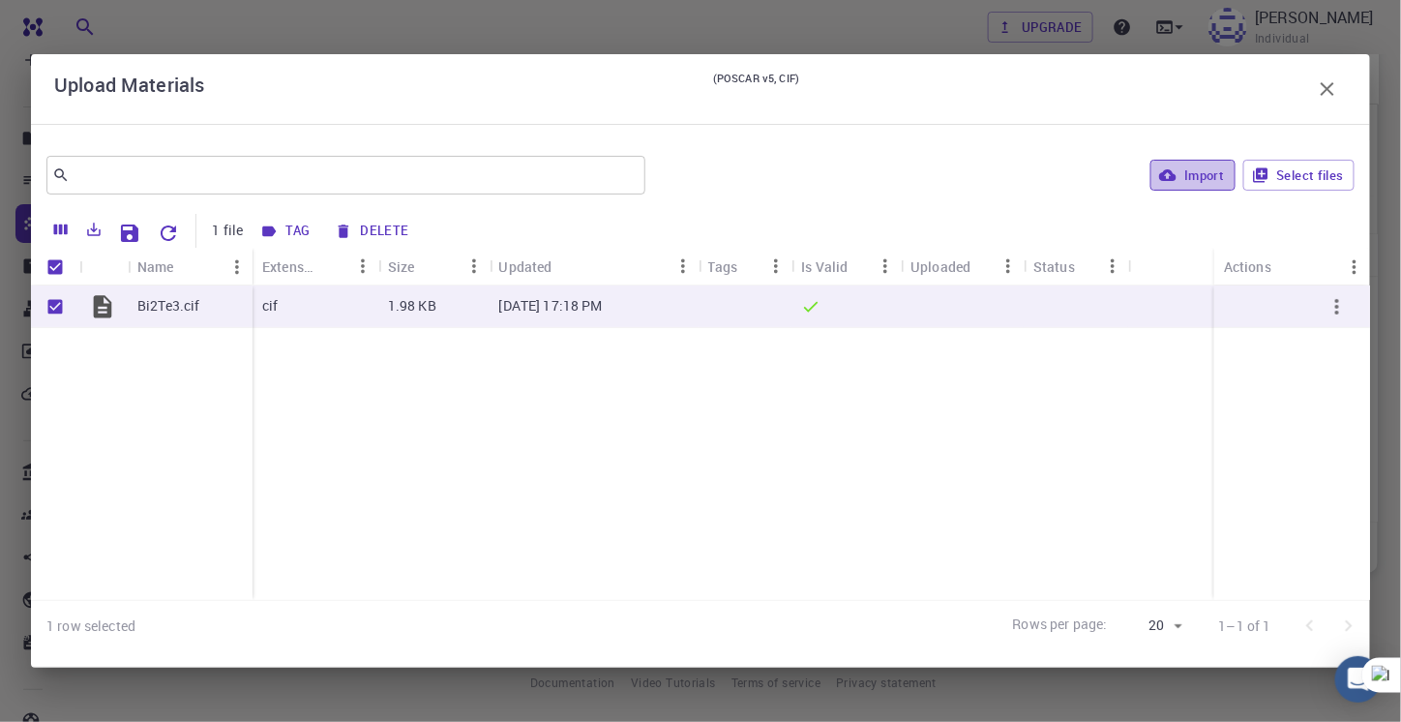
click at [1185, 181] on button "Import" at bounding box center [1193, 175] width 84 height 31
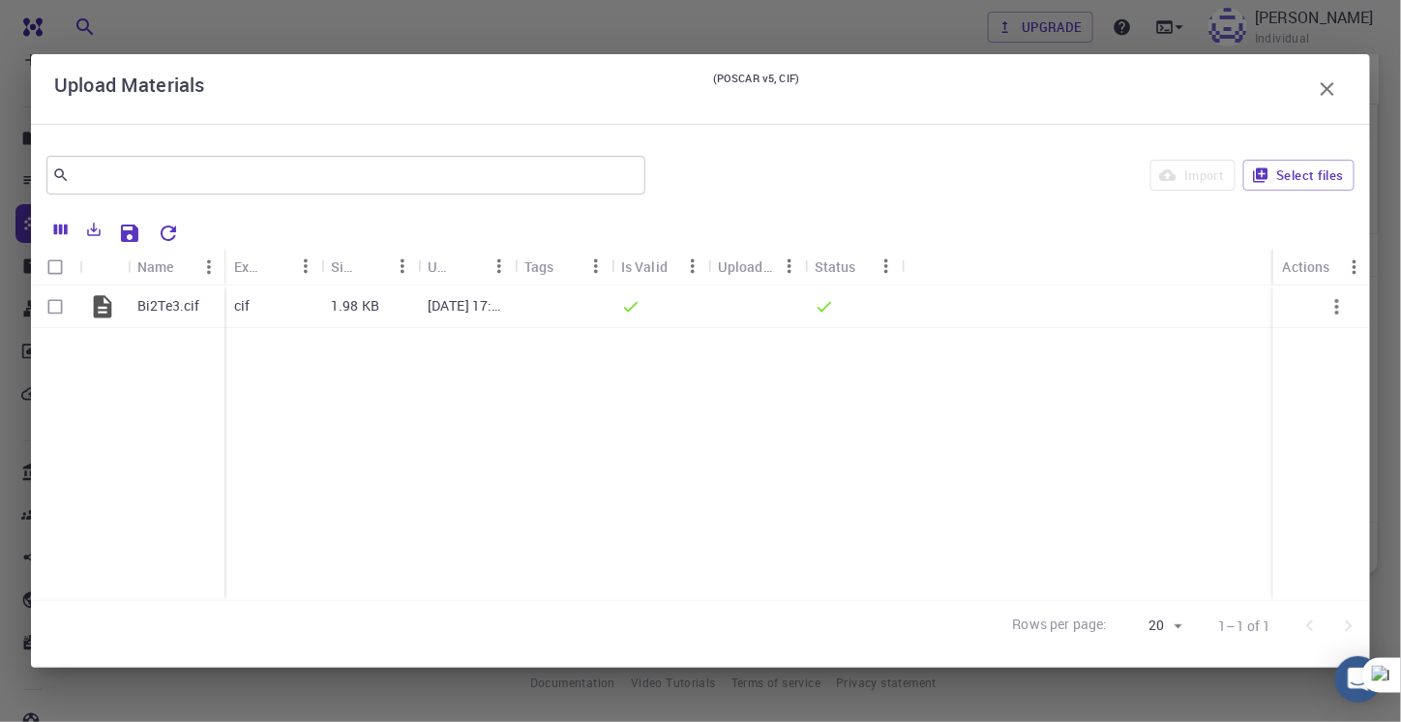
checkbox input "false"
click at [1326, 89] on icon "button" at bounding box center [1327, 88] width 23 height 23
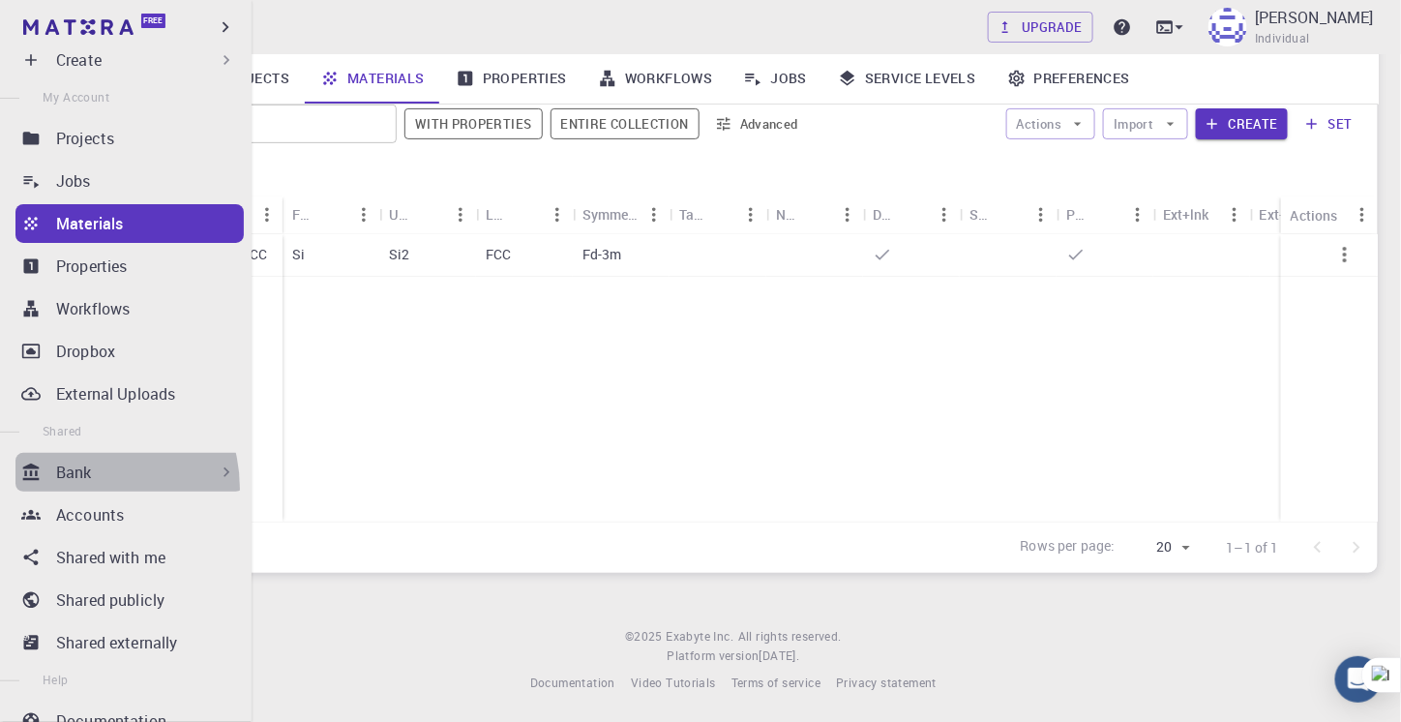
click at [83, 489] on div "Bank" at bounding box center [129, 472] width 228 height 39
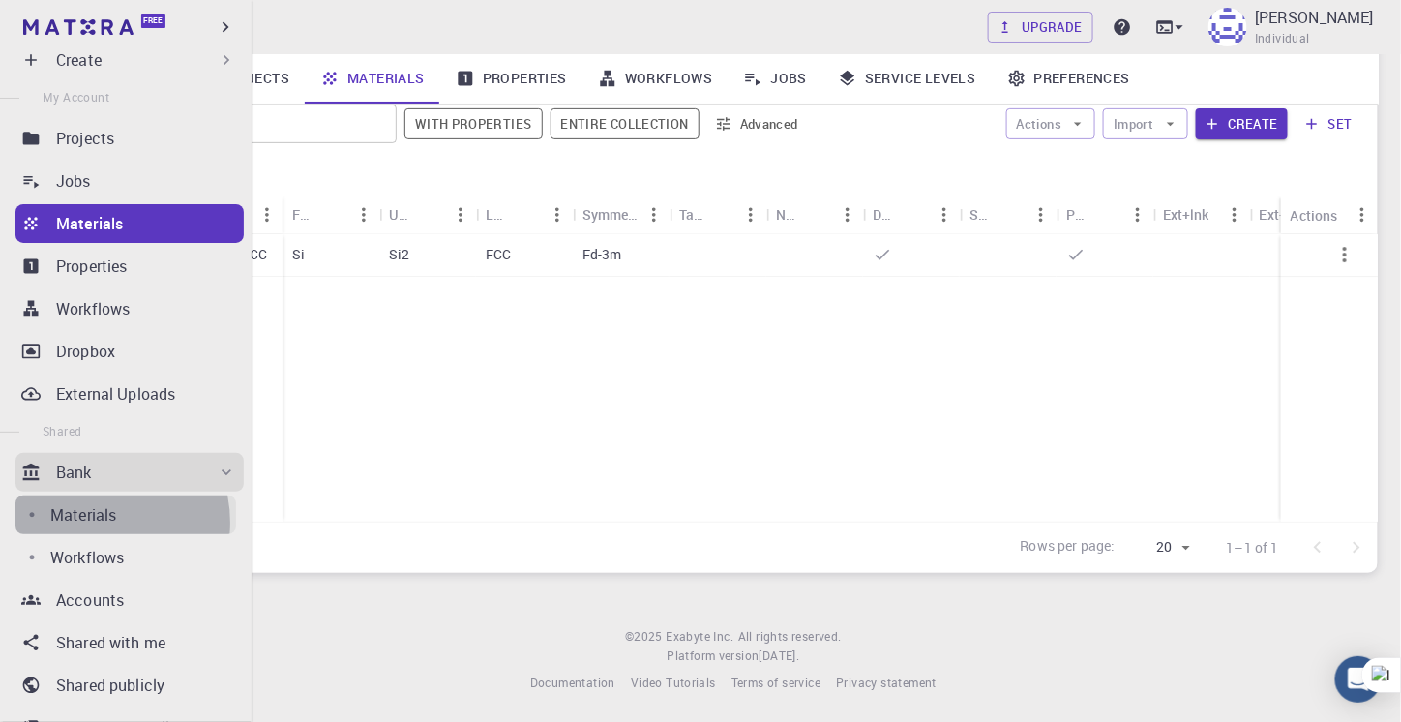
click at [93, 523] on p "Materials" at bounding box center [83, 514] width 66 height 23
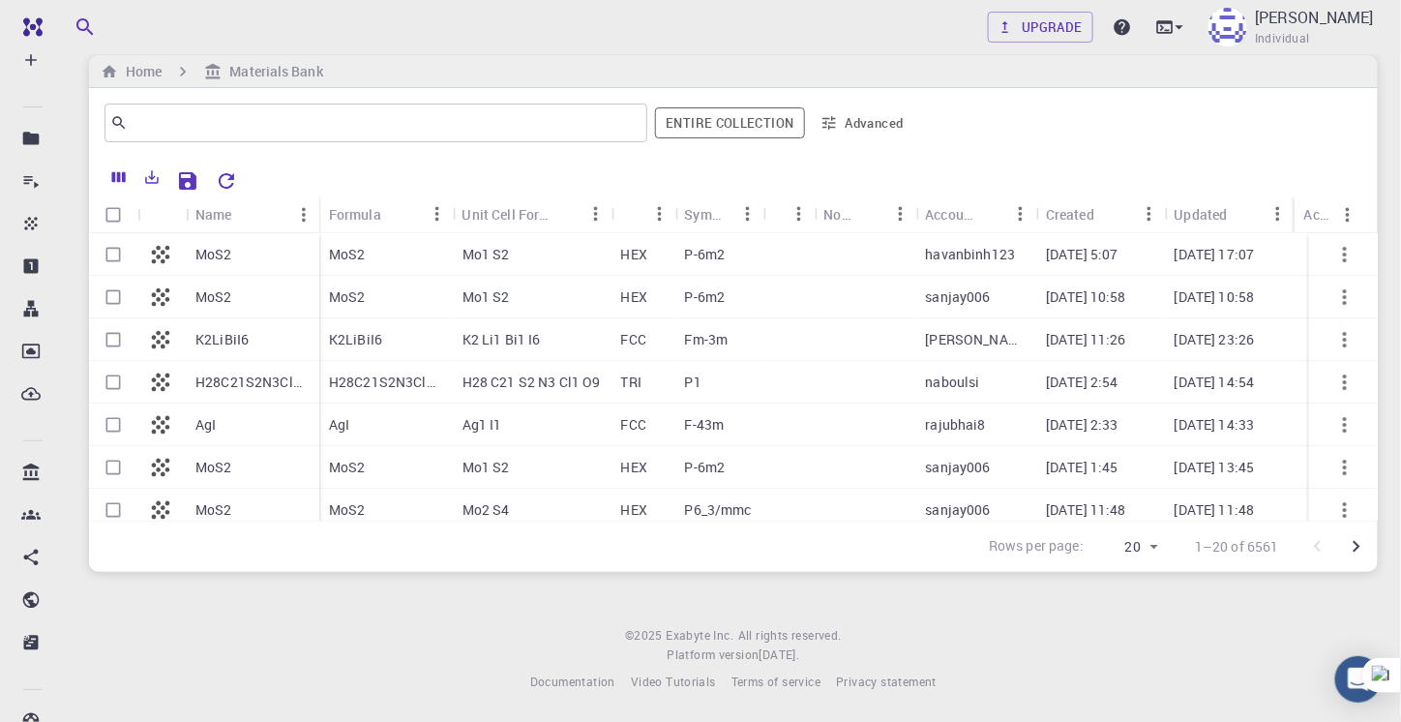
click at [261, 339] on div "K2LiBiI6" at bounding box center [253, 339] width 134 height 43
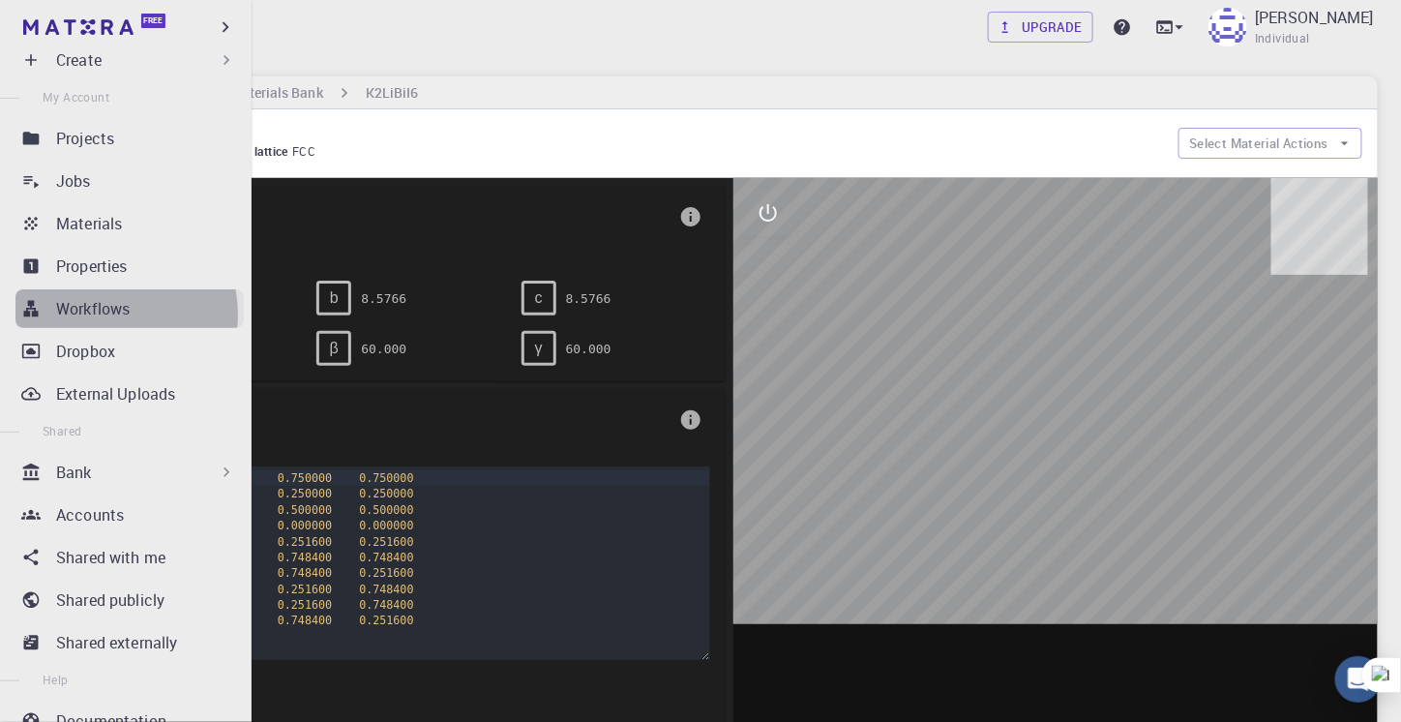
click at [105, 315] on p "Workflows" at bounding box center [93, 308] width 74 height 23
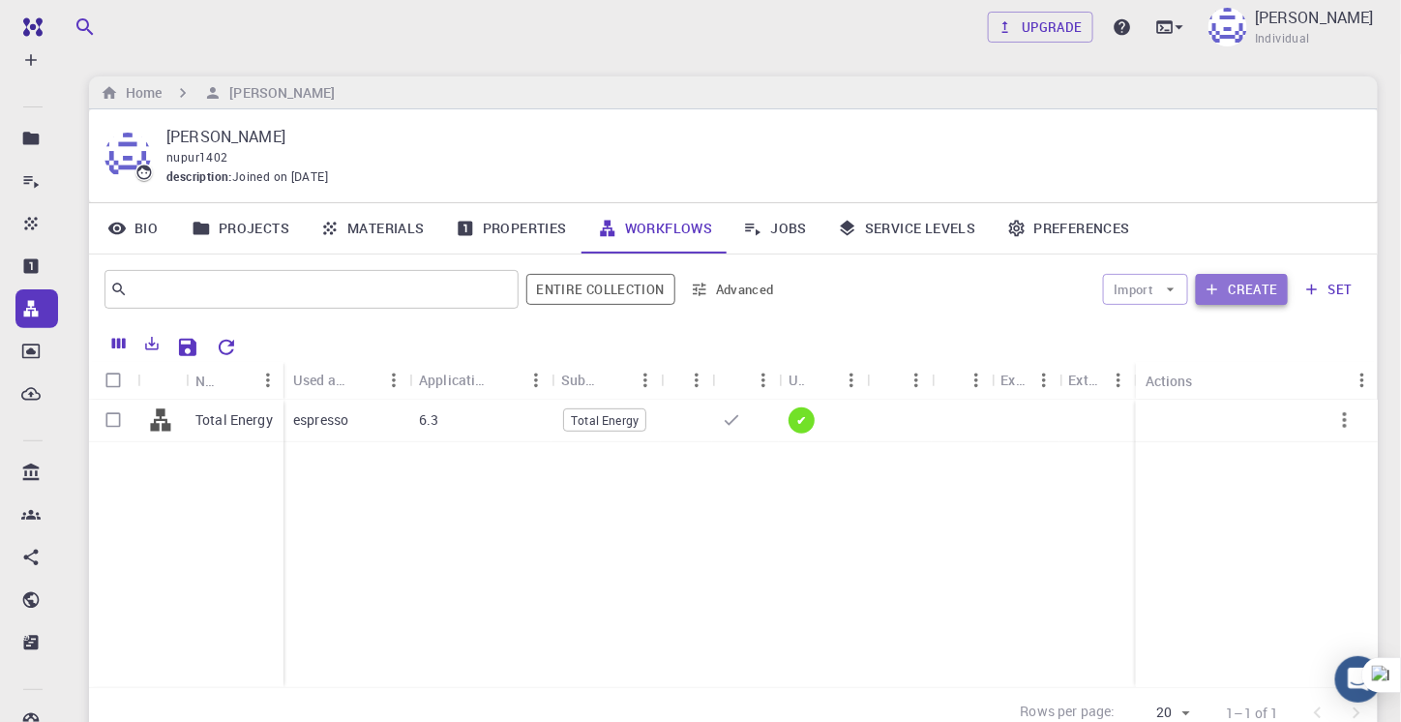
click at [1237, 292] on button "Create" at bounding box center [1242, 289] width 92 height 31
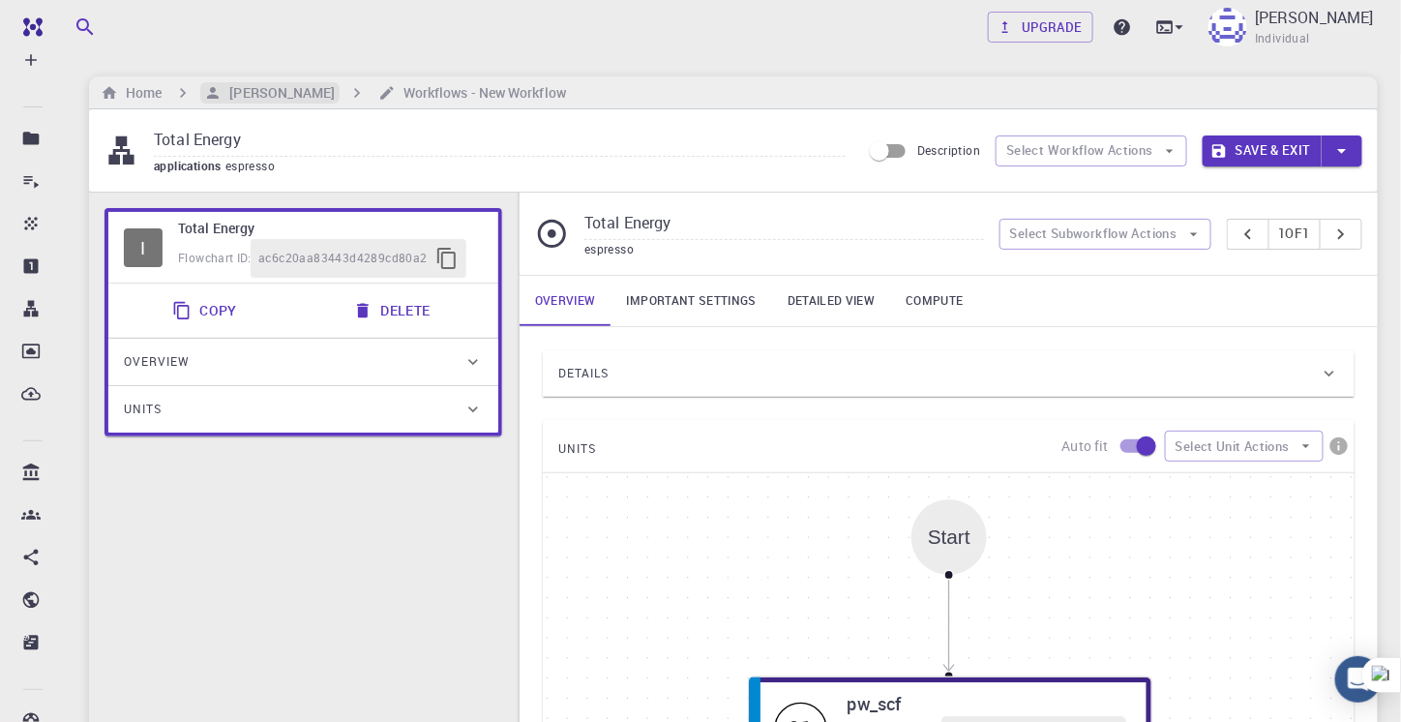
click at [265, 87] on h6 "[PERSON_NAME]" at bounding box center [278, 92] width 113 height 21
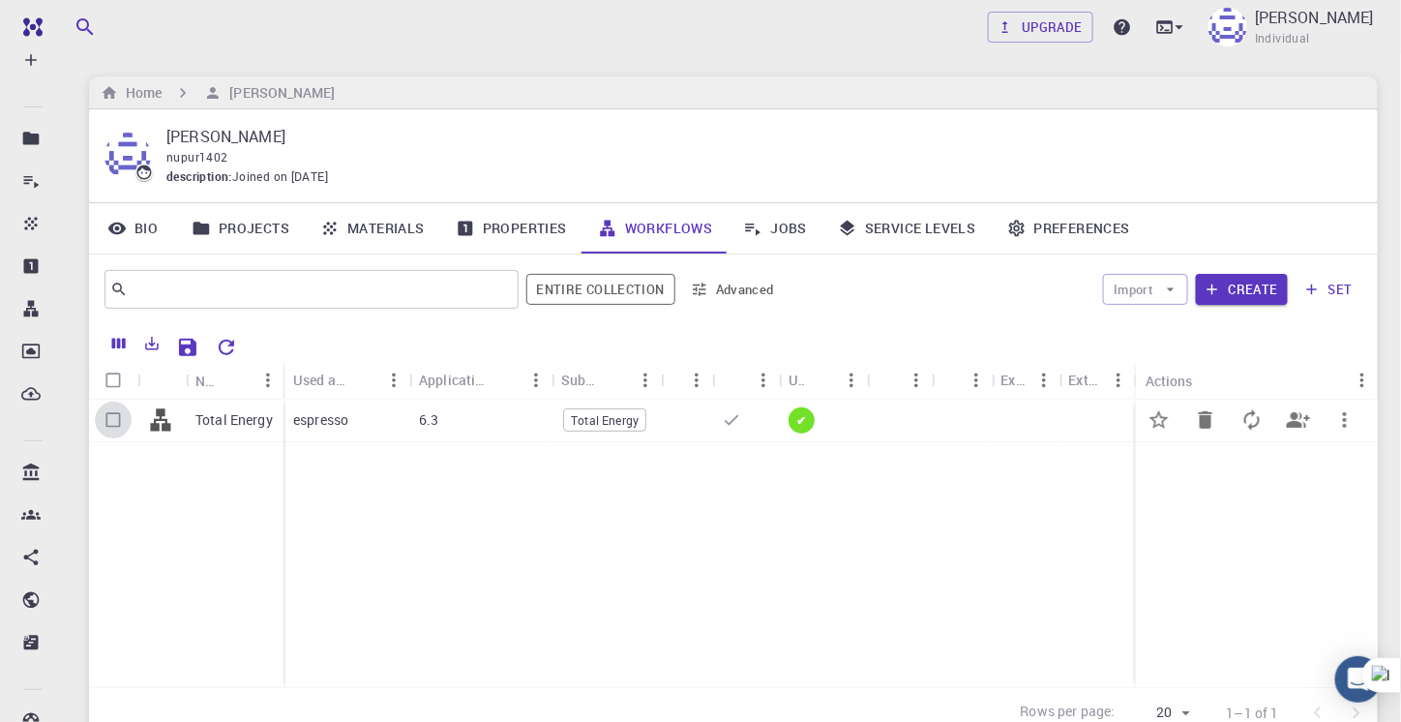
click at [112, 417] on input "Select row" at bounding box center [113, 420] width 37 height 37
checkbox input "true"
